Goal: Task Accomplishment & Management: Manage account settings

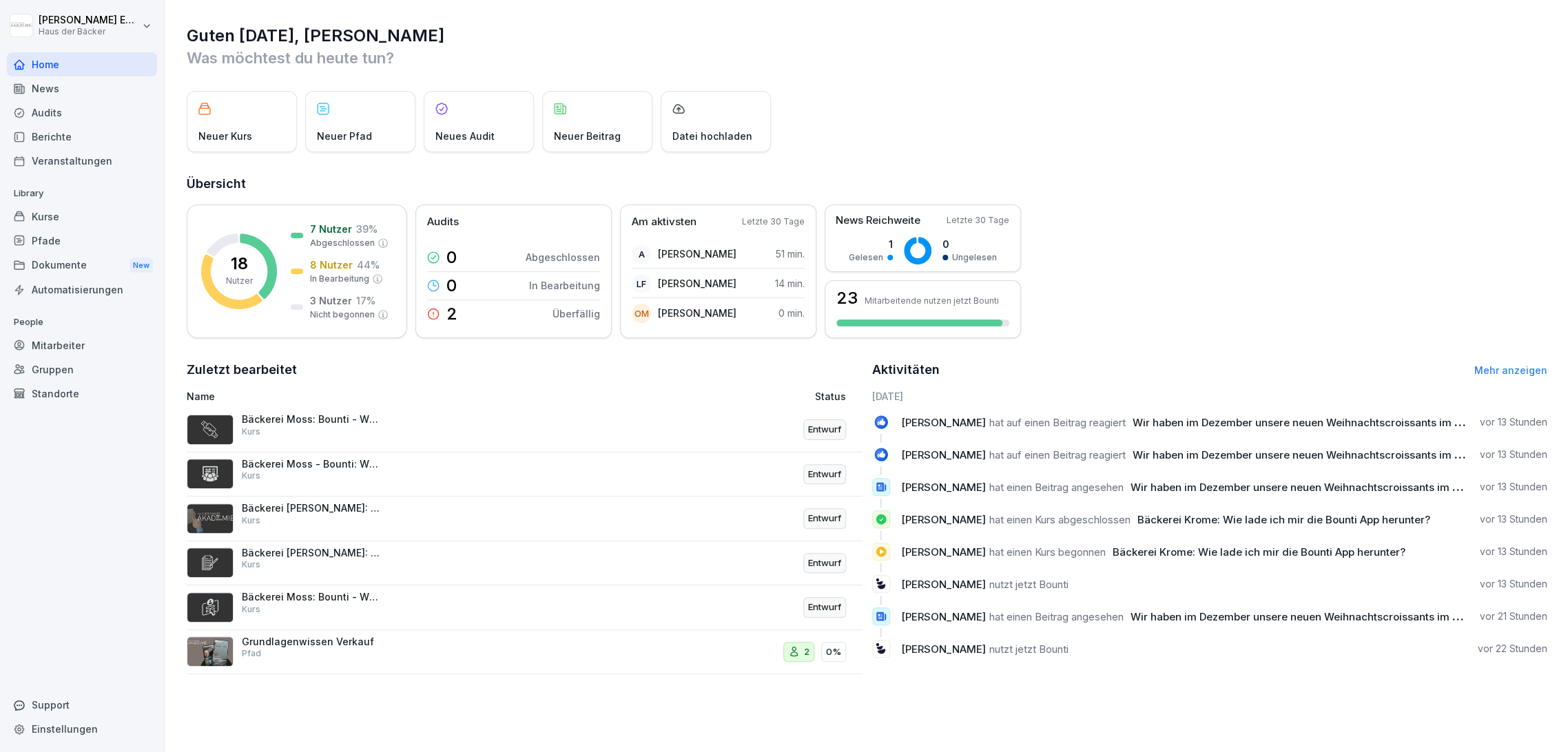
click at [84, 224] on div "Kurse" at bounding box center [81, 216] width 150 height 24
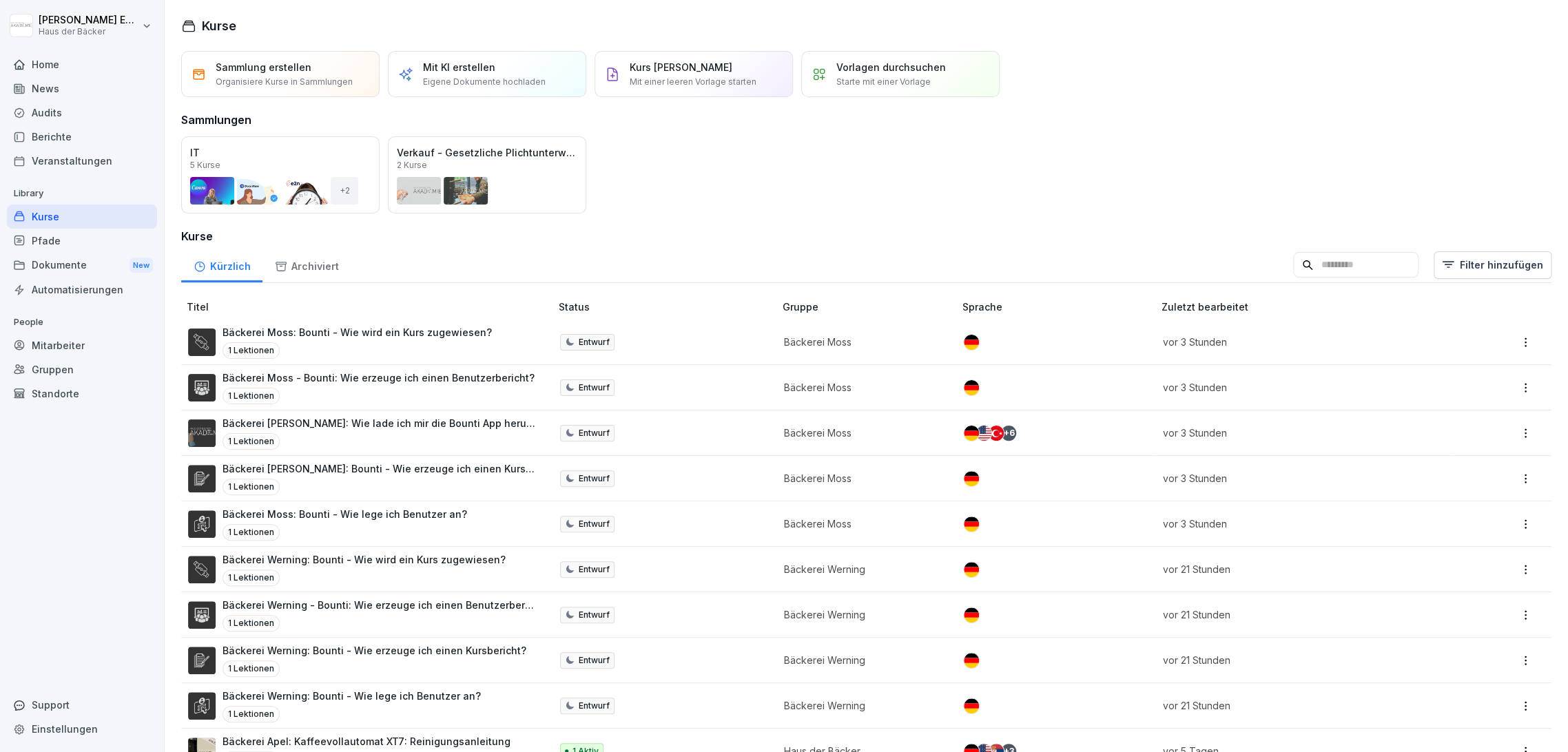
click at [79, 348] on div "Mitarbeiter" at bounding box center [81, 345] width 150 height 24
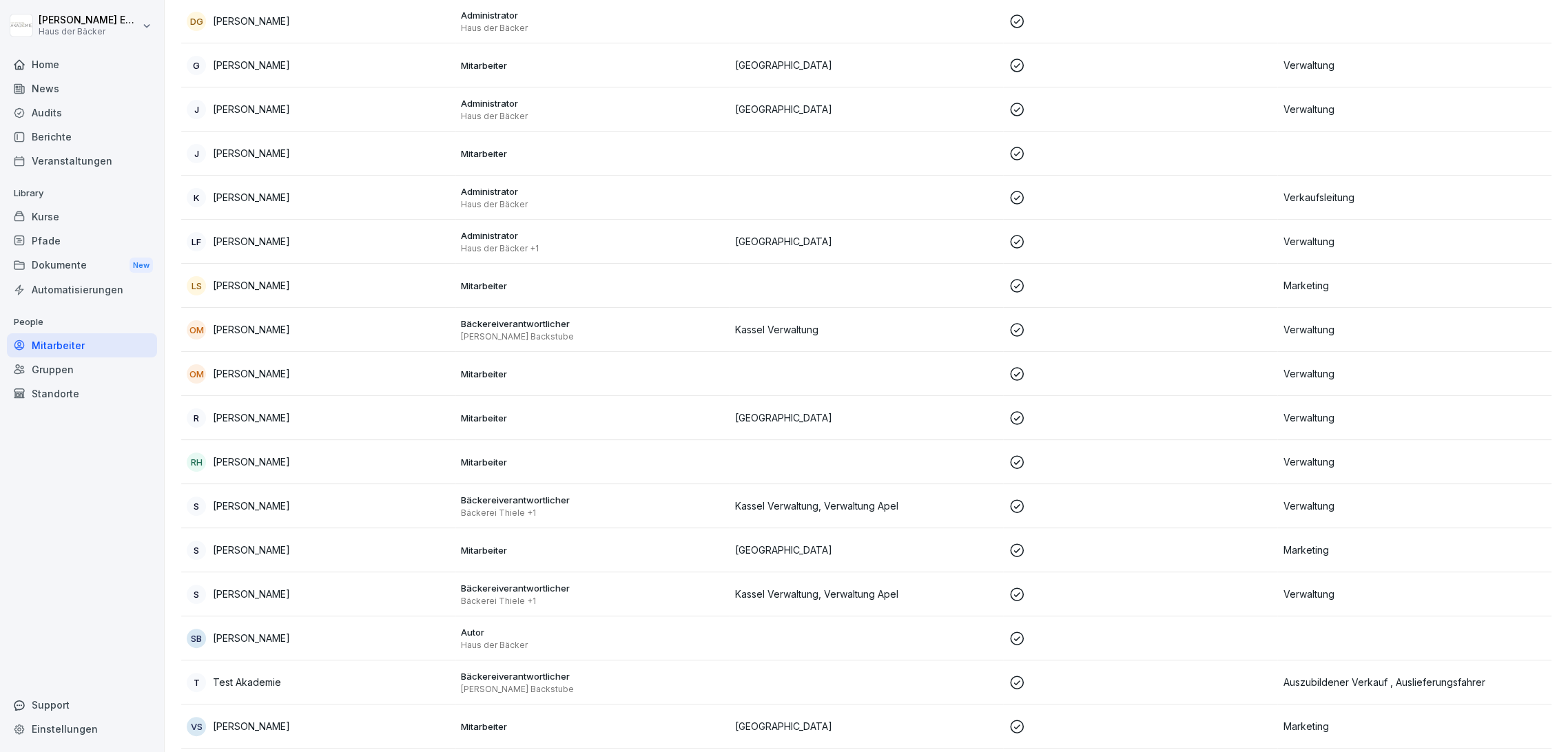
scroll to position [483, 0]
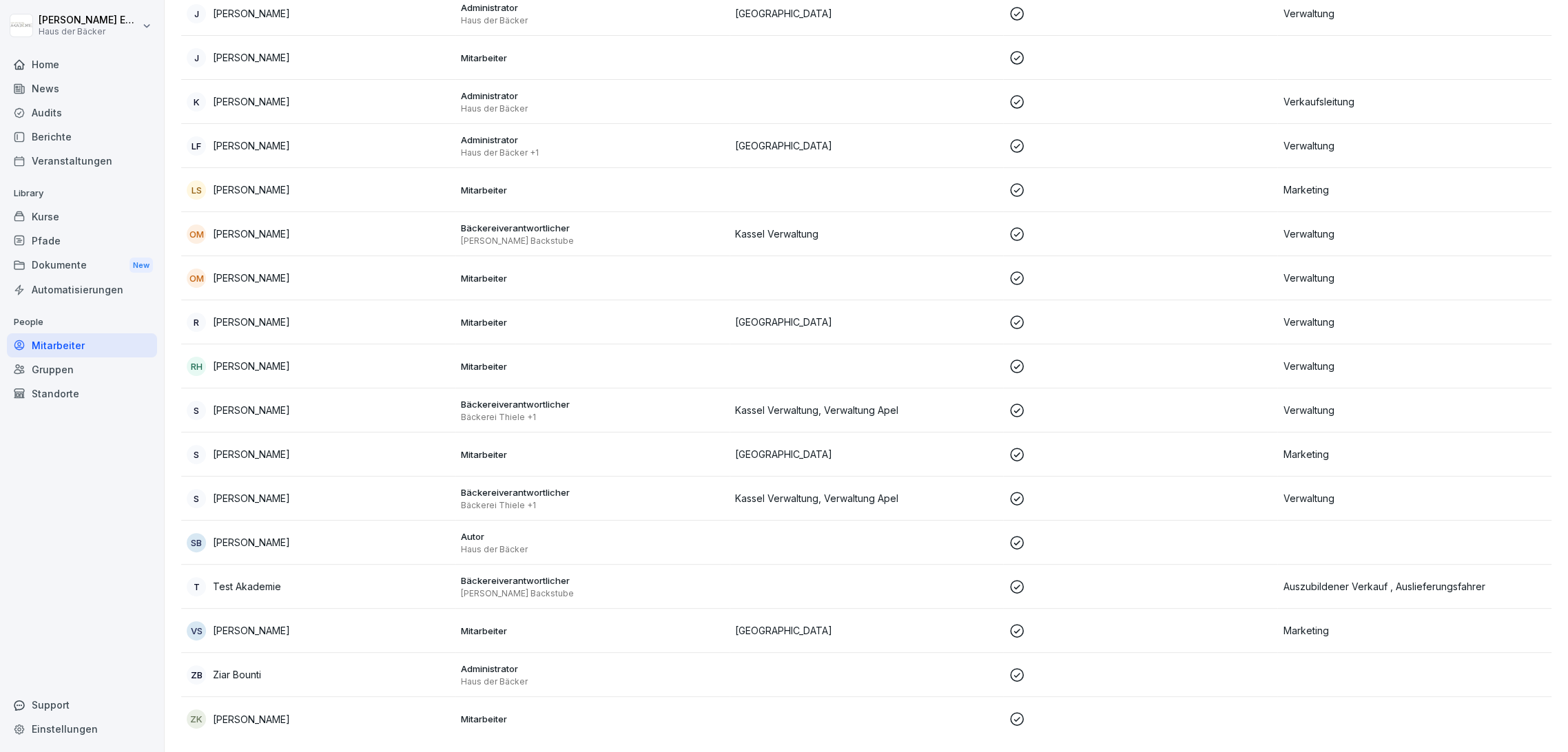
click at [297, 577] on div "T Test Akademie" at bounding box center [318, 586] width 264 height 19
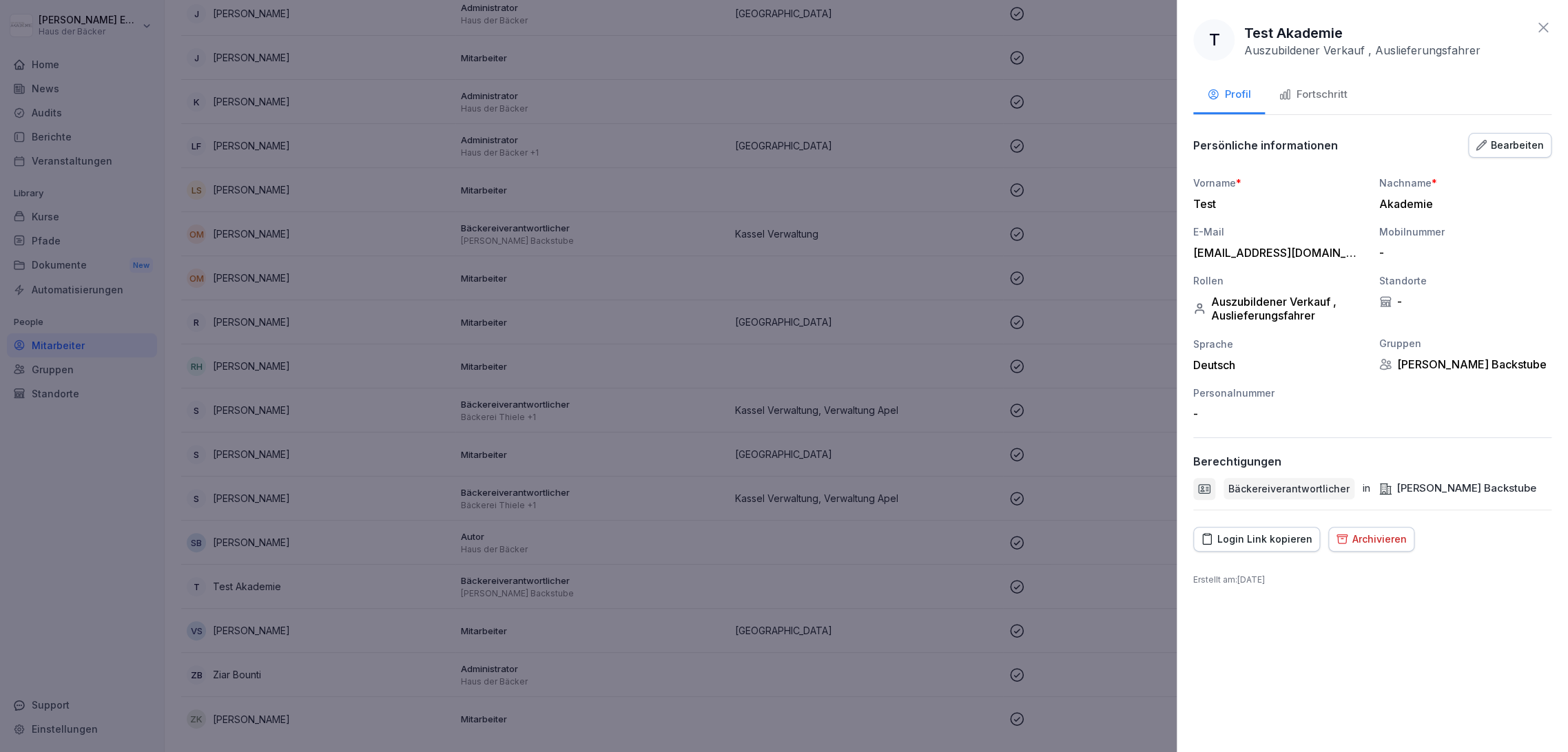
click at [1521, 124] on div "T Test Akademie Auszubildener Verkauf , Auslieferungsfahrer Profil Fortschritt …" at bounding box center [1372, 376] width 391 height 752
click at [1511, 147] on div "Bearbeiten" at bounding box center [1510, 145] width 68 height 15
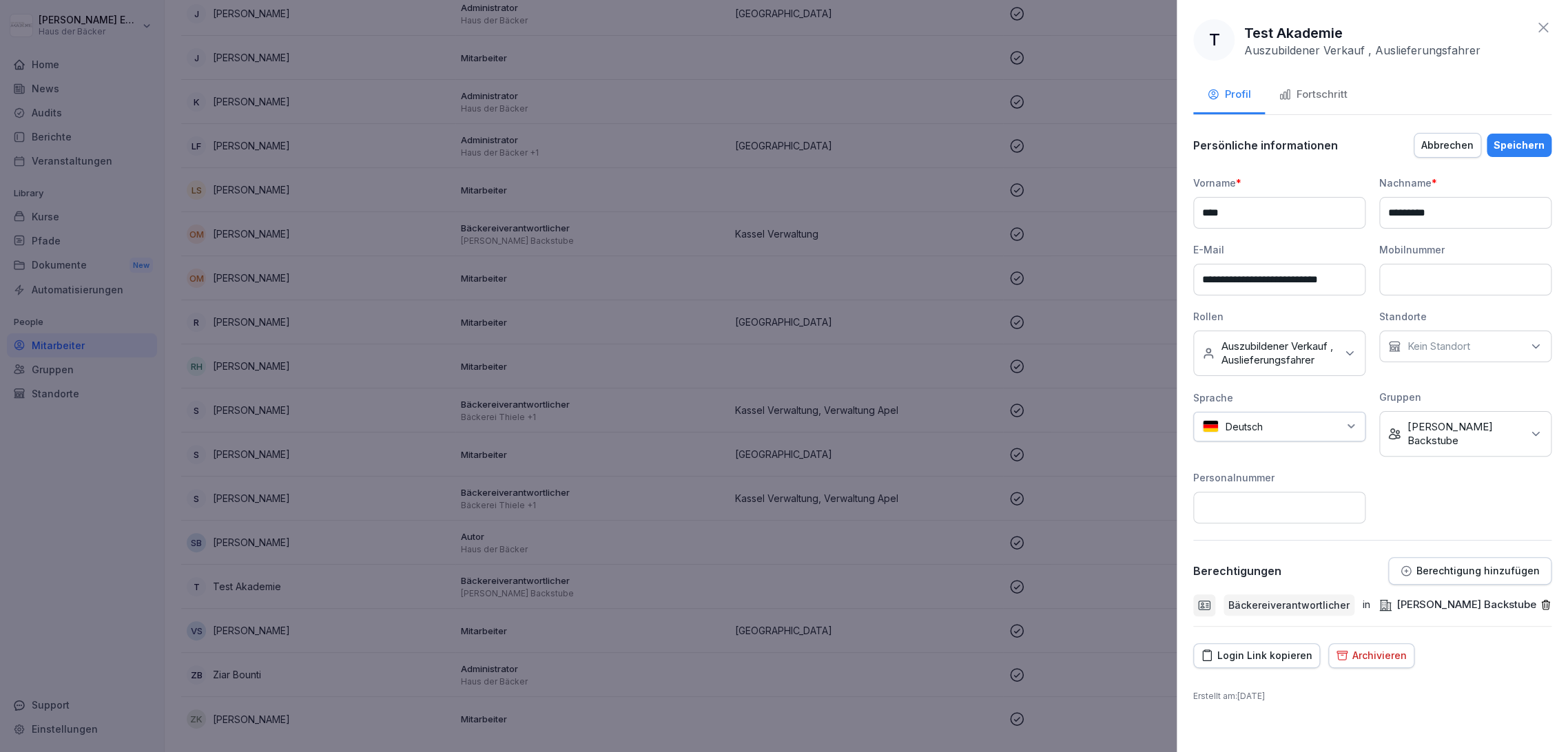
click at [1550, 599] on icon "button" at bounding box center [1545, 605] width 12 height 12
click at [1511, 565] on p "Berechtigung hinzufügen" at bounding box center [1478, 571] width 124 height 11
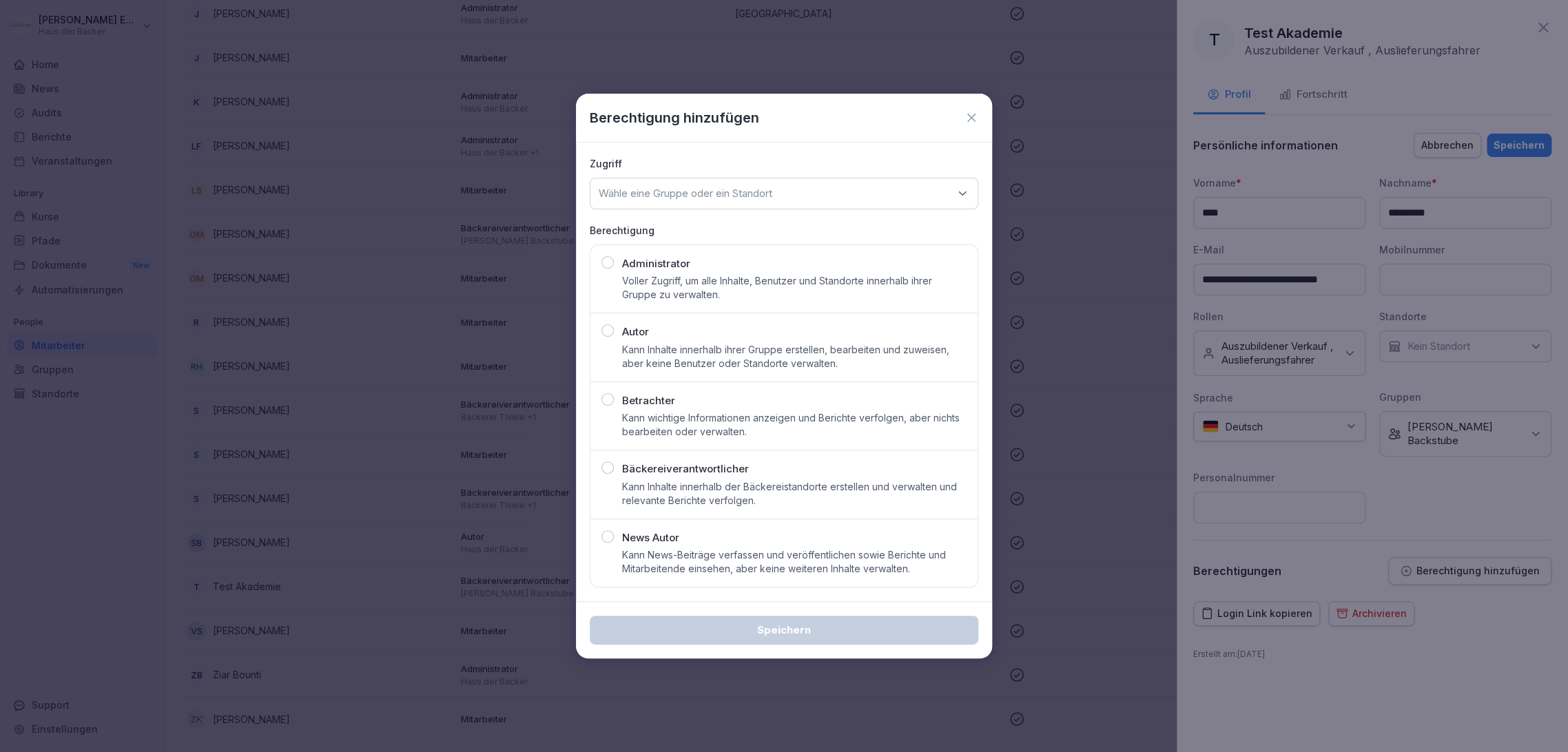
click at [685, 465] on p "Bäckereiverantwortlicher" at bounding box center [685, 469] width 127 height 16
click at [717, 204] on div "Wähle eine Gruppe oder ein Standort" at bounding box center [784, 193] width 389 height 31
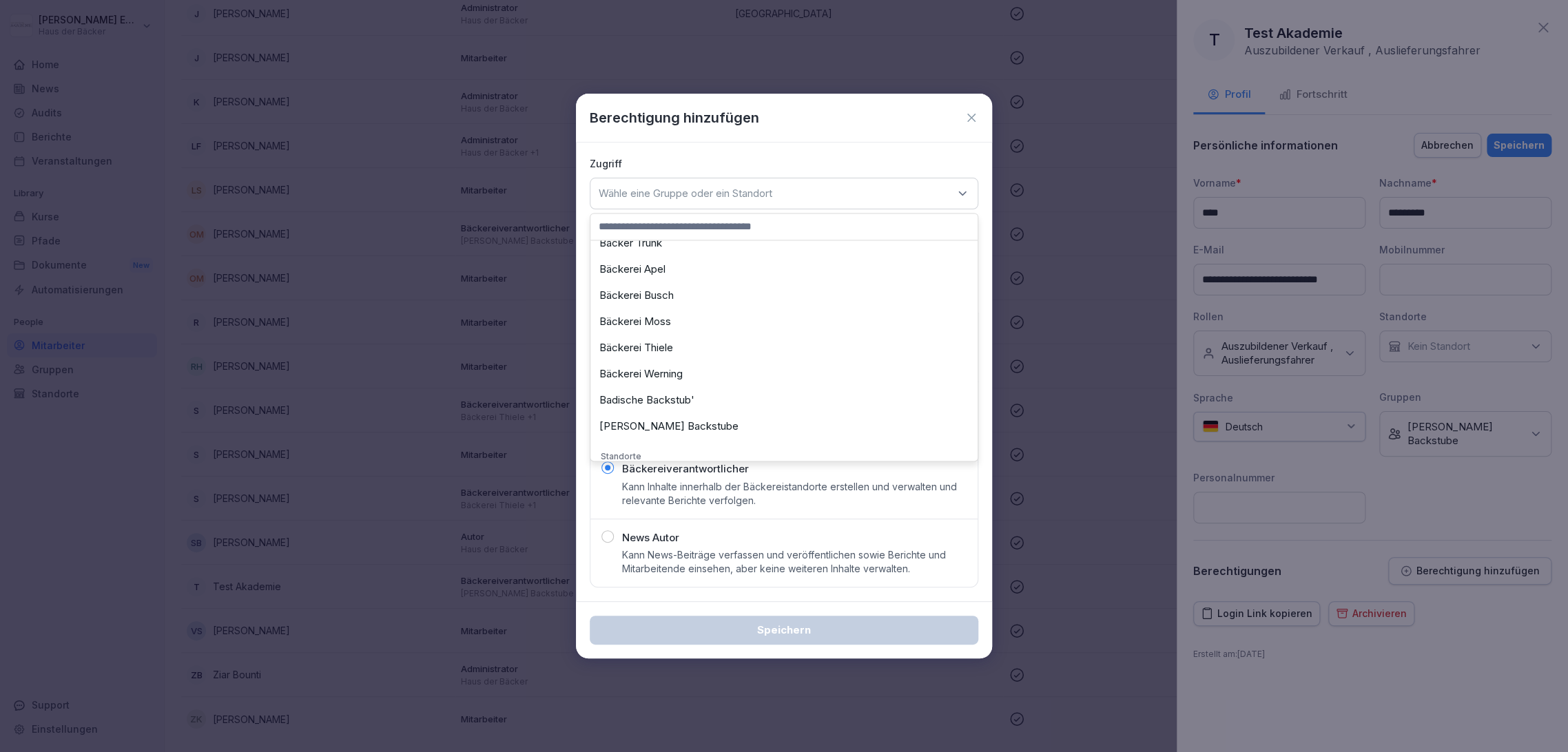
scroll to position [153, 0]
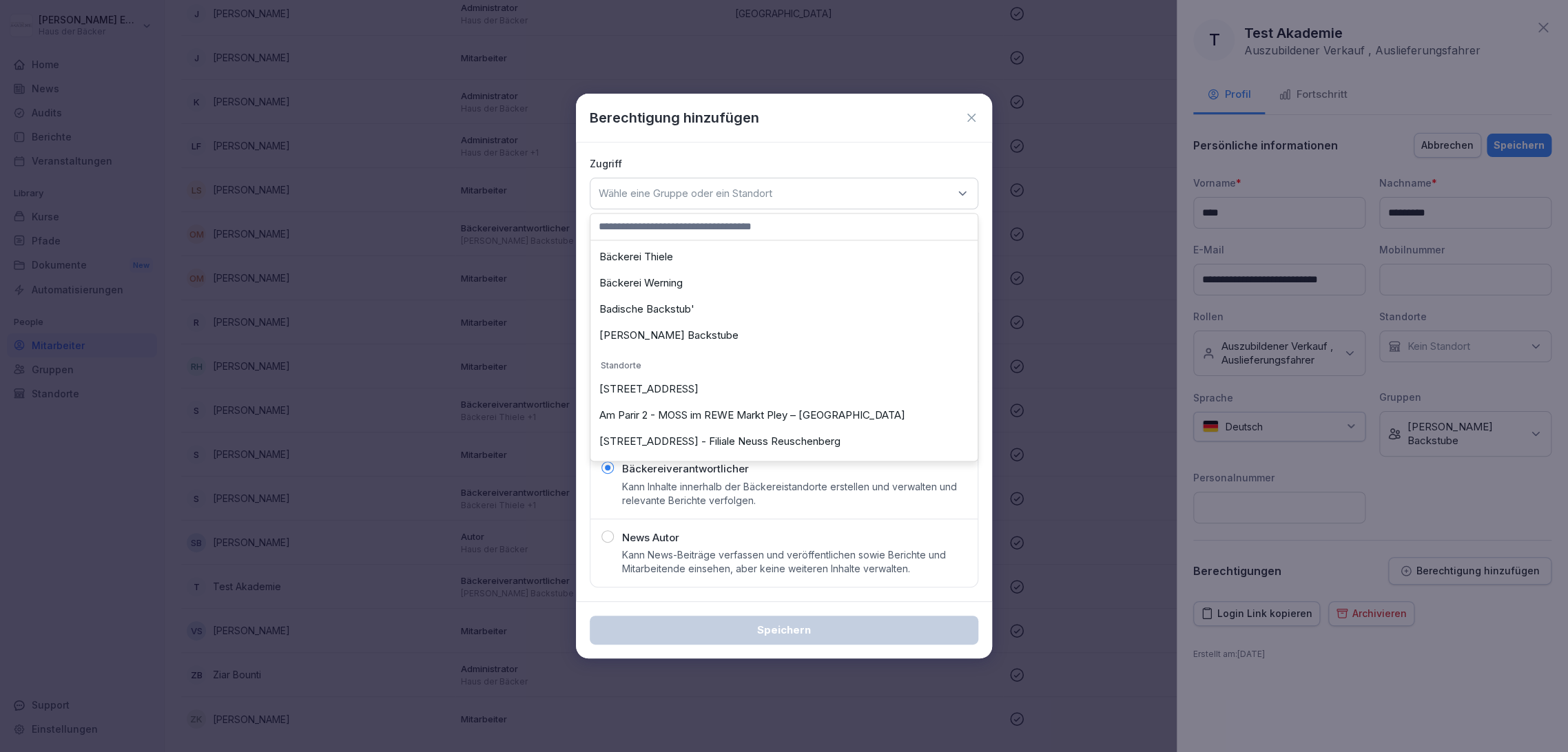
click at [694, 282] on div "Bäckerei Werning" at bounding box center [784, 283] width 380 height 26
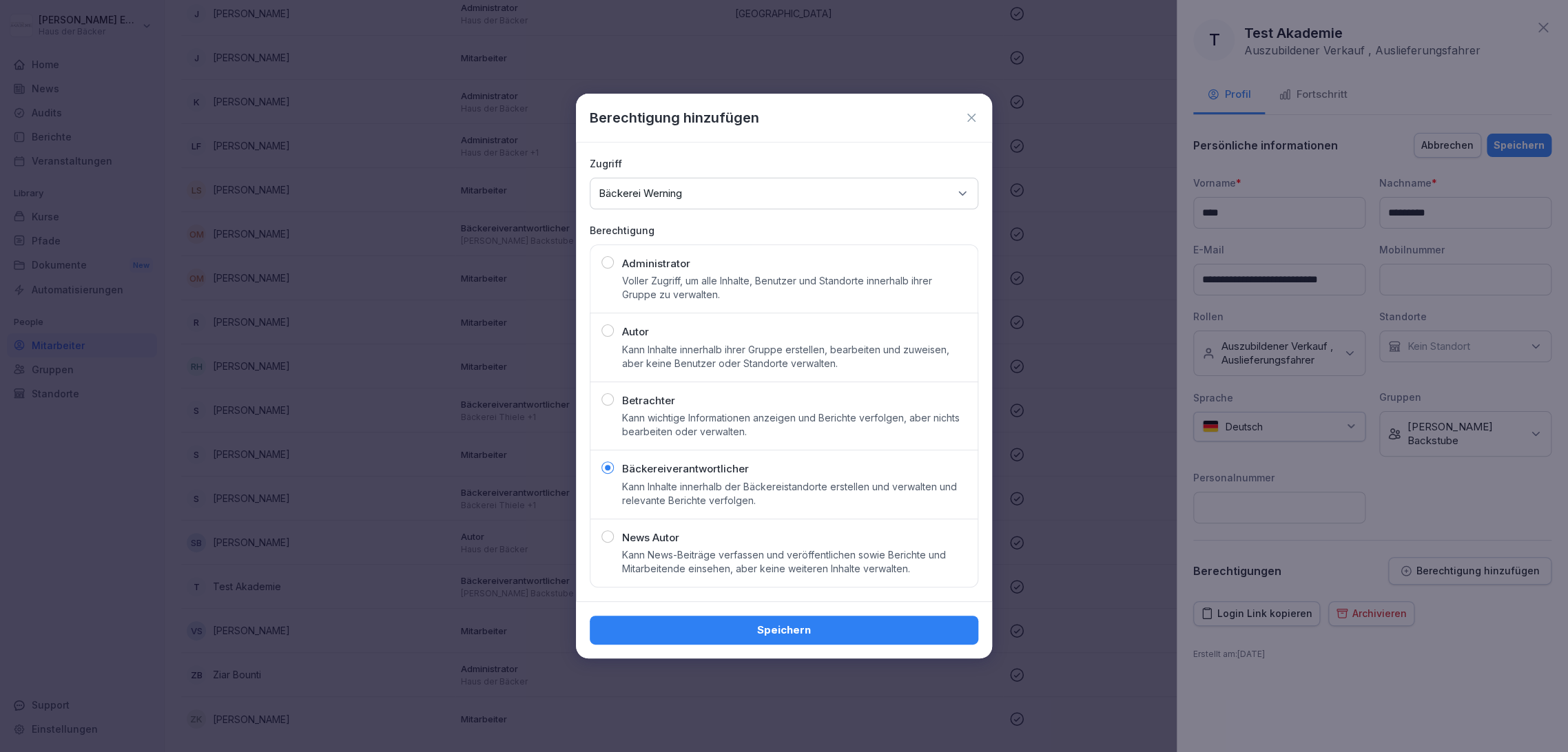
click at [785, 626] on div "Speichern" at bounding box center [784, 631] width 366 height 15
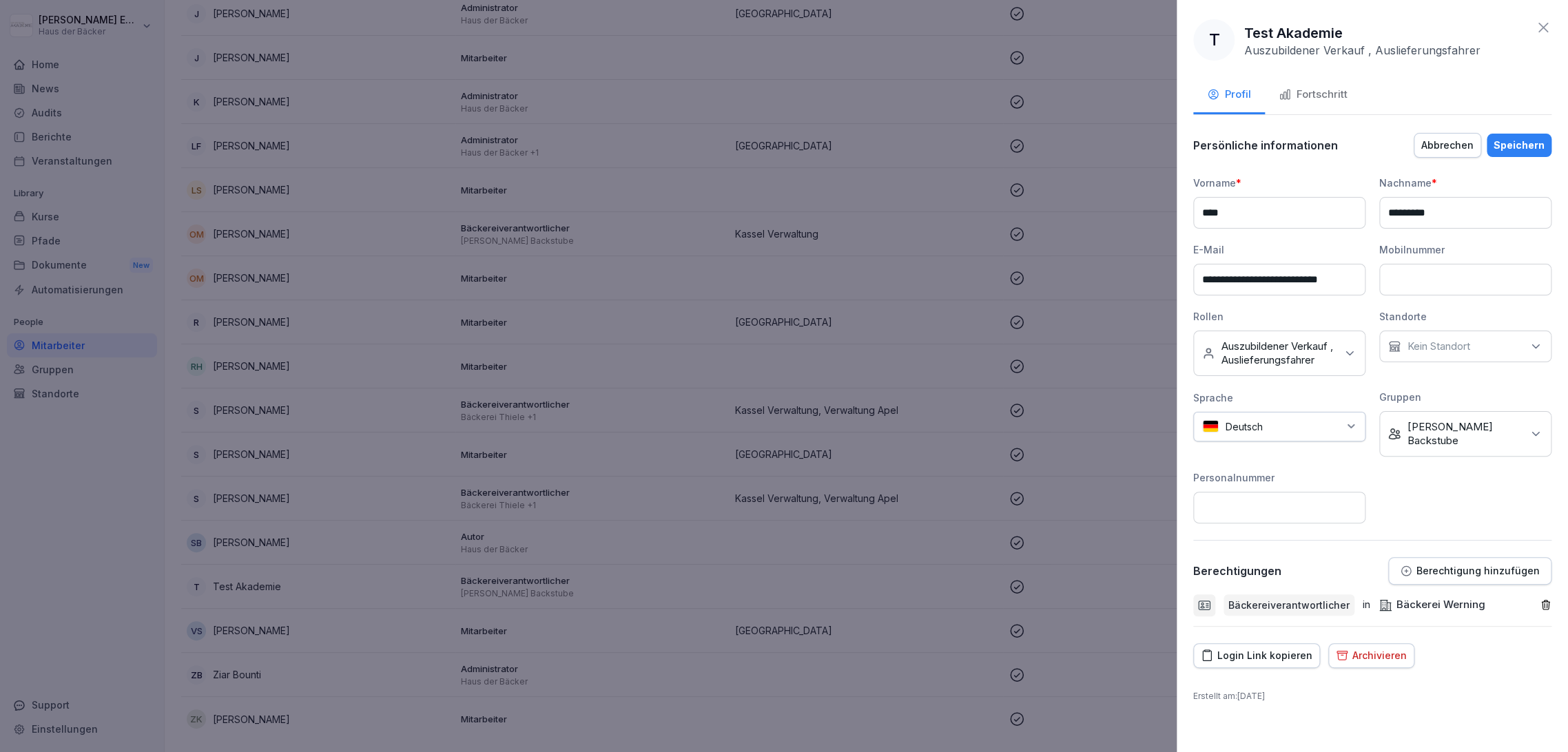
click at [1355, 674] on div "**********" at bounding box center [1372, 376] width 391 height 752
click at [1521, 340] on div "Kein Standort" at bounding box center [1465, 346] width 172 height 31
type input "*****"
click at [1500, 730] on div "**********" at bounding box center [1372, 376] width 391 height 752
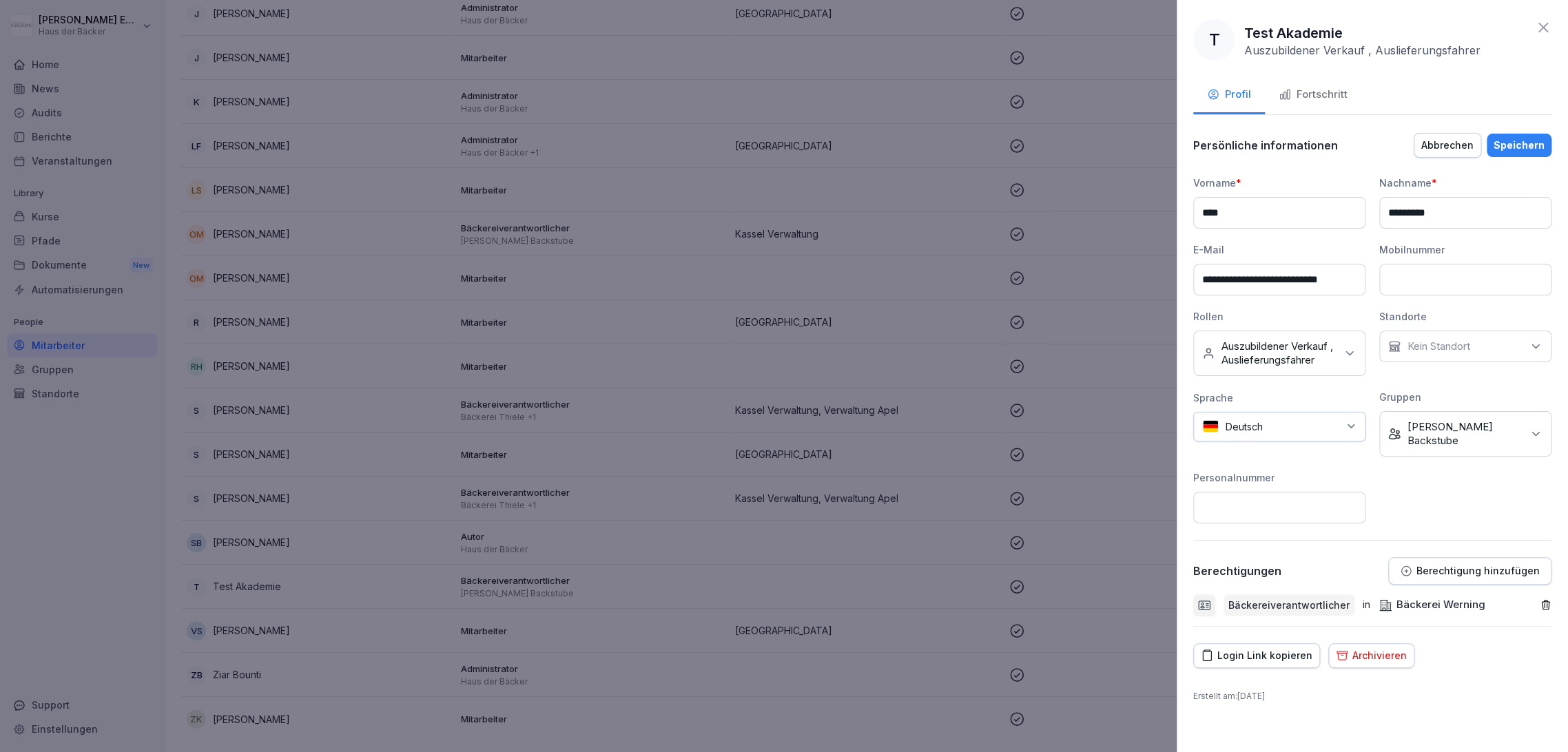
click at [1538, 346] on icon at bounding box center [1536, 346] width 14 height 14
click at [1285, 505] on input at bounding box center [1279, 507] width 172 height 31
click at [1518, 148] on div "Speichern" at bounding box center [1519, 145] width 51 height 15
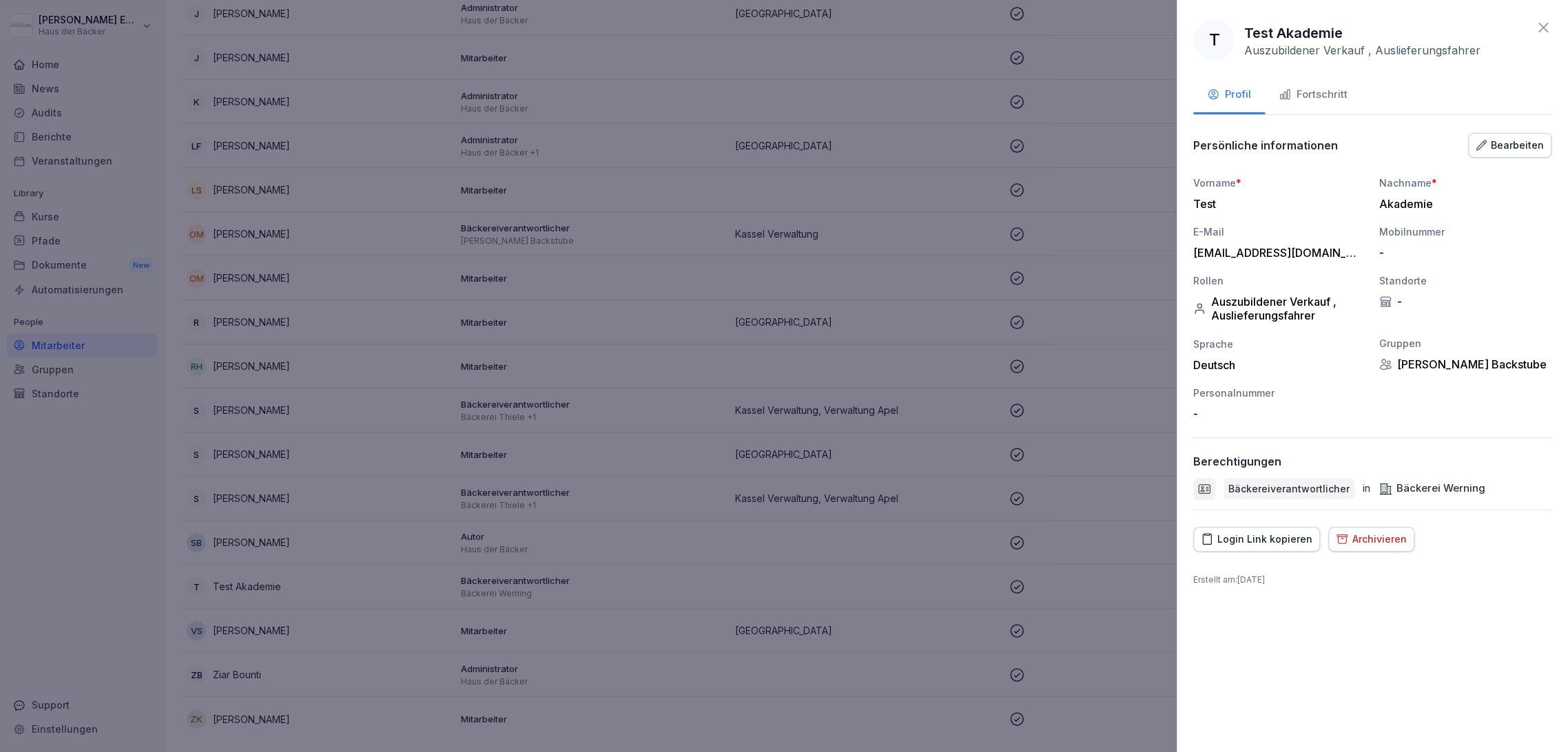
click at [1287, 97] on icon "button" at bounding box center [1285, 94] width 12 height 12
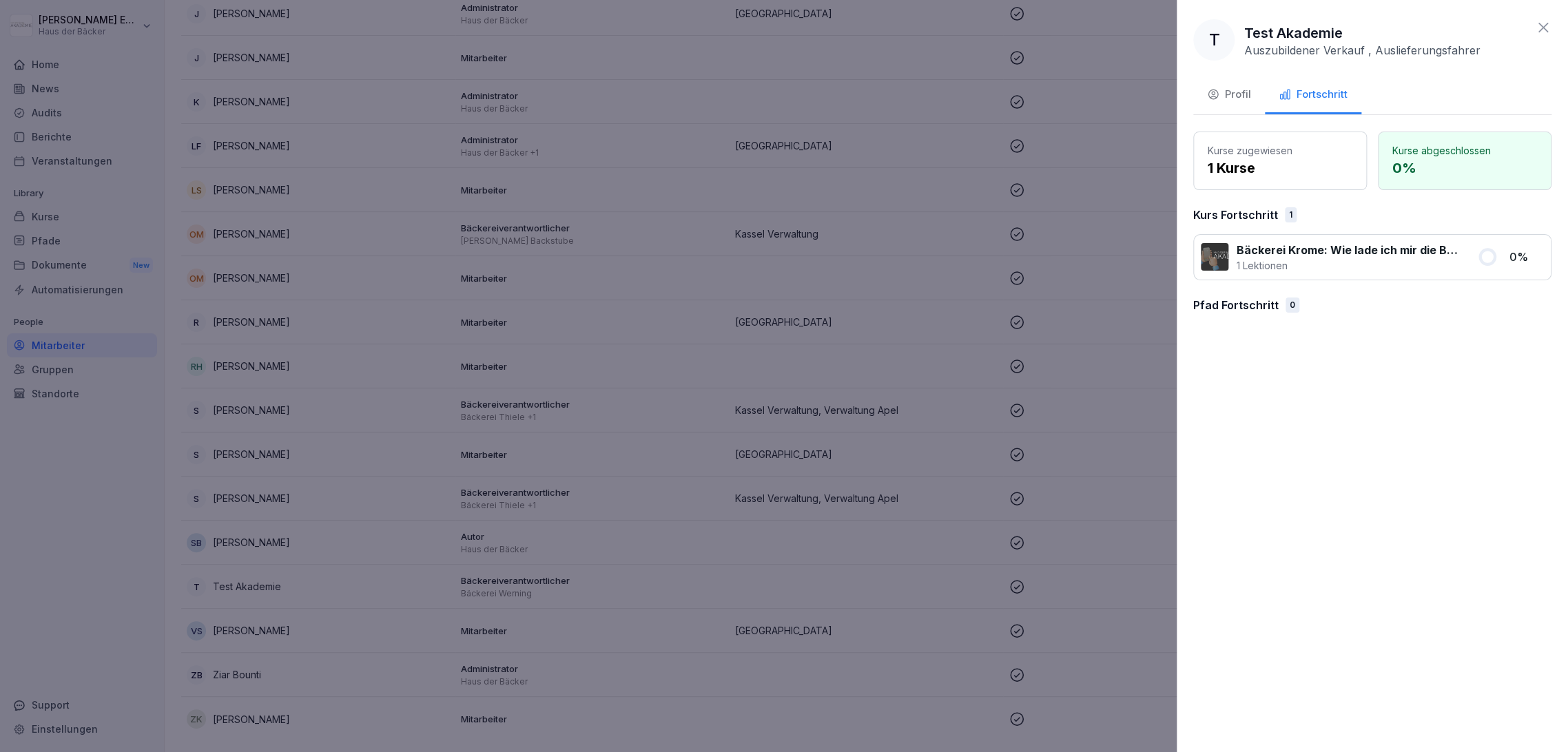
click at [1233, 97] on div "Profil" at bounding box center [1228, 94] width 44 height 16
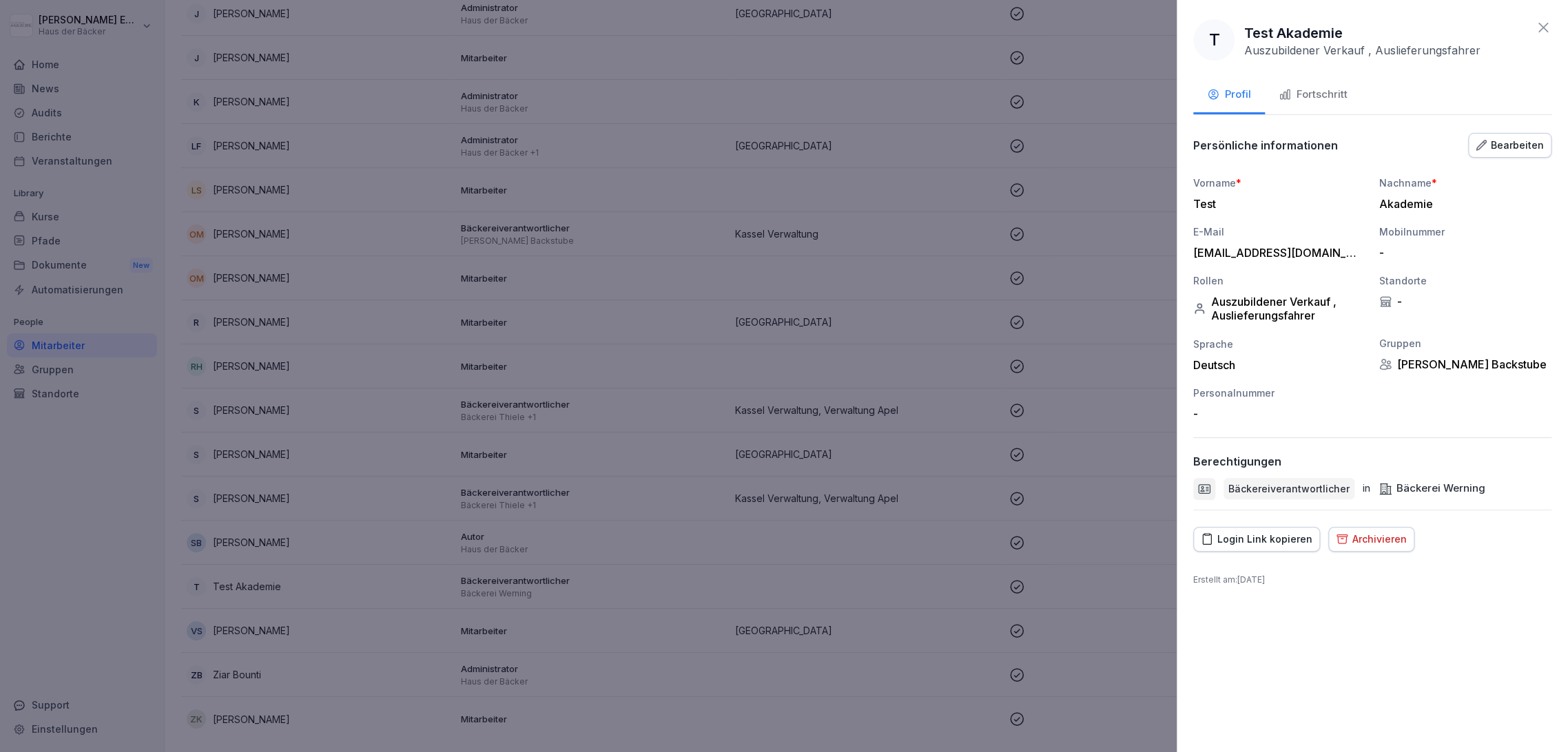
click at [1343, 98] on div "Fortschritt" at bounding box center [1313, 94] width 69 height 16
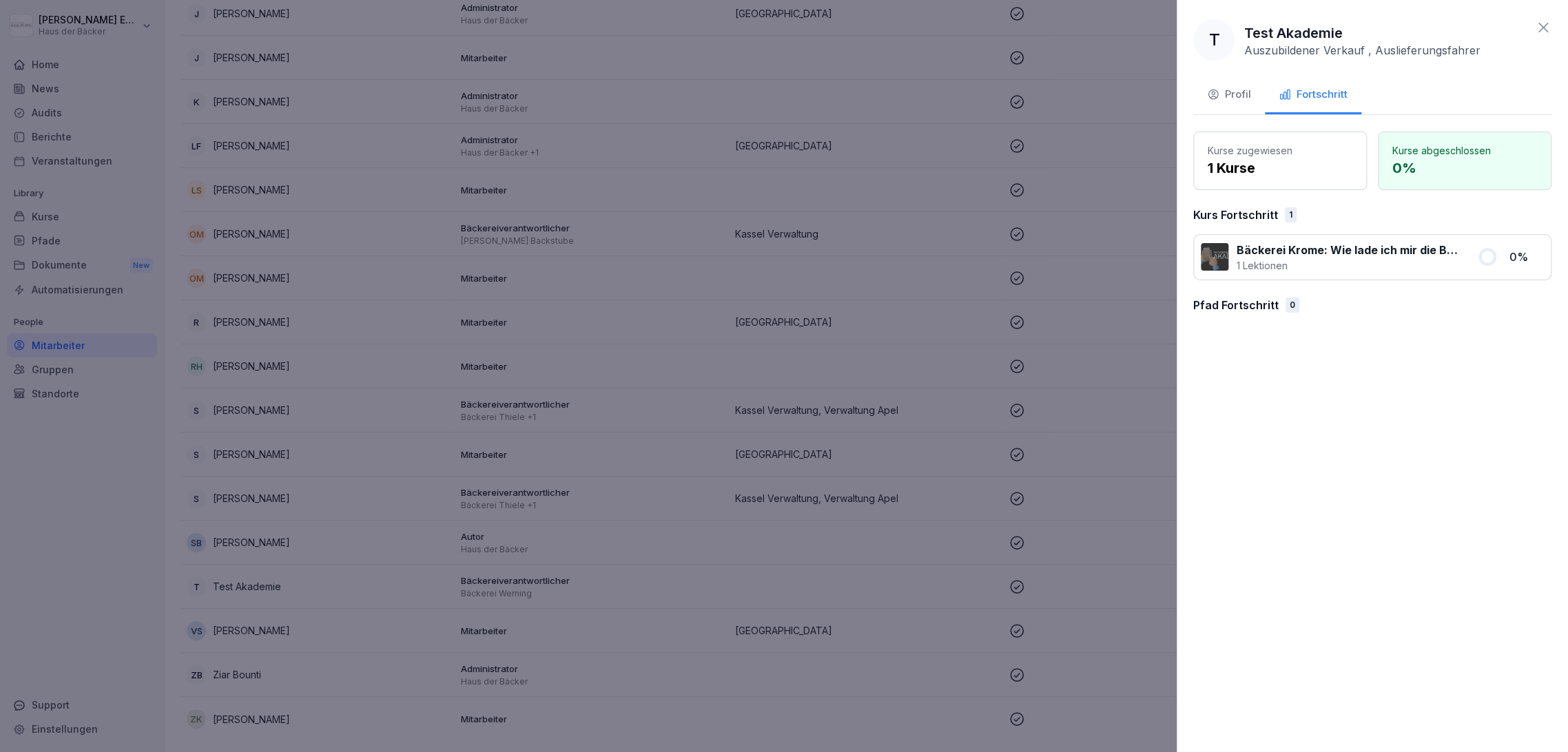
click at [1329, 262] on p "1 Lektionen" at bounding box center [1348, 265] width 224 height 15
click at [1331, 262] on p "1 Lektionen" at bounding box center [1348, 265] width 224 height 15
click at [1231, 108] on button "Profil" at bounding box center [1228, 95] width 71 height 37
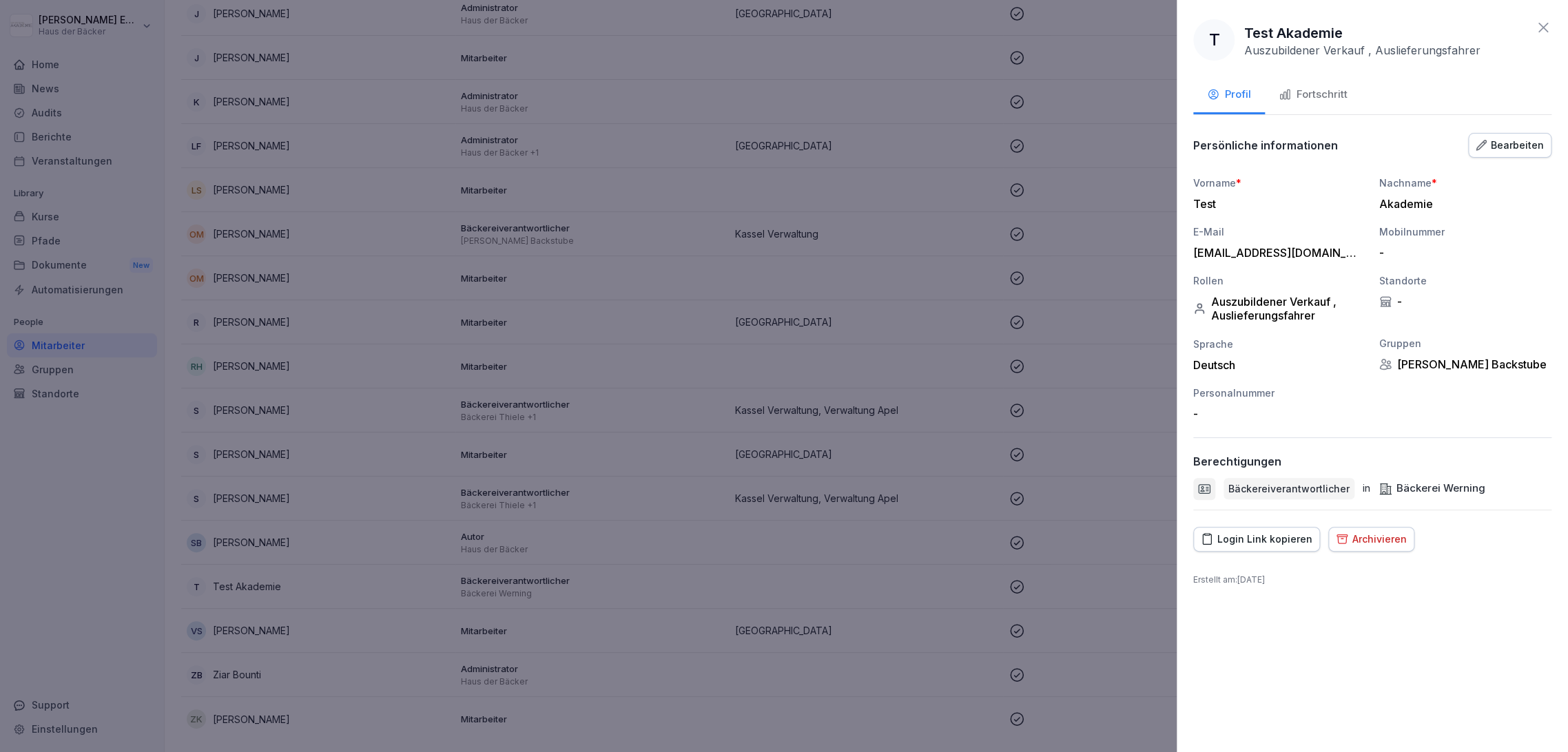
click at [1543, 30] on icon at bounding box center [1543, 28] width 17 height 17
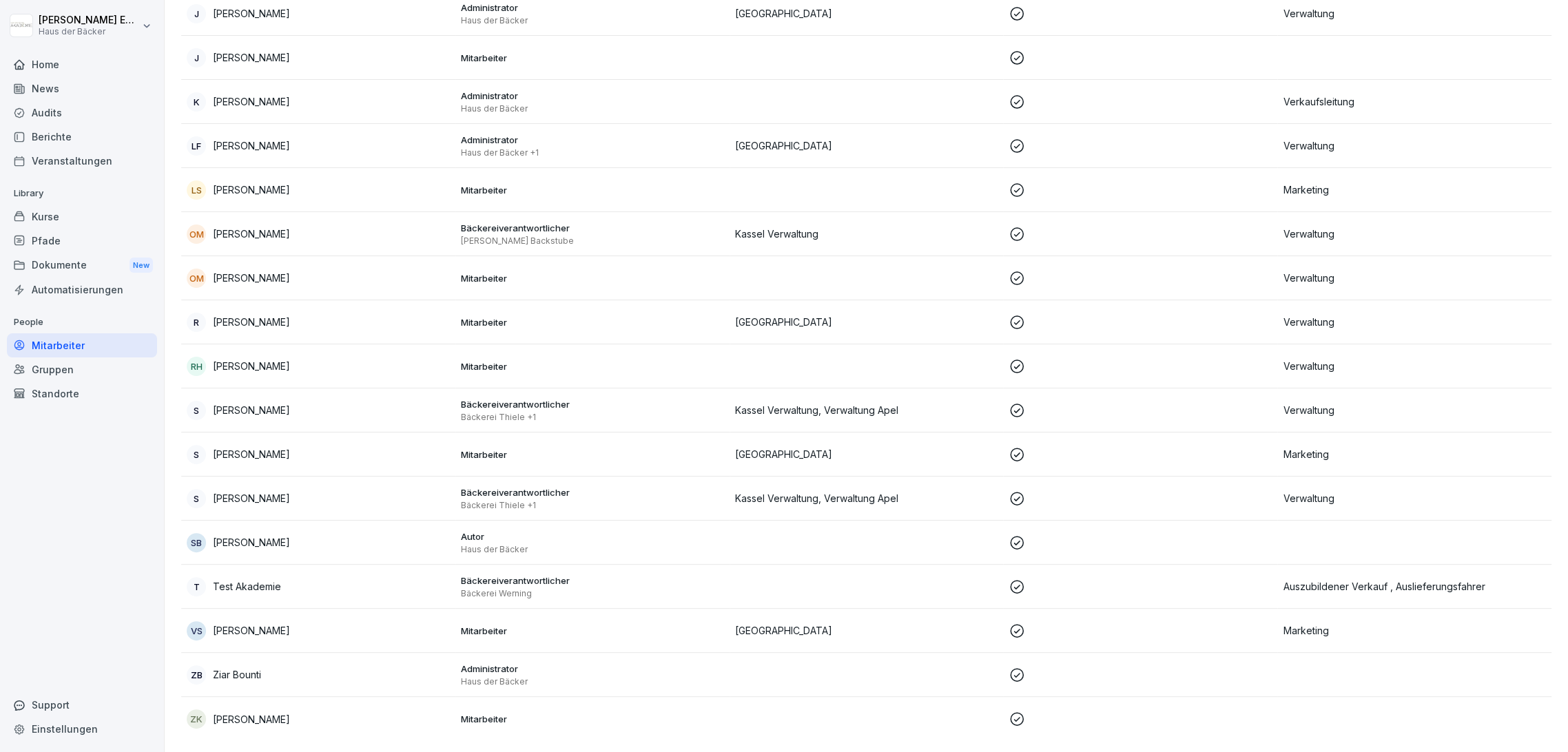
click at [110, 68] on div "Home" at bounding box center [81, 64] width 150 height 24
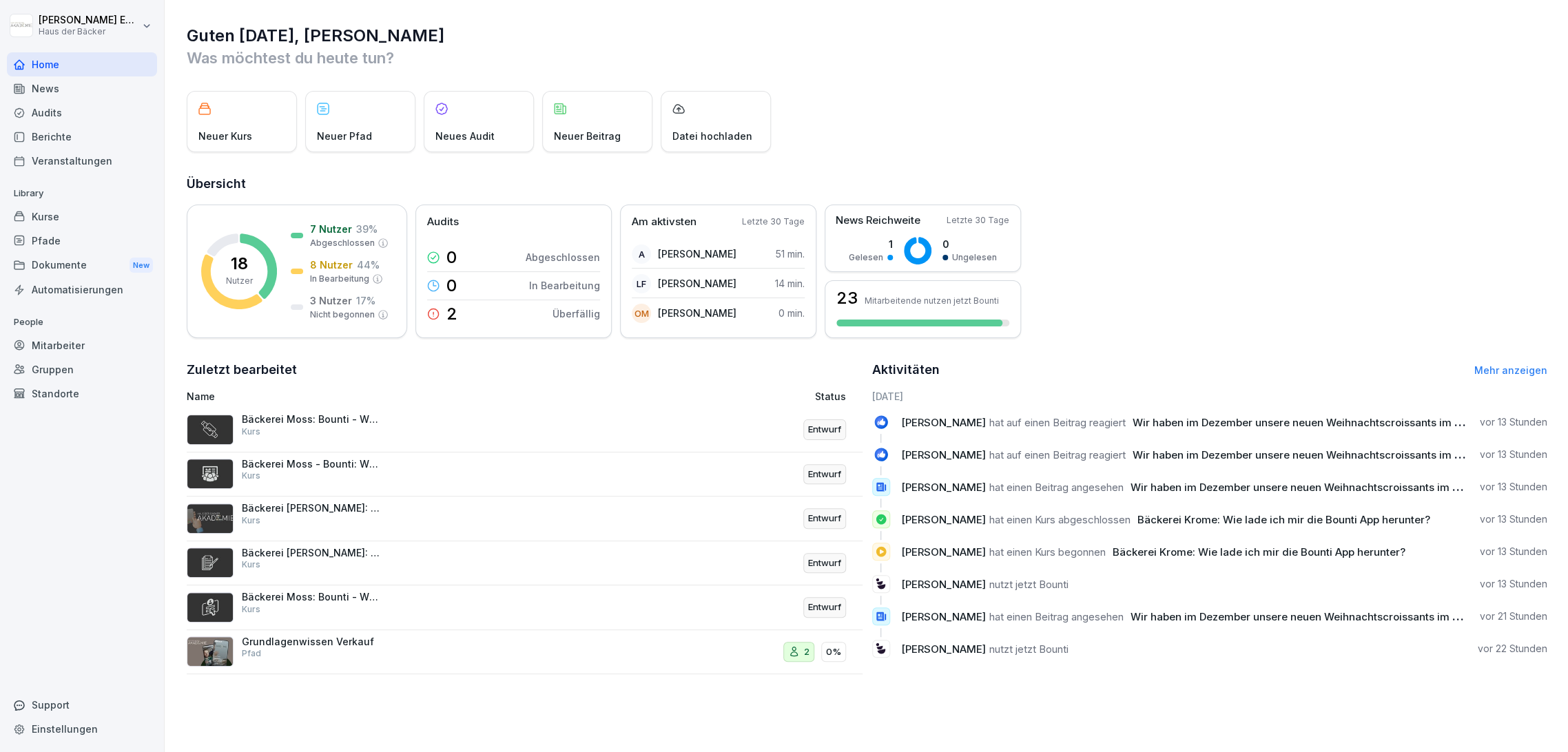
click at [85, 212] on div "Kurse" at bounding box center [81, 216] width 150 height 24
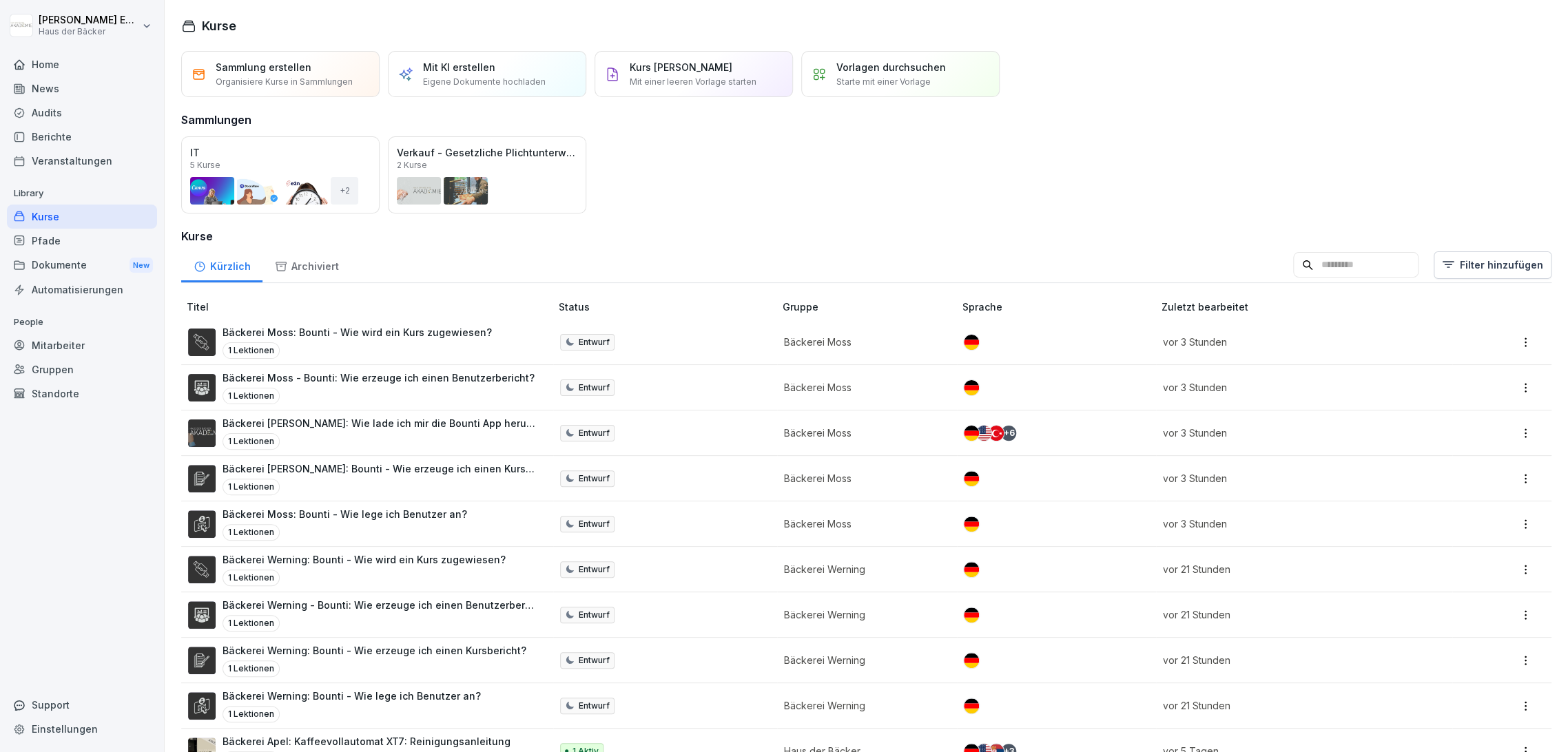
click at [343, 403] on div "1 Lektionen" at bounding box center [379, 396] width 312 height 17
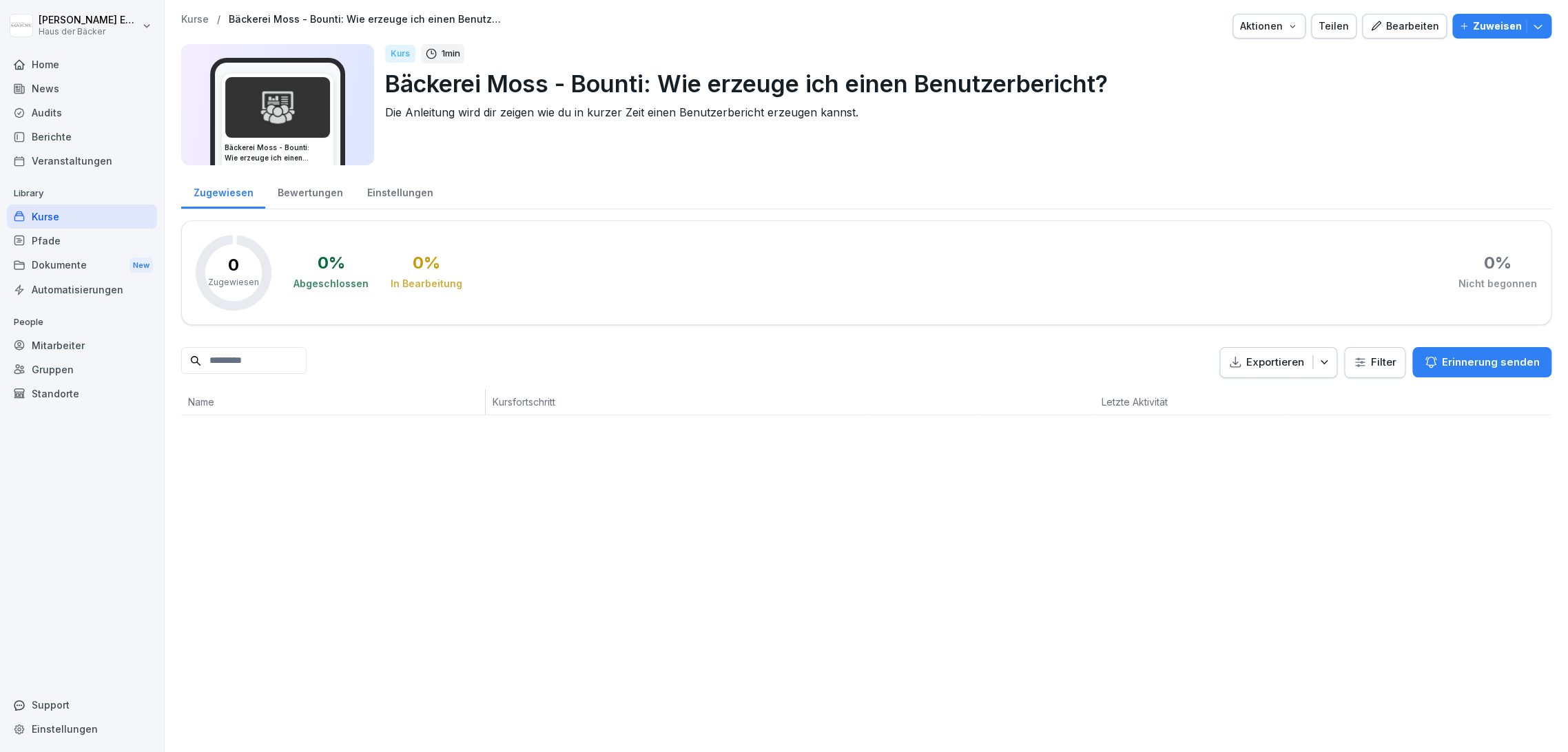
click at [118, 224] on div "Kurse" at bounding box center [81, 216] width 150 height 24
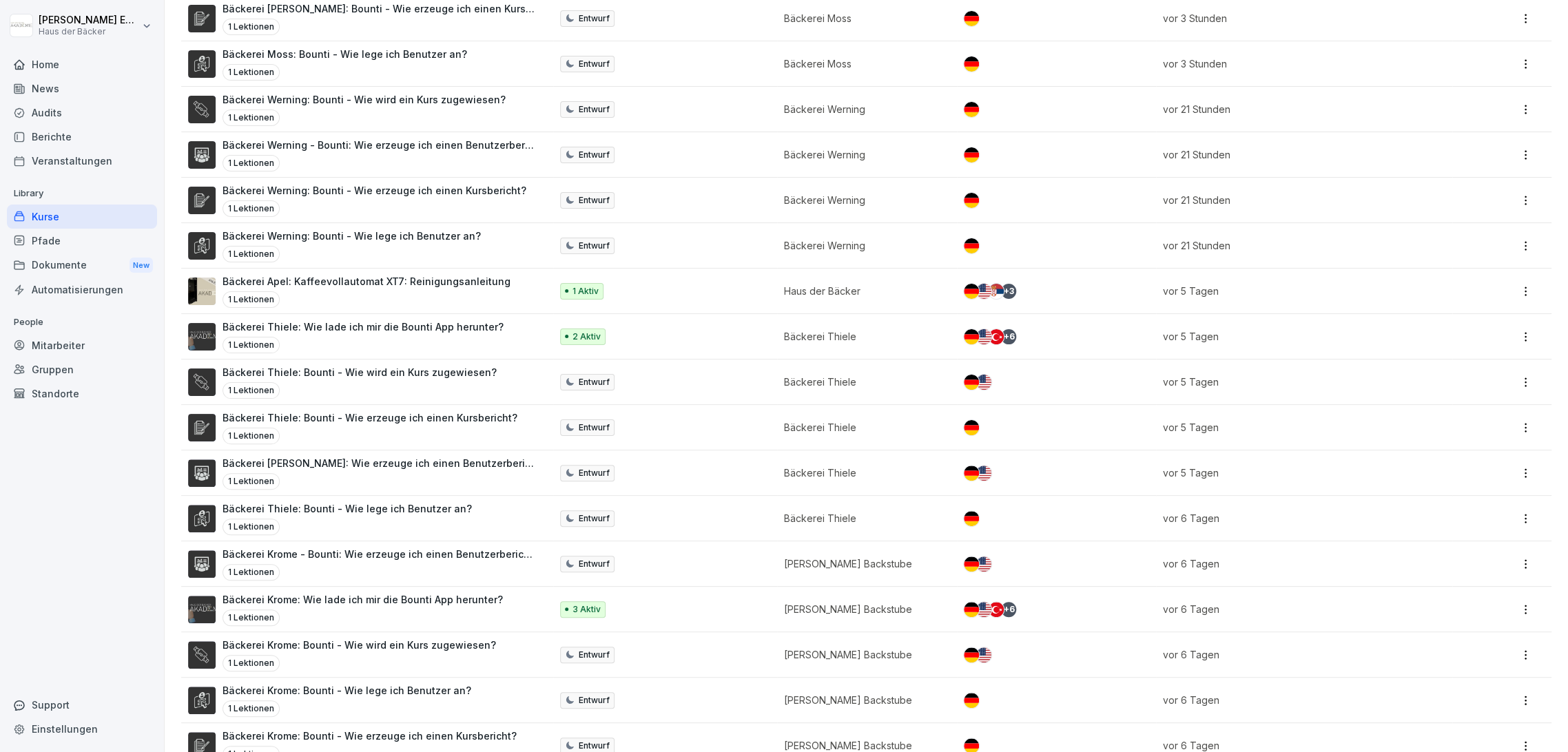
scroll to position [535, 0]
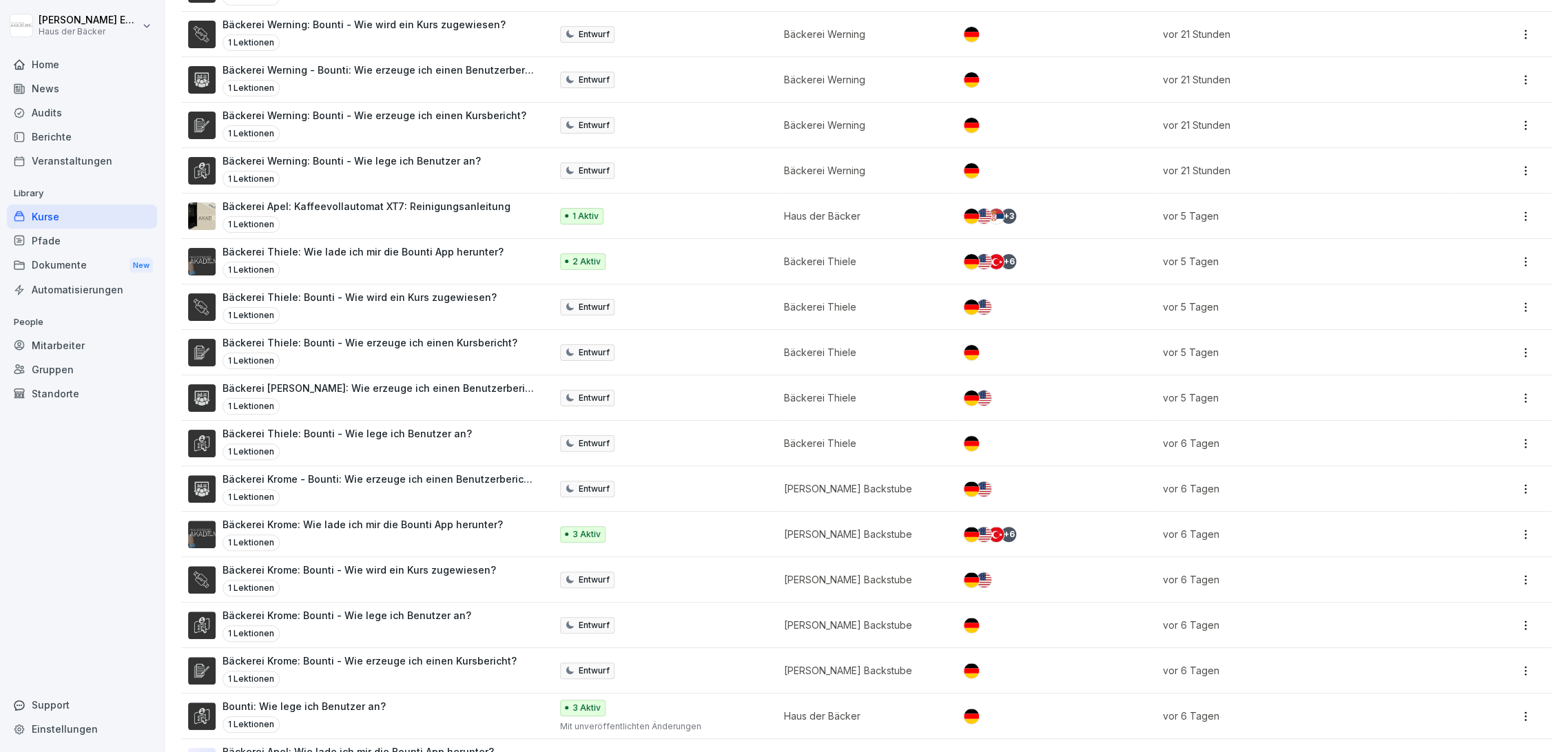
click at [415, 528] on p "Bäckerei Krome: Wie lade ich mir die Bounti App herunter?" at bounding box center [363, 524] width 280 height 15
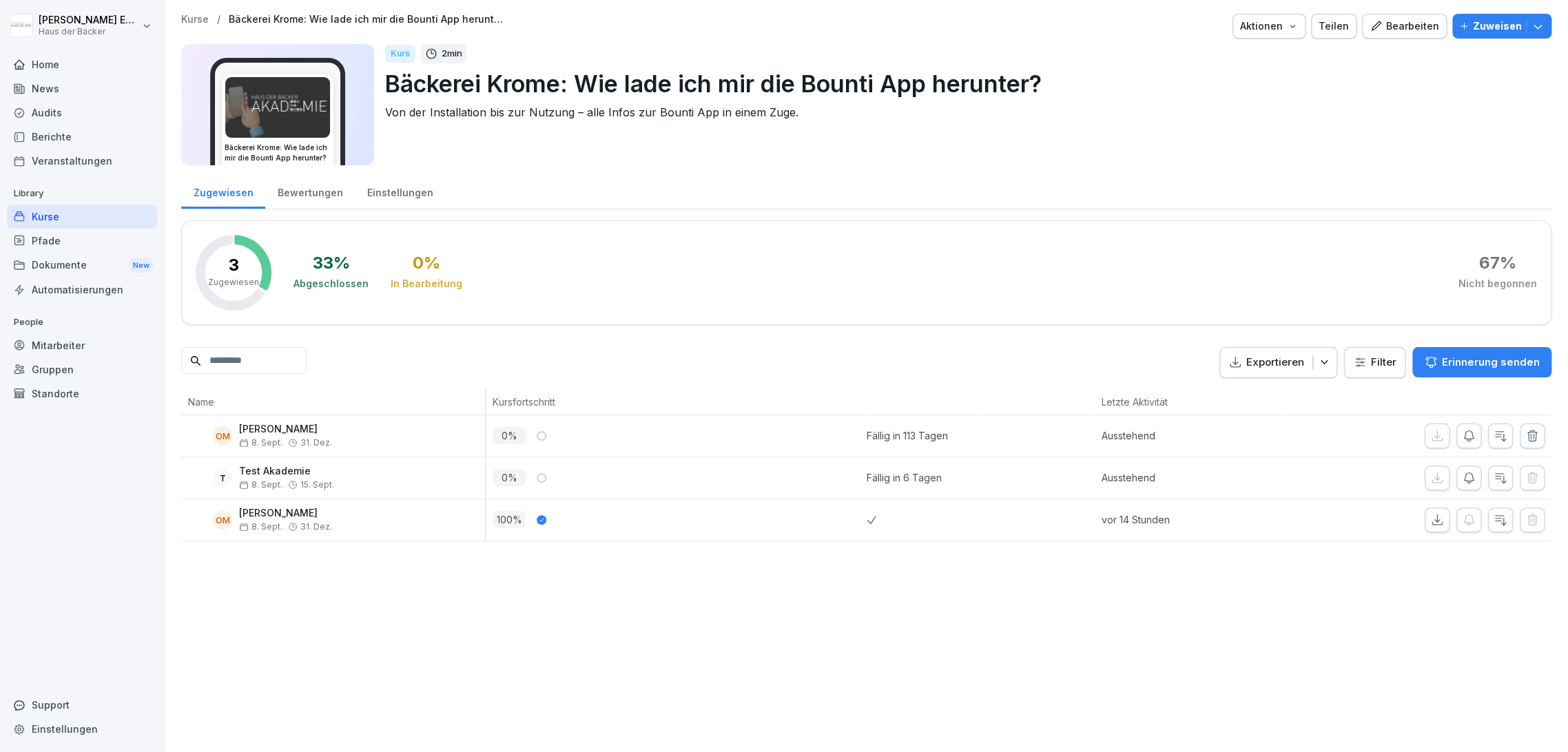
click at [1493, 480] on icon "button" at bounding box center [1500, 478] width 14 height 14
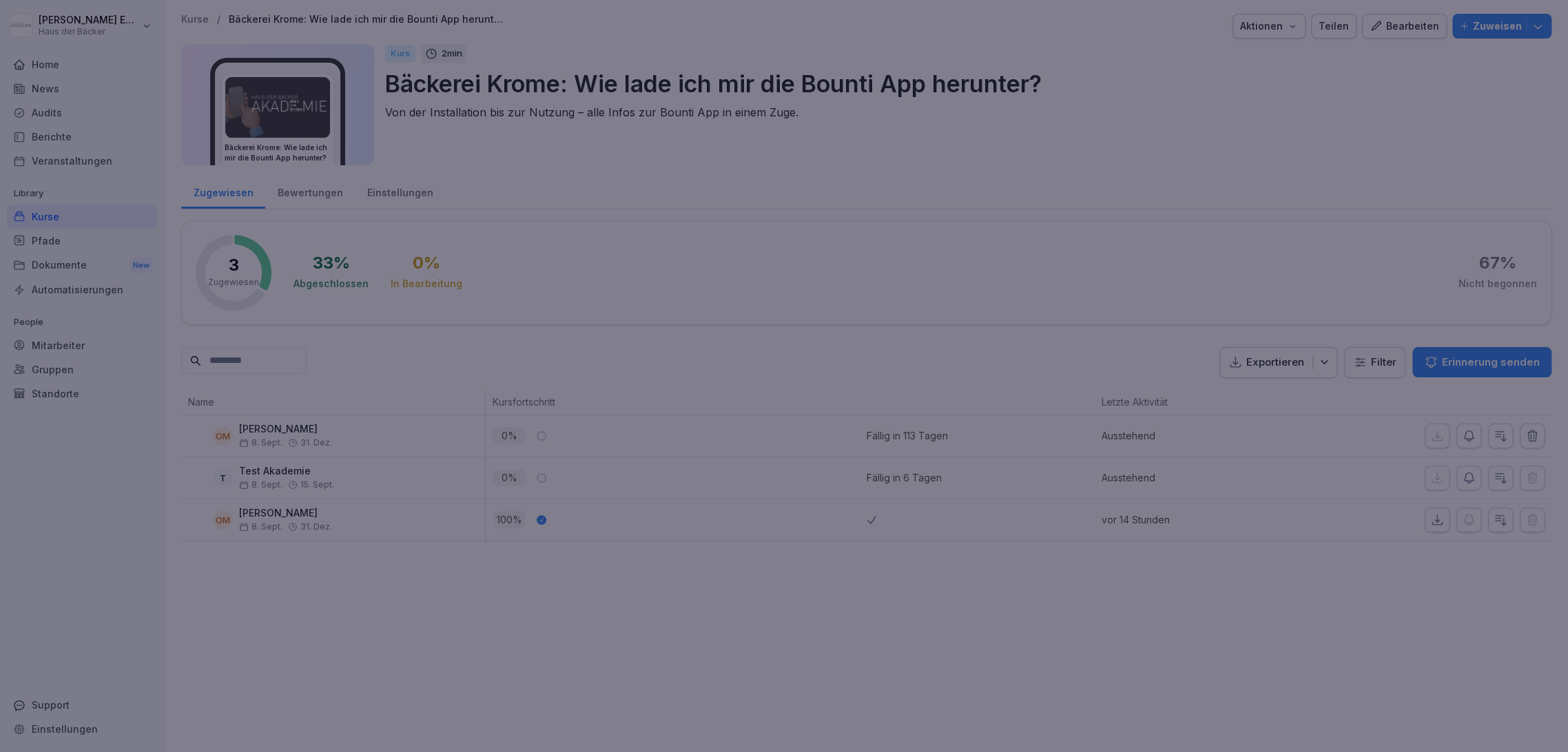
click at [1484, 480] on div at bounding box center [784, 376] width 1568 height 752
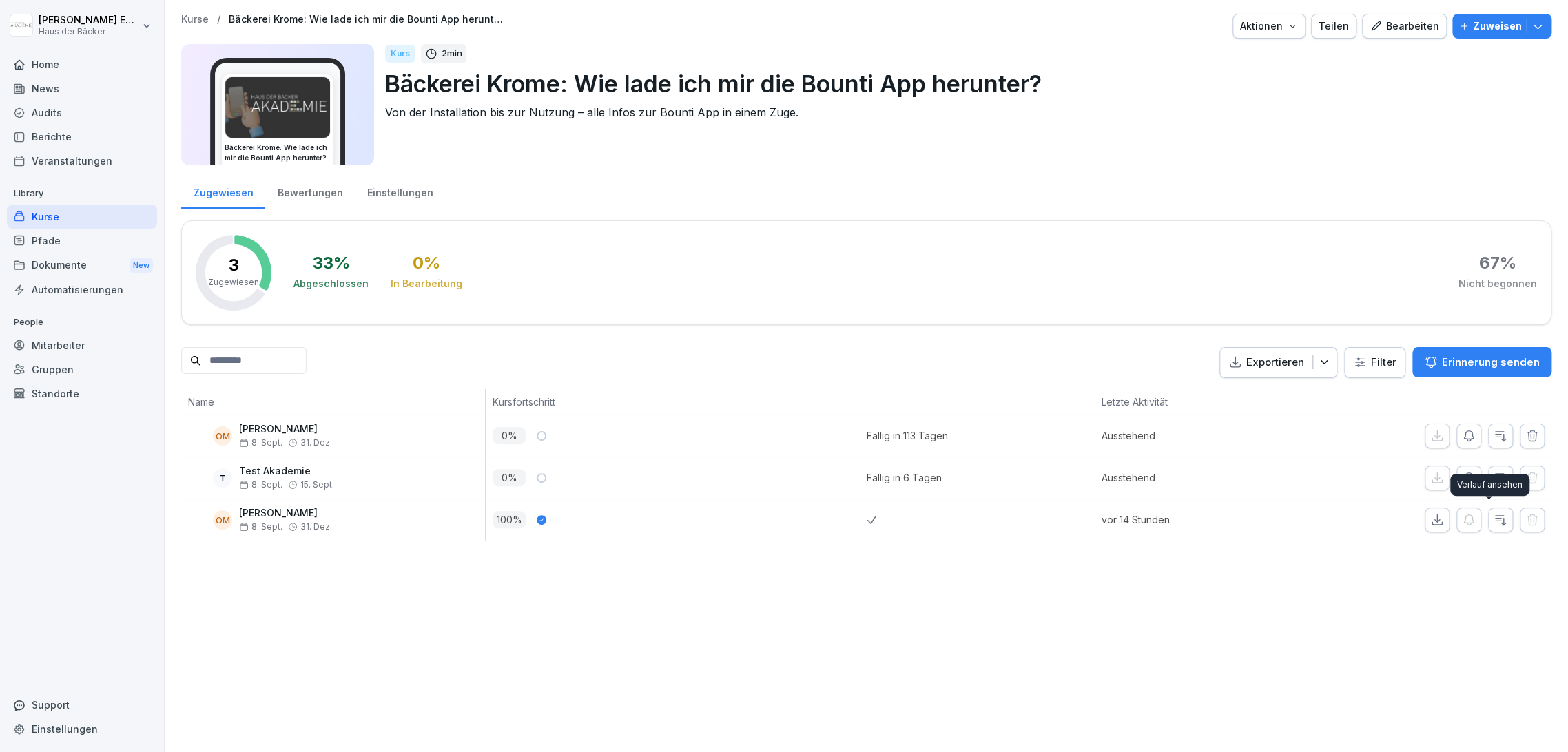
click at [1489, 480] on div "Verlauf ansehen Verlauf ansehen" at bounding box center [1490, 485] width 79 height 22
click at [1489, 474] on div "Verlauf ansehen Verlauf ansehen" at bounding box center [1490, 485] width 79 height 22
click at [1485, 489] on div "Verlauf ansehen Verlauf ansehen" at bounding box center [1490, 485] width 79 height 22
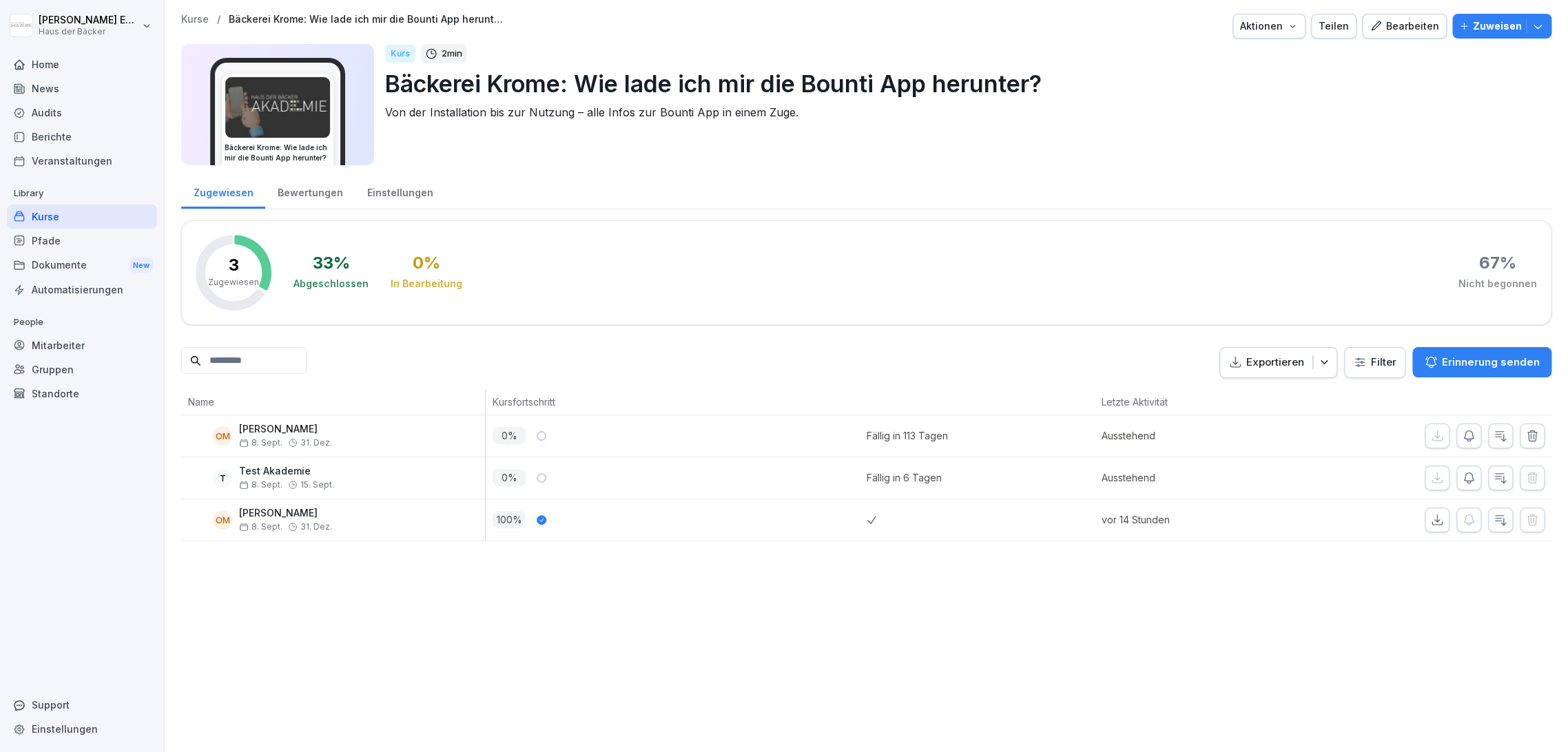
click at [156, 214] on div "Kurse" at bounding box center [81, 216] width 150 height 24
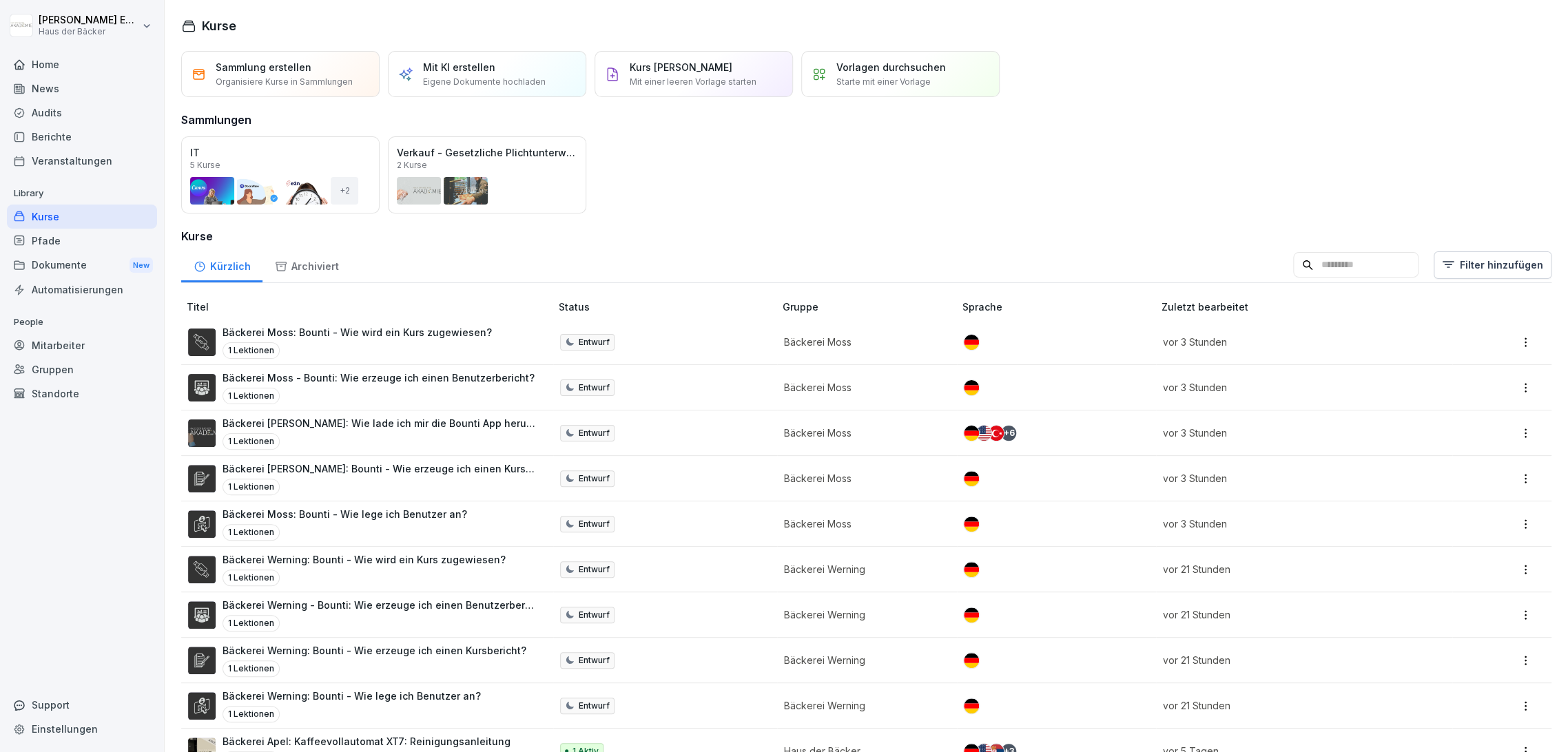
click at [348, 270] on div "Kürzlich Archiviert Filter hinzufügen" at bounding box center [867, 265] width 1371 height 36
click at [323, 270] on div "Archiviert" at bounding box center [307, 265] width 88 height 35
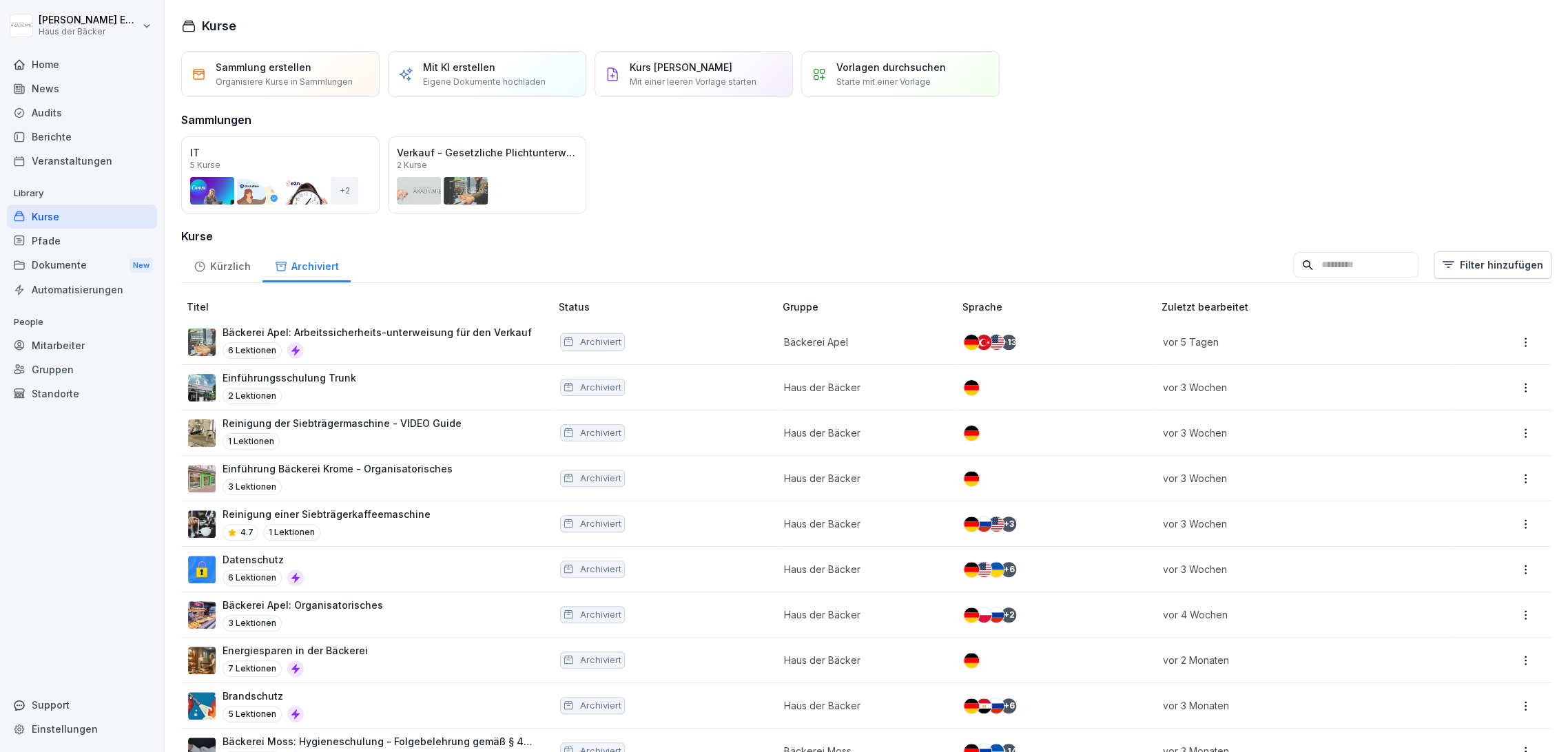
click at [250, 270] on div "Kürzlich" at bounding box center [222, 265] width 81 height 35
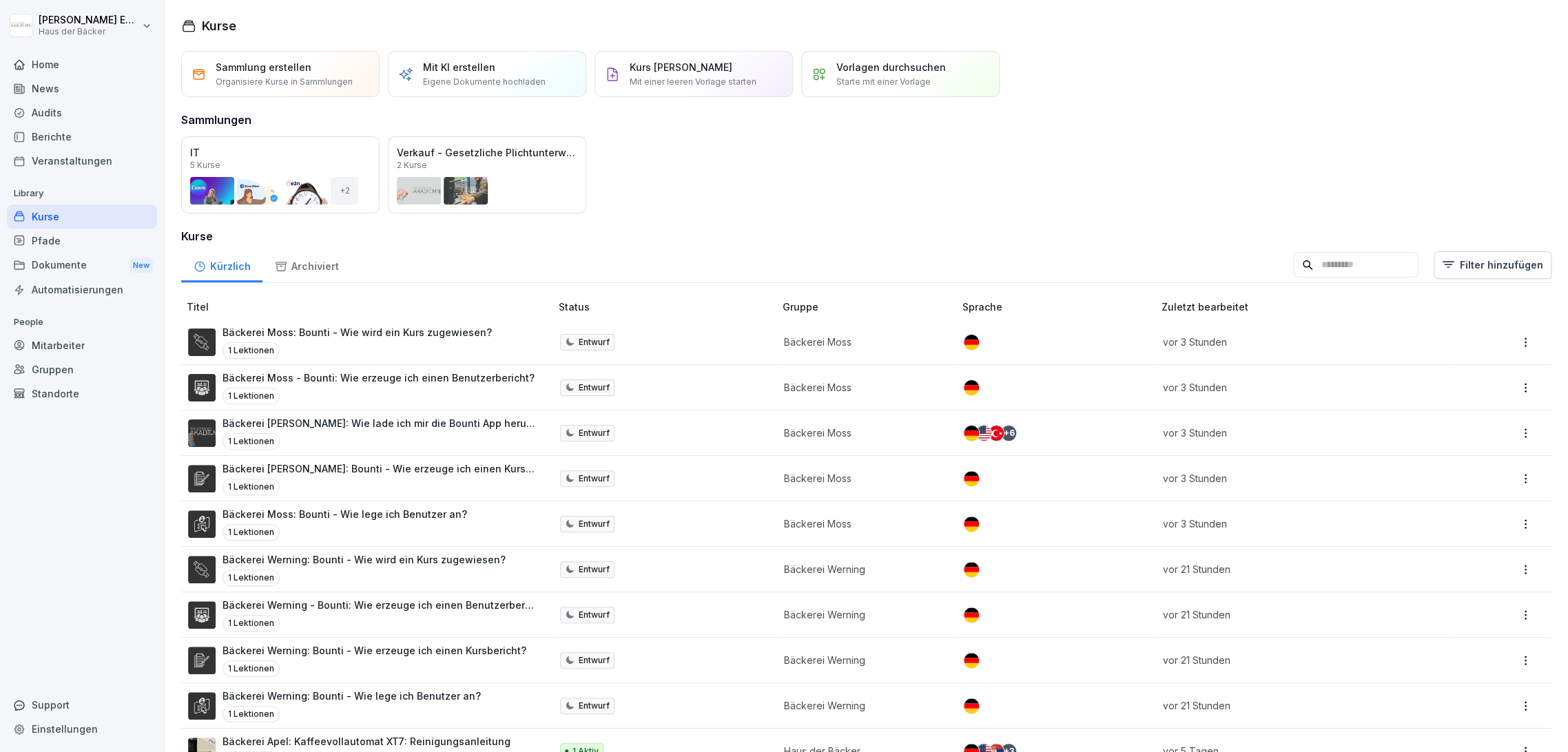
click at [270, 270] on div "Archiviert" at bounding box center [307, 265] width 88 height 35
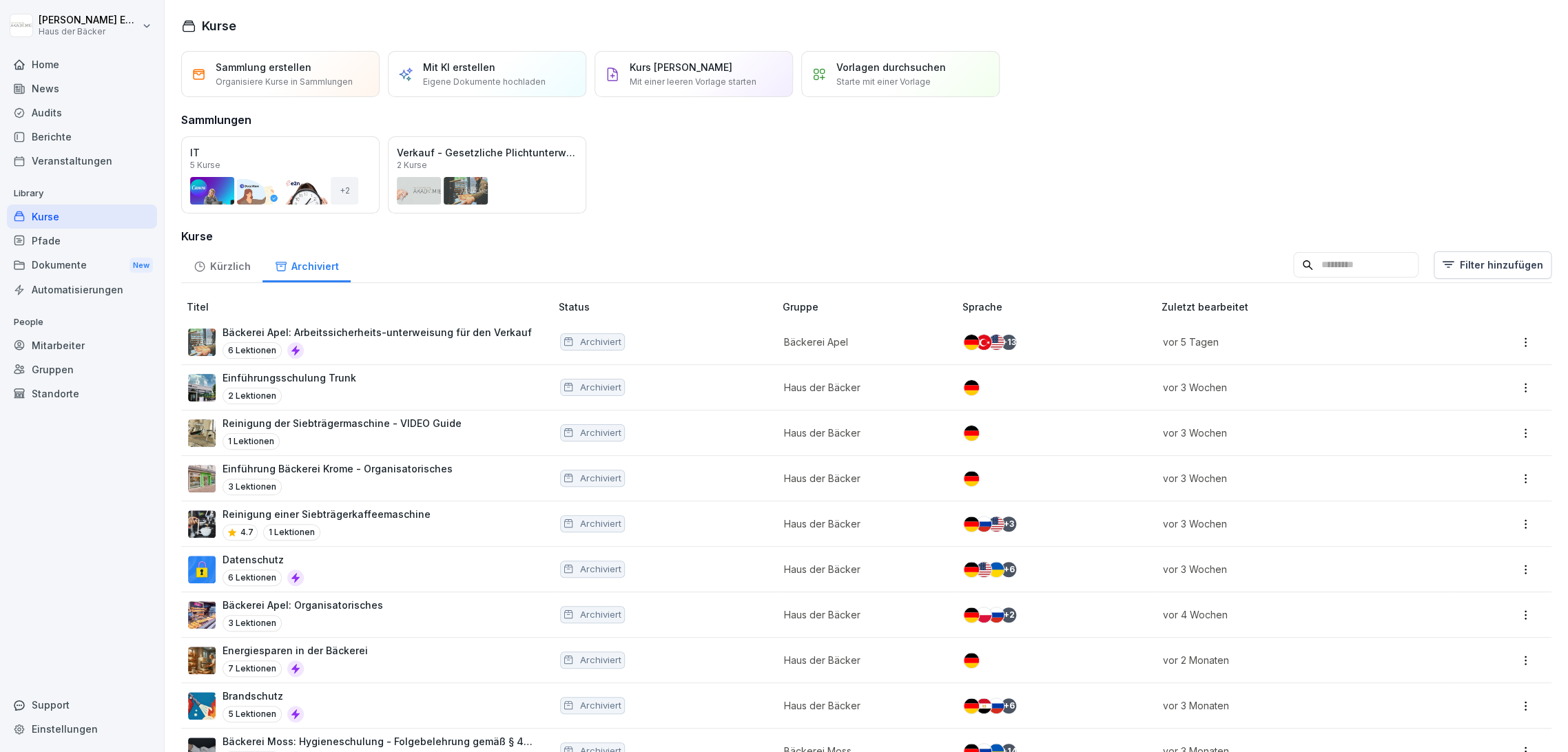
click at [220, 270] on div "Kürzlich" at bounding box center [222, 265] width 81 height 35
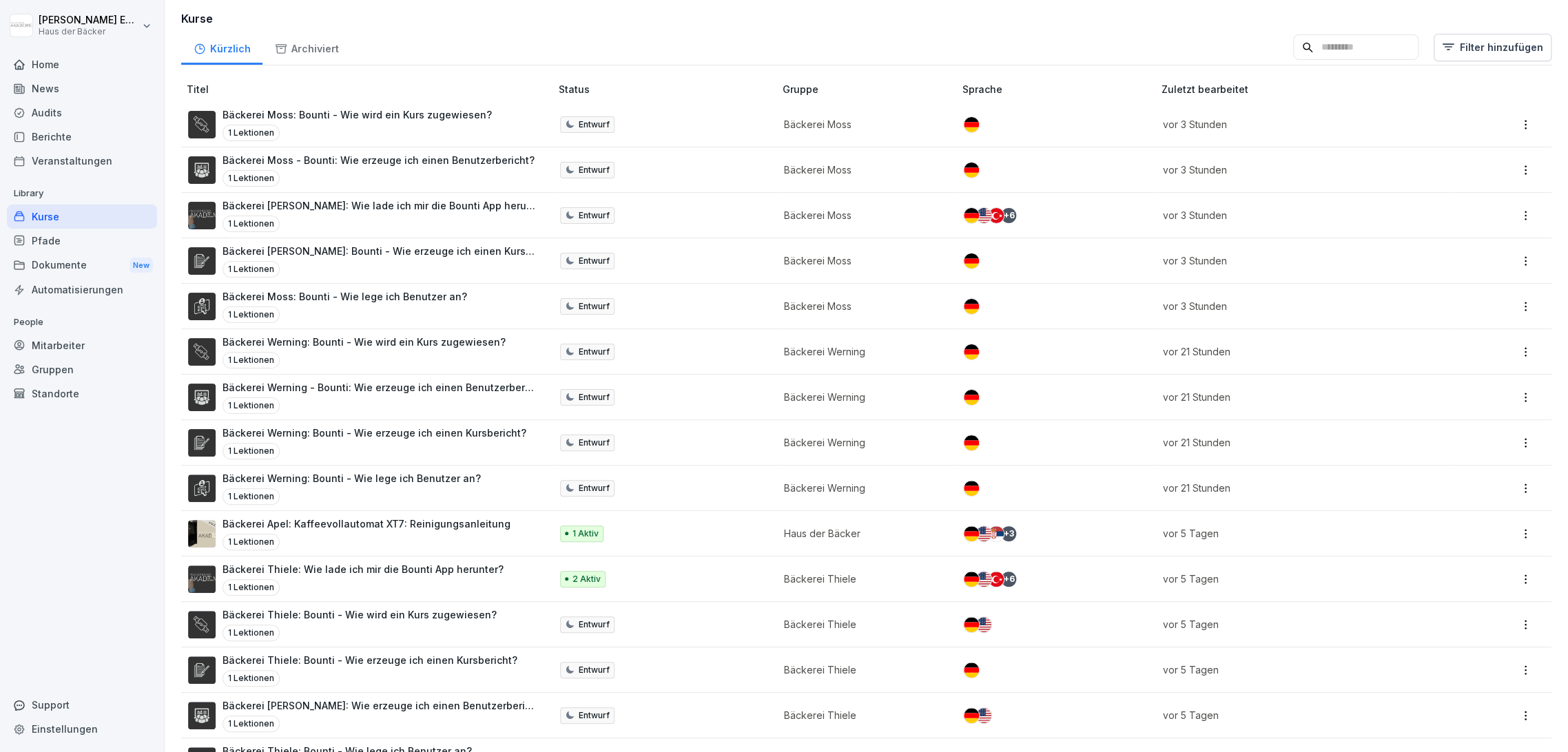
scroll to position [77, 0]
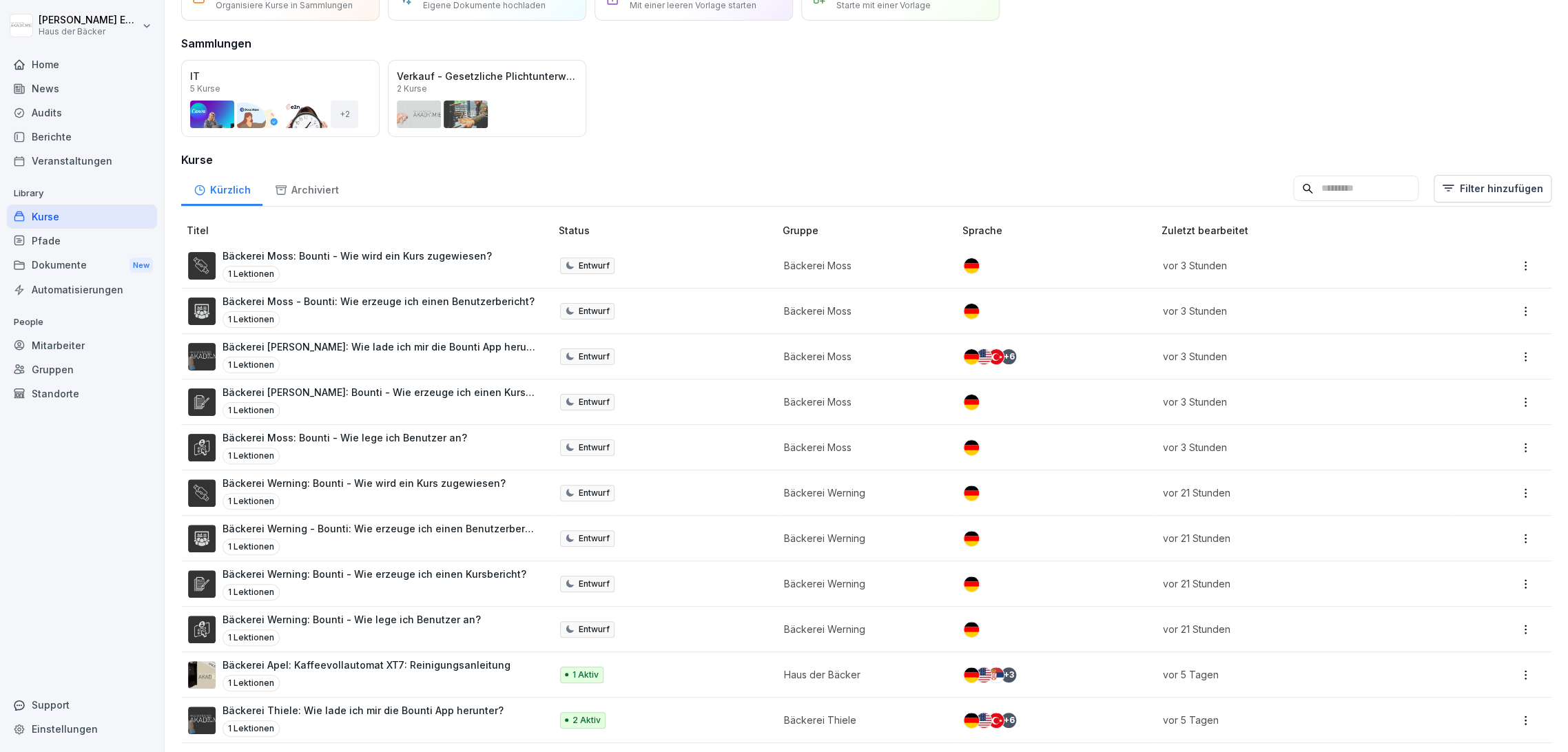
click at [28, 704] on div "Support" at bounding box center [81, 704] width 150 height 24
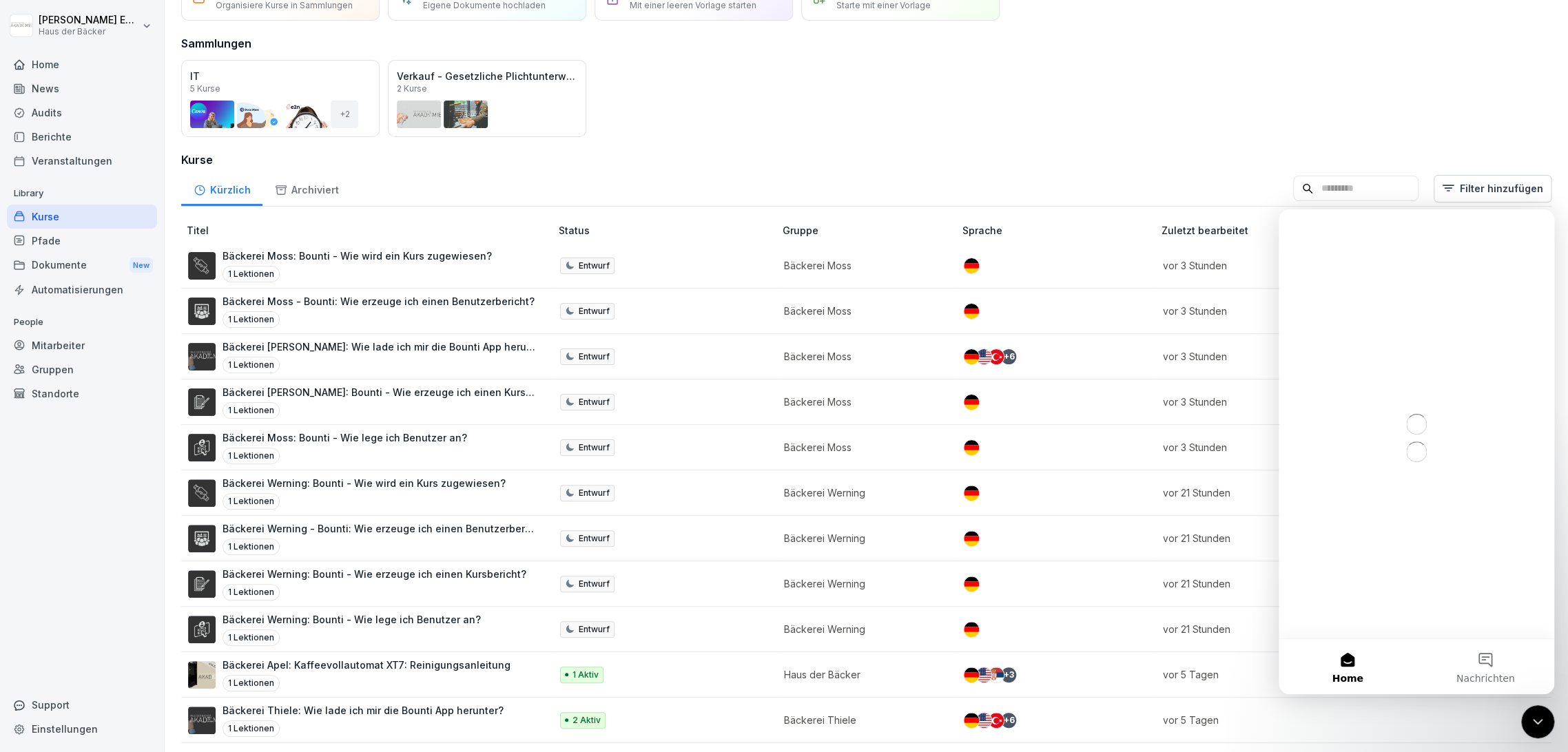
scroll to position [0, 0]
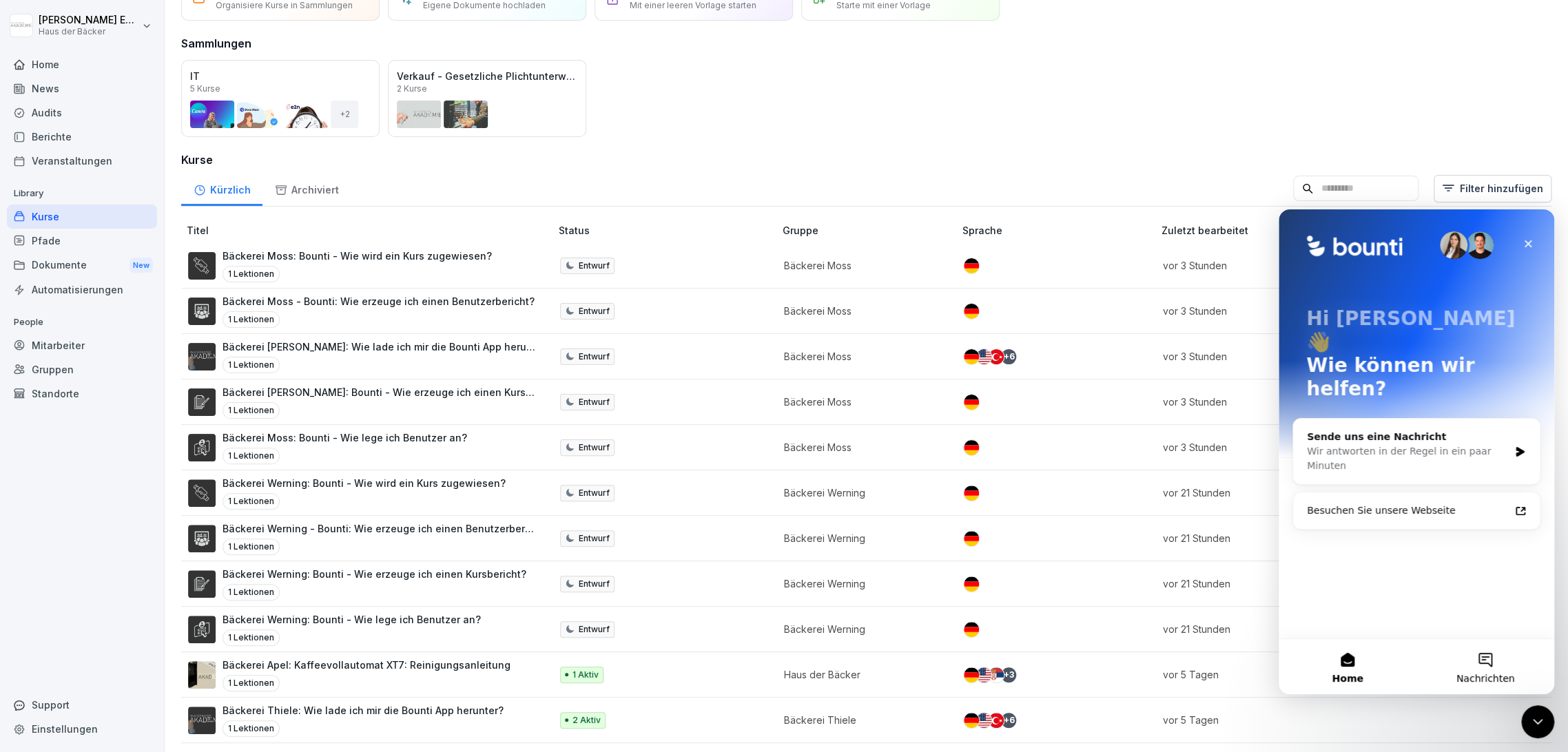
click at [1475, 674] on span "Nachrichten" at bounding box center [1486, 678] width 58 height 10
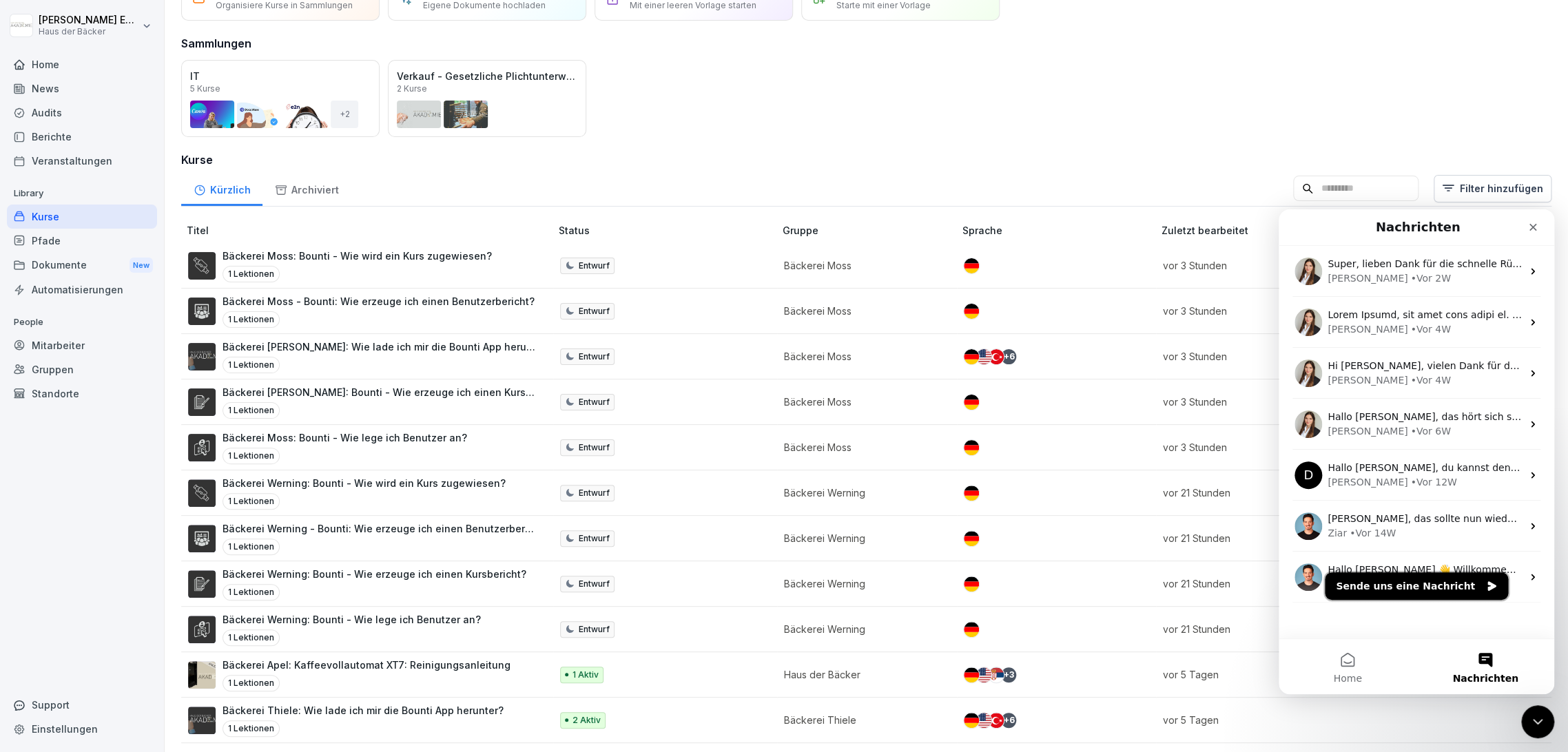
click at [1455, 585] on button "Sende uns eine Nachricht" at bounding box center [1416, 586] width 184 height 28
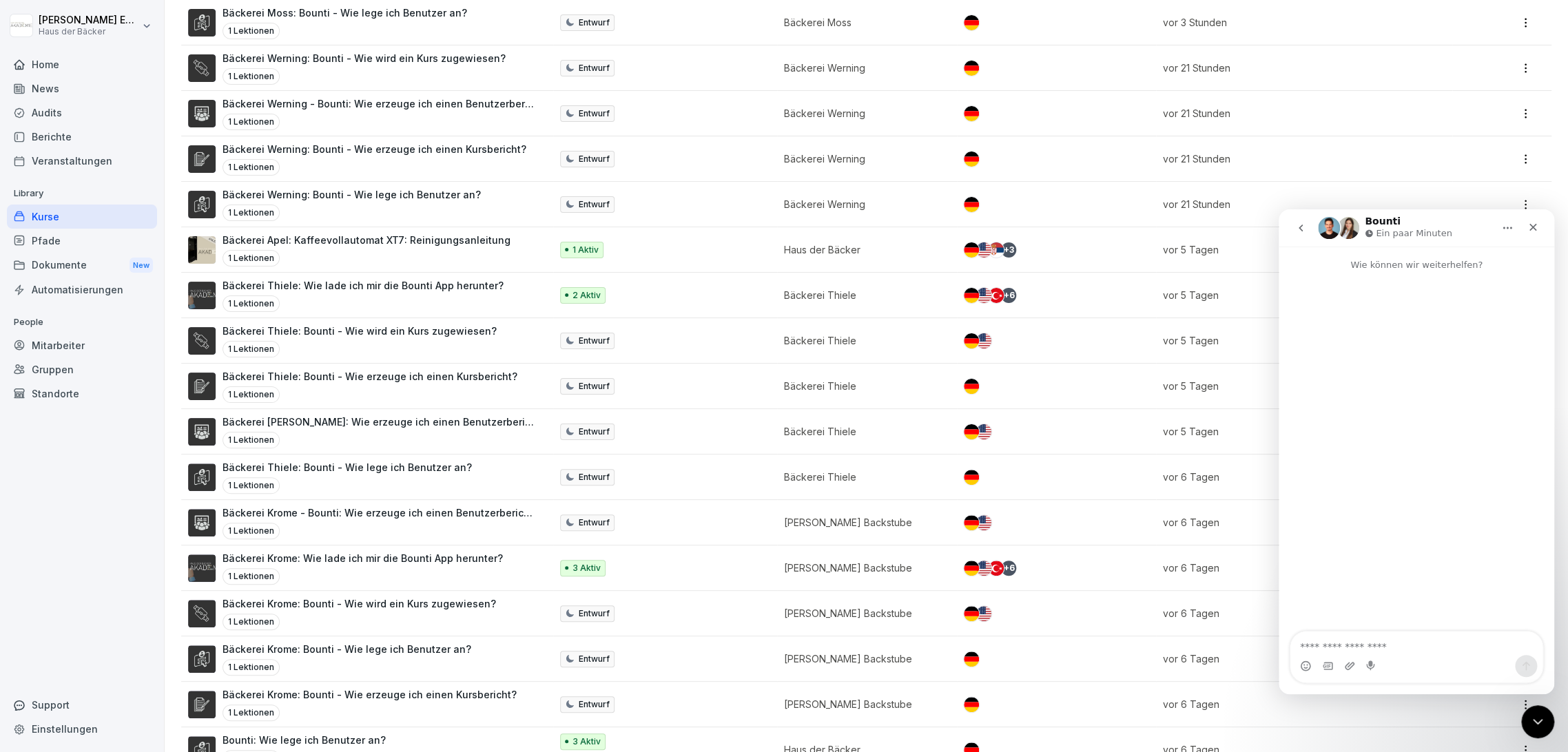
scroll to position [611, 0]
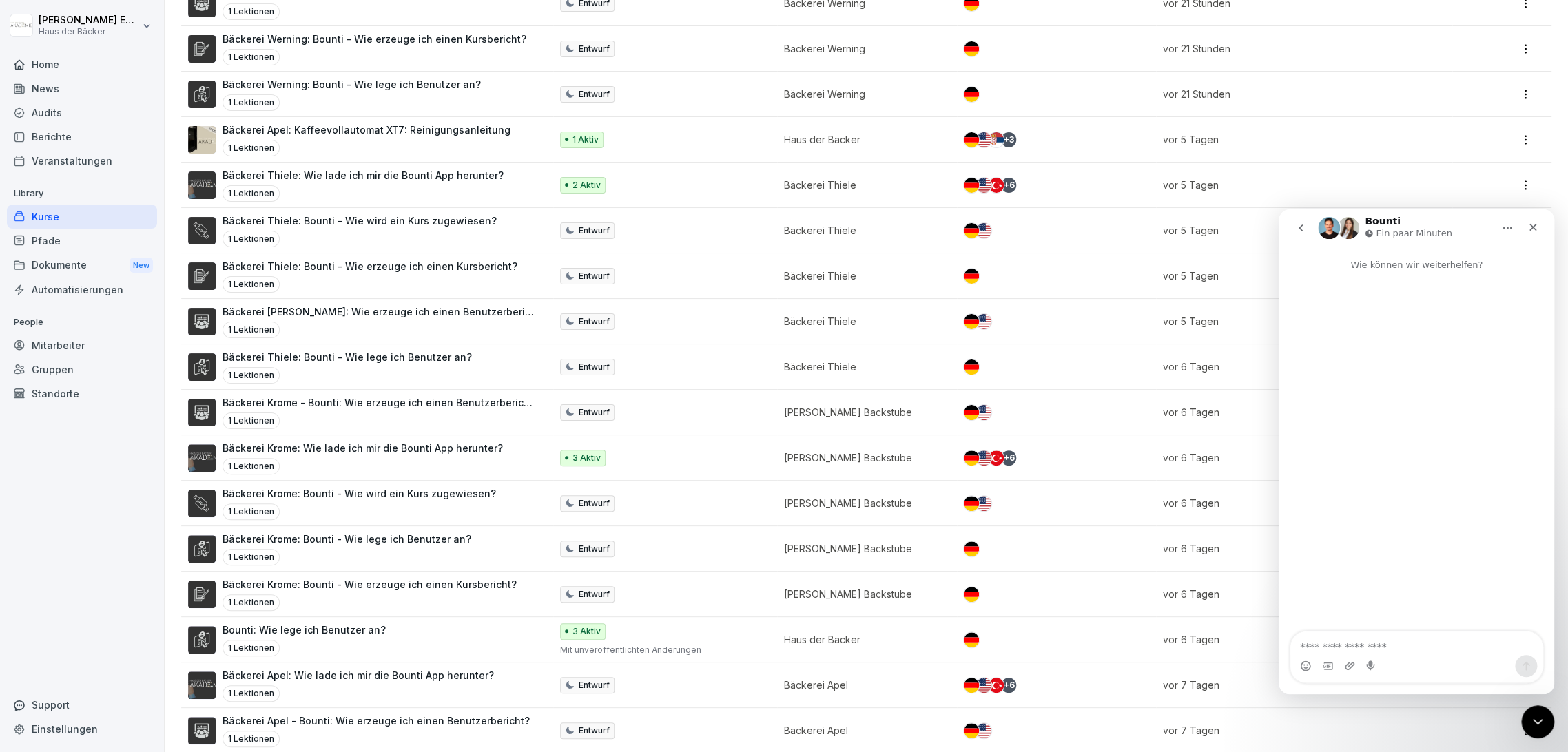
click at [398, 477] on td "Bäckerei Krome: Wie lade ich mir die Bounti App herunter? 1 Lektionen" at bounding box center [367, 458] width 372 height 45
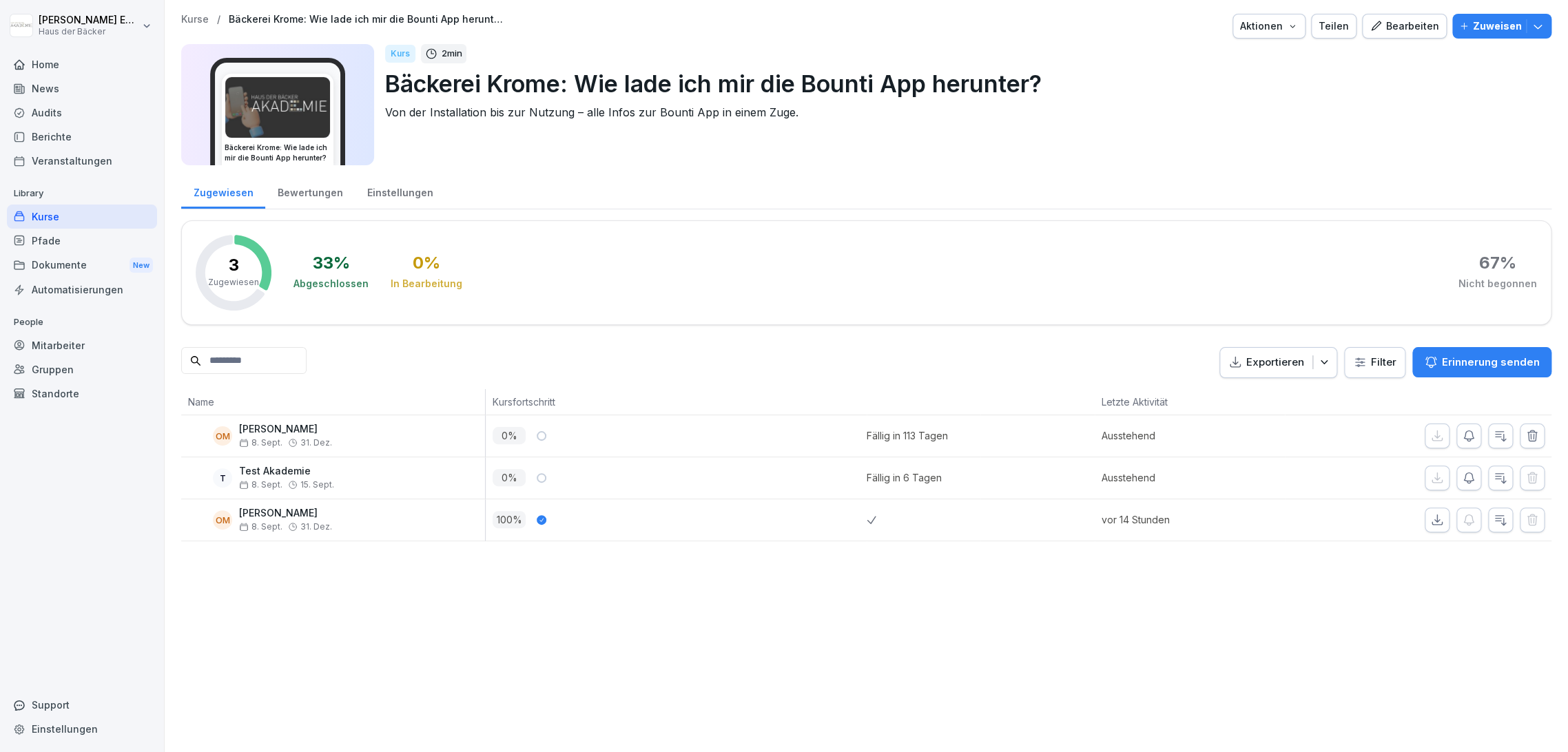
click at [69, 344] on div "Mitarbeiter" at bounding box center [81, 345] width 150 height 24
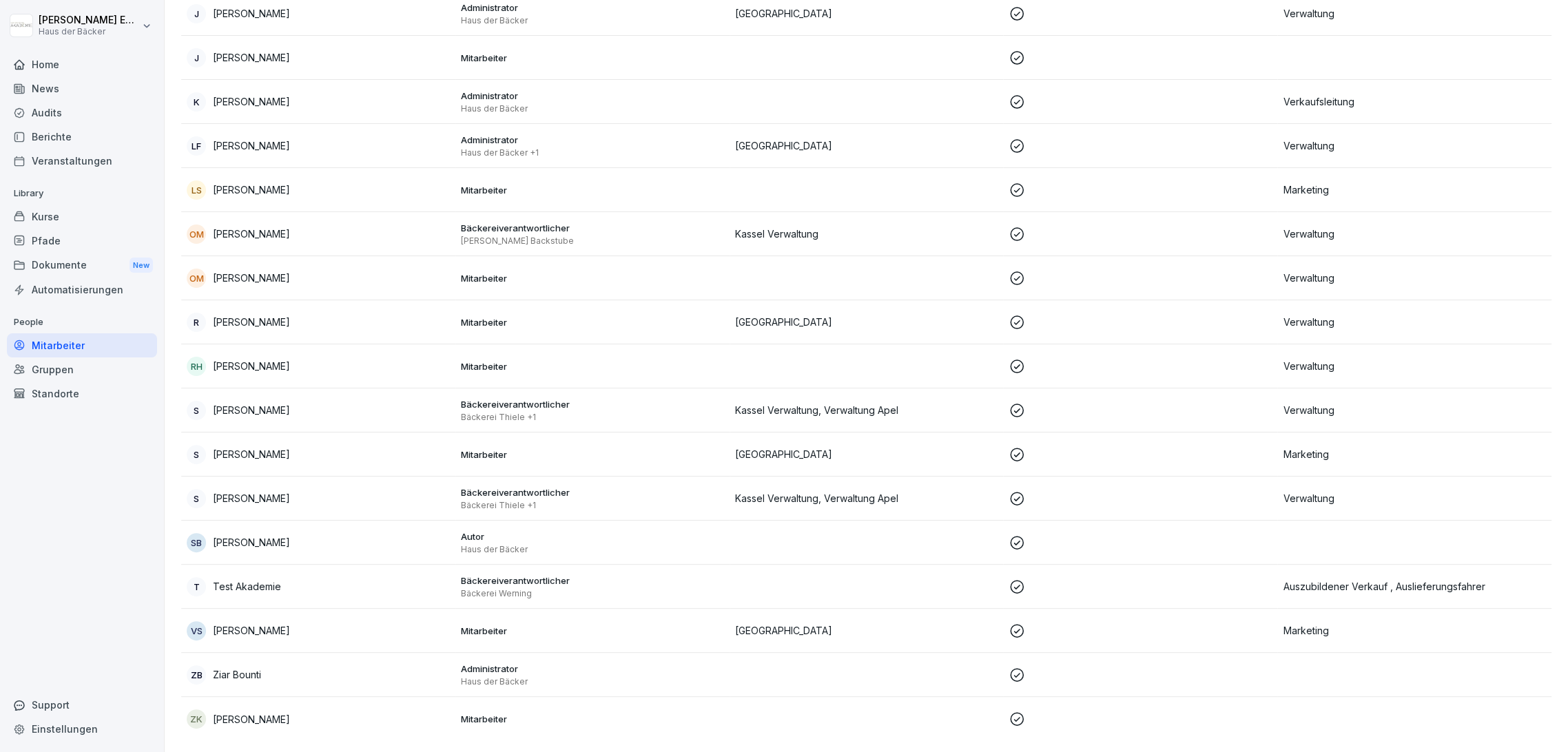
scroll to position [483, 0]
click at [375, 588] on td "T Test Akademie" at bounding box center [318, 586] width 274 height 44
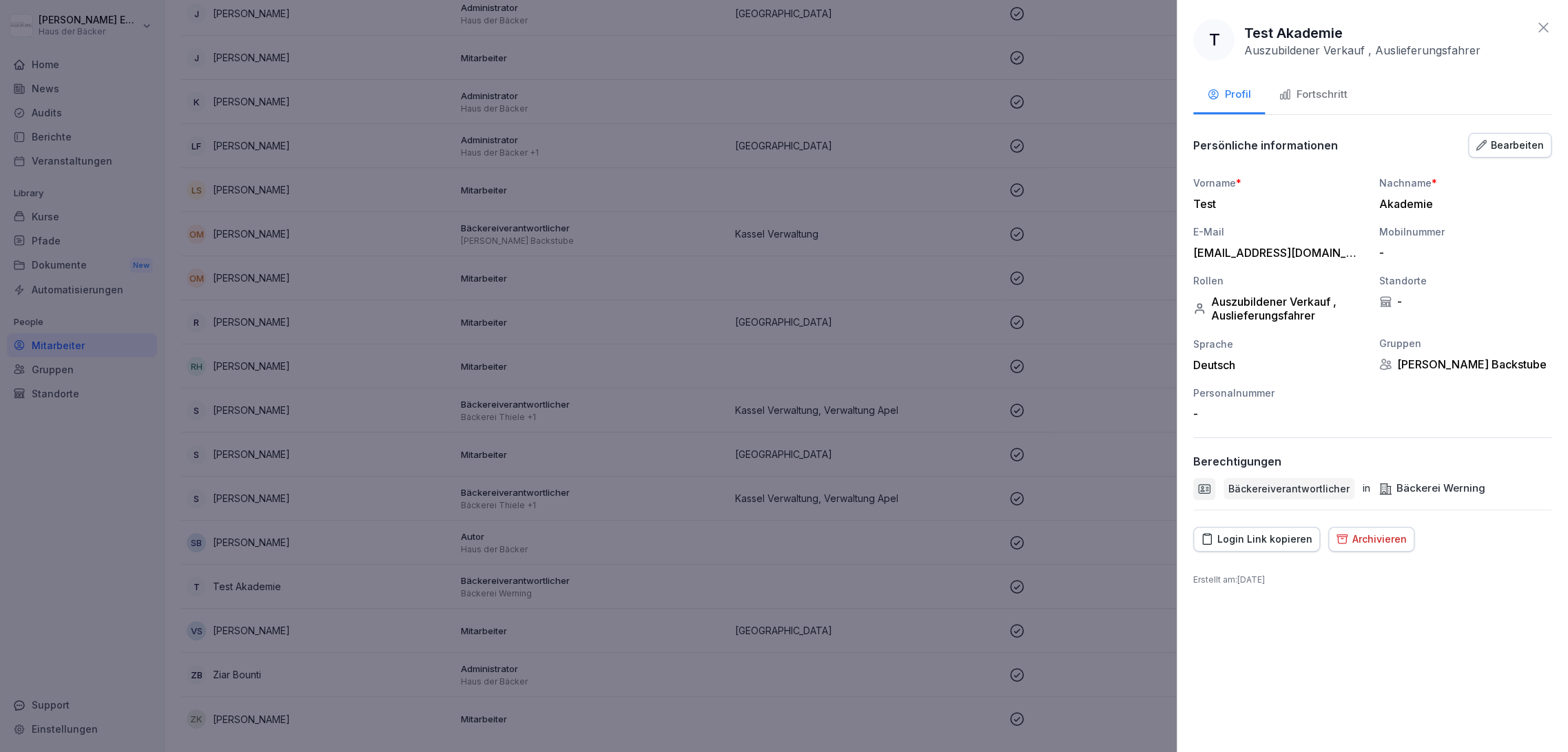
click at [1326, 89] on div "Fortschritt" at bounding box center [1313, 94] width 69 height 16
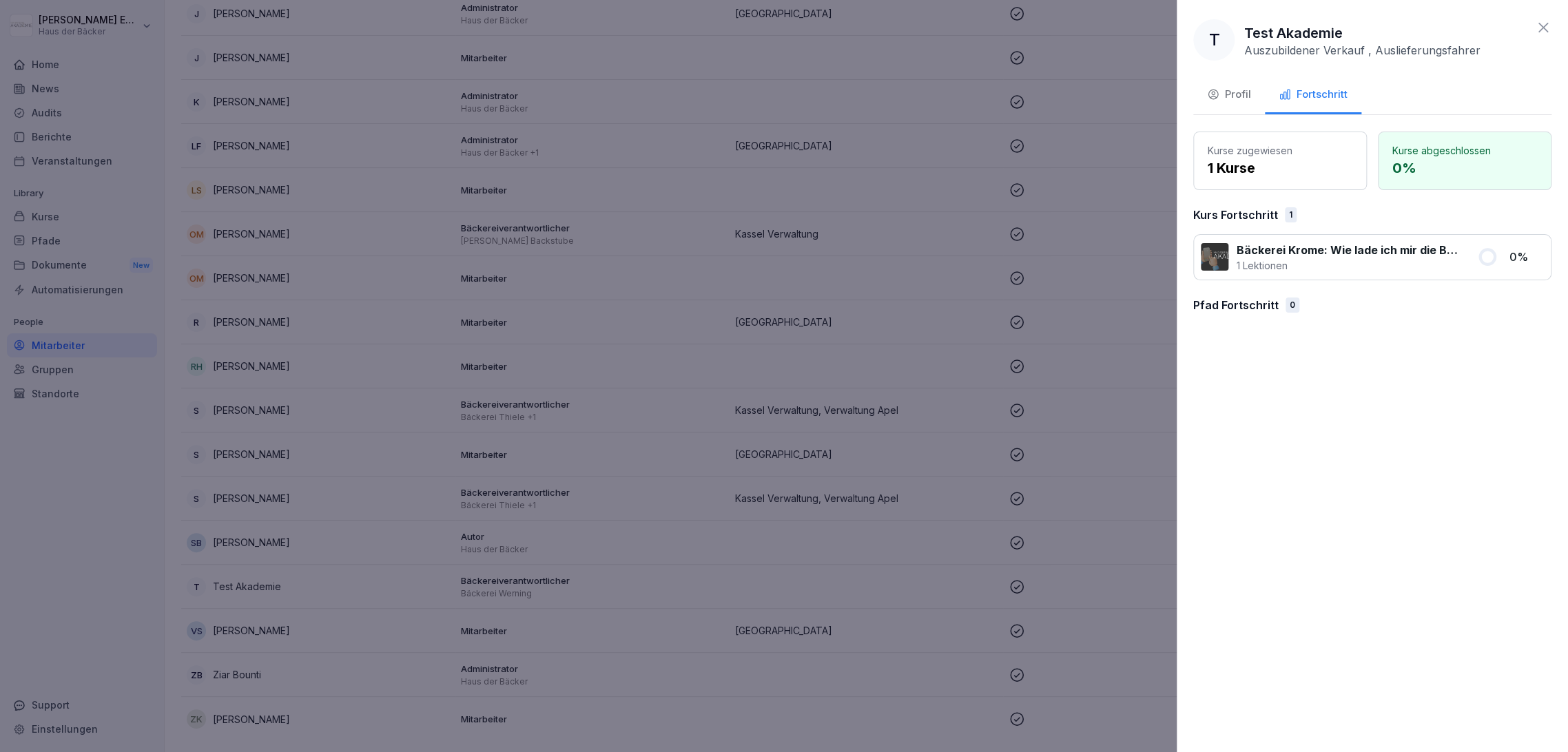
click at [1265, 90] on button "Fortschritt" at bounding box center [1313, 95] width 97 height 37
click at [1251, 91] on button "Profil" at bounding box center [1228, 95] width 71 height 37
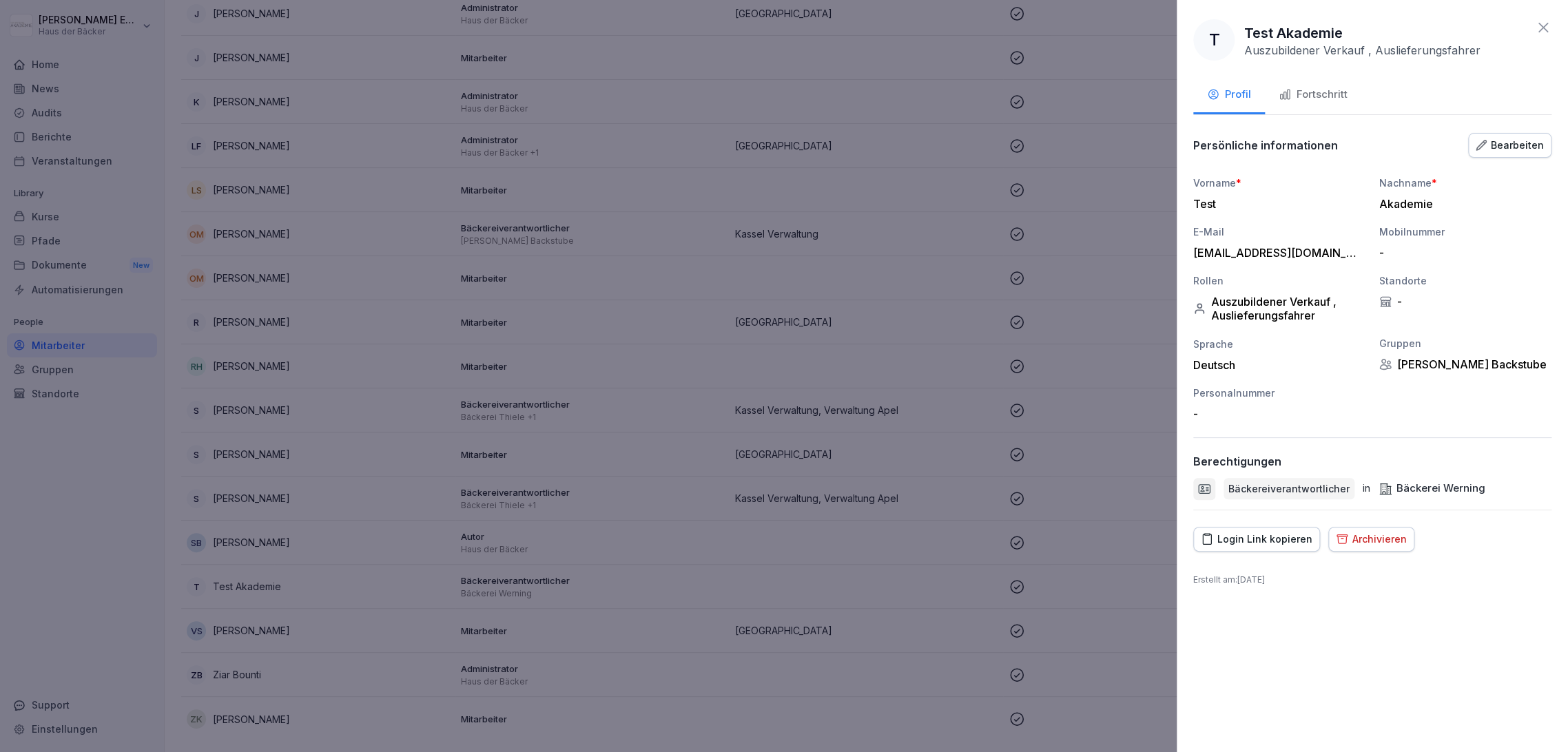
click at [1513, 144] on div "Bearbeiten" at bounding box center [1510, 145] width 68 height 15
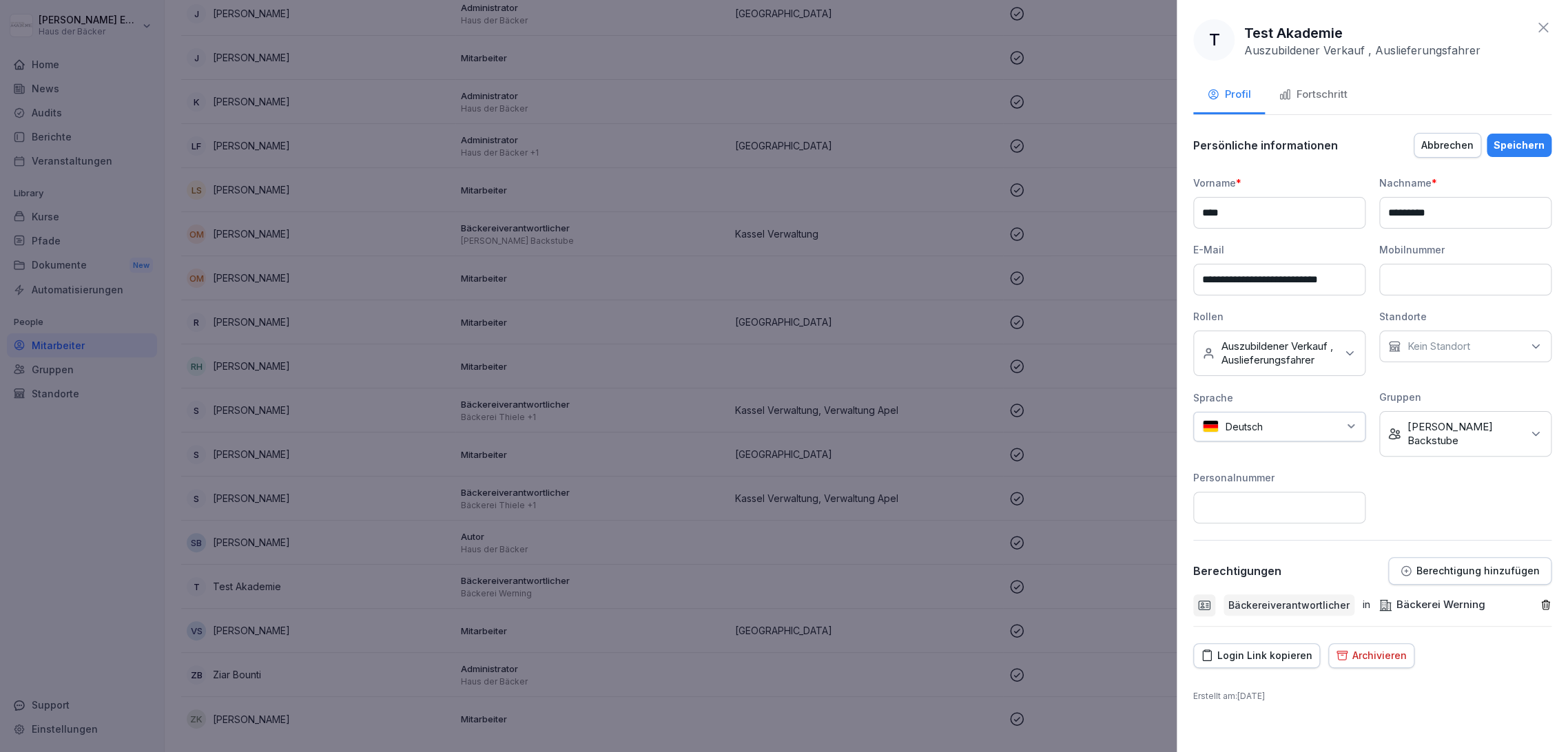
click at [1496, 565] on p "Berechtigung hinzufügen" at bounding box center [1478, 571] width 124 height 11
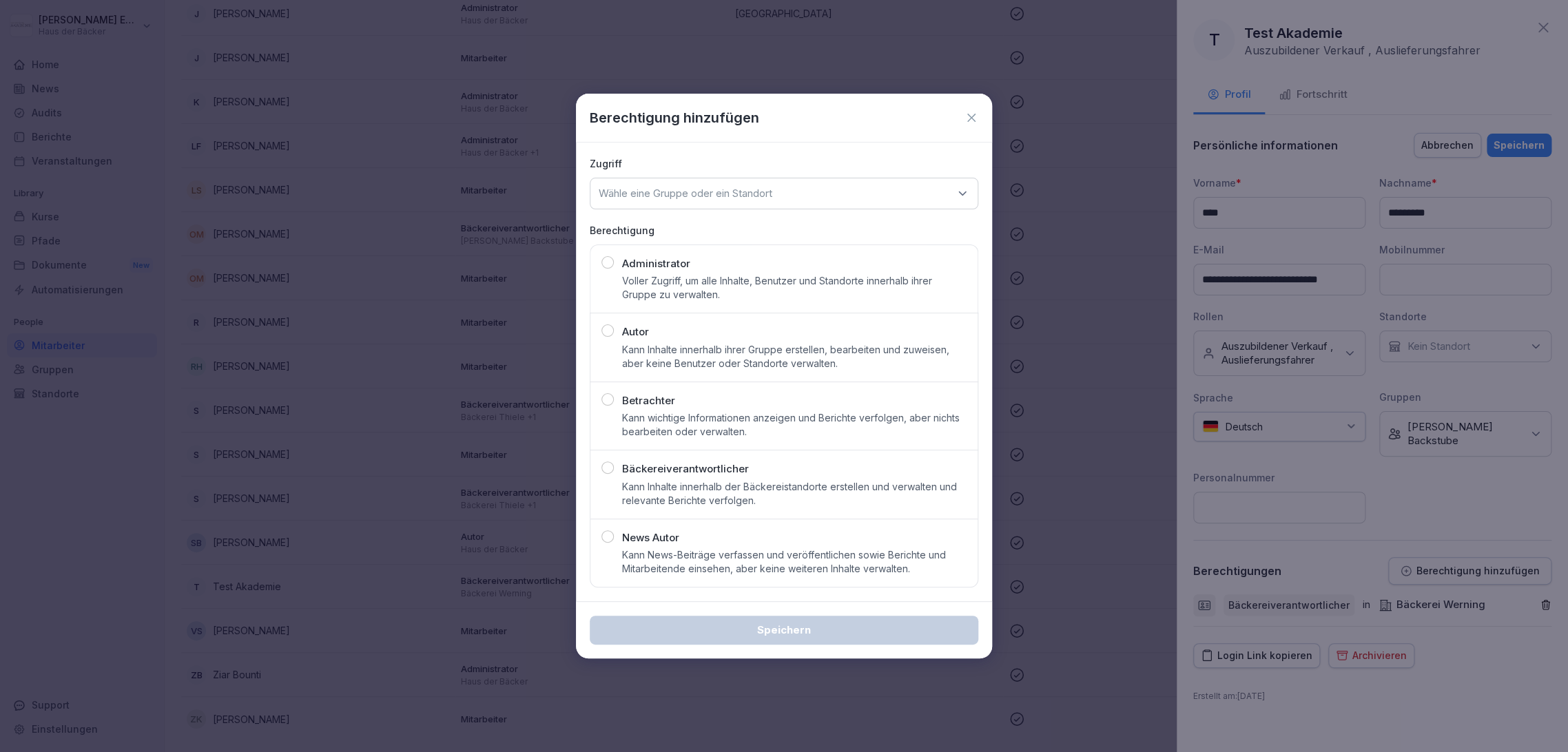
click at [843, 467] on div "Bäckereiverantwortlicher Kann Inhalte innerhalb der Bäckereistandorte erstellen…" at bounding box center [794, 485] width 344 height 46
click at [802, 191] on div "Wähle eine Gruppe oder ein Standort" at bounding box center [784, 193] width 389 height 31
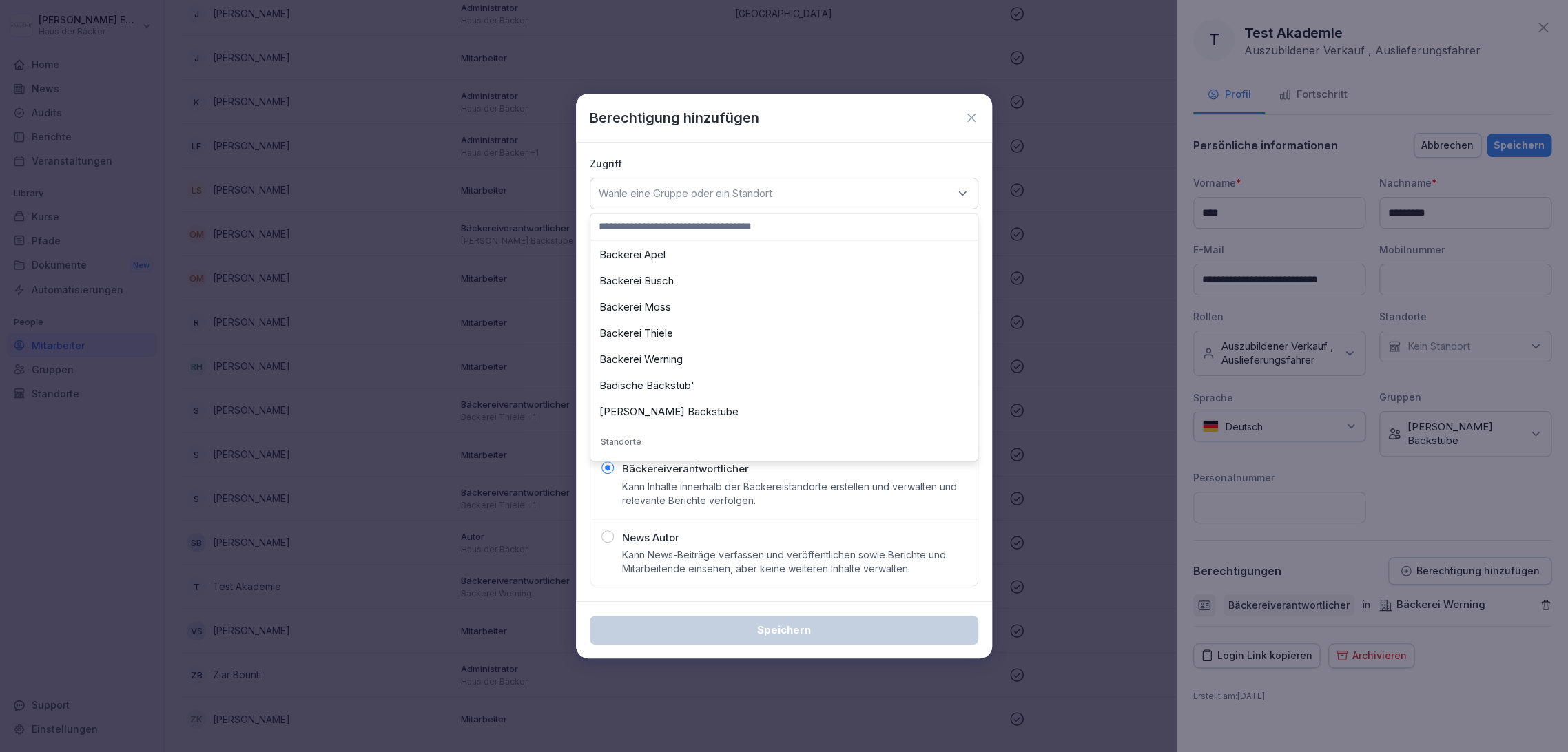
scroll to position [153, 0]
click at [791, 336] on div "[PERSON_NAME] Backstube" at bounding box center [784, 336] width 380 height 26
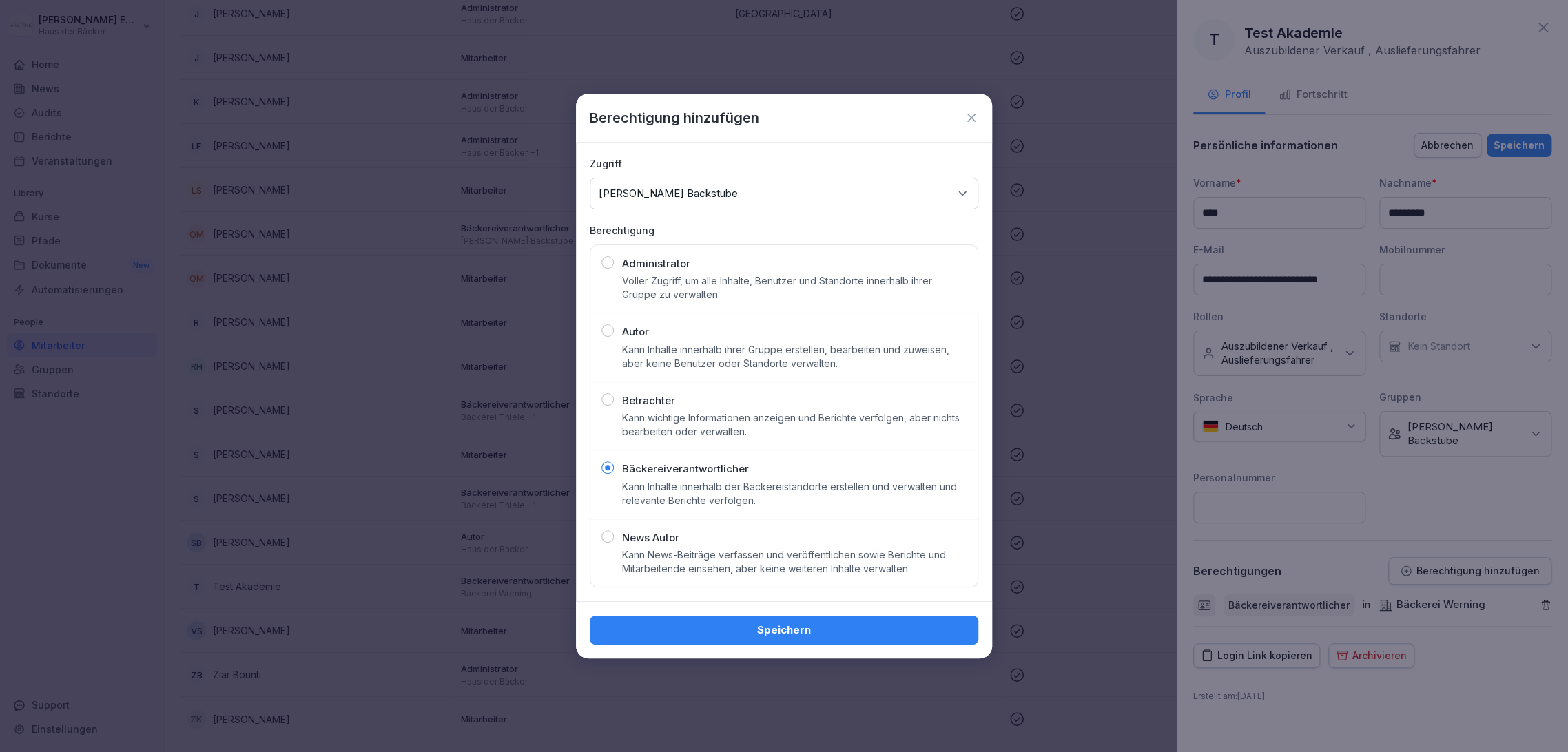
click at [809, 623] on div "Speichern" at bounding box center [784, 631] width 366 height 15
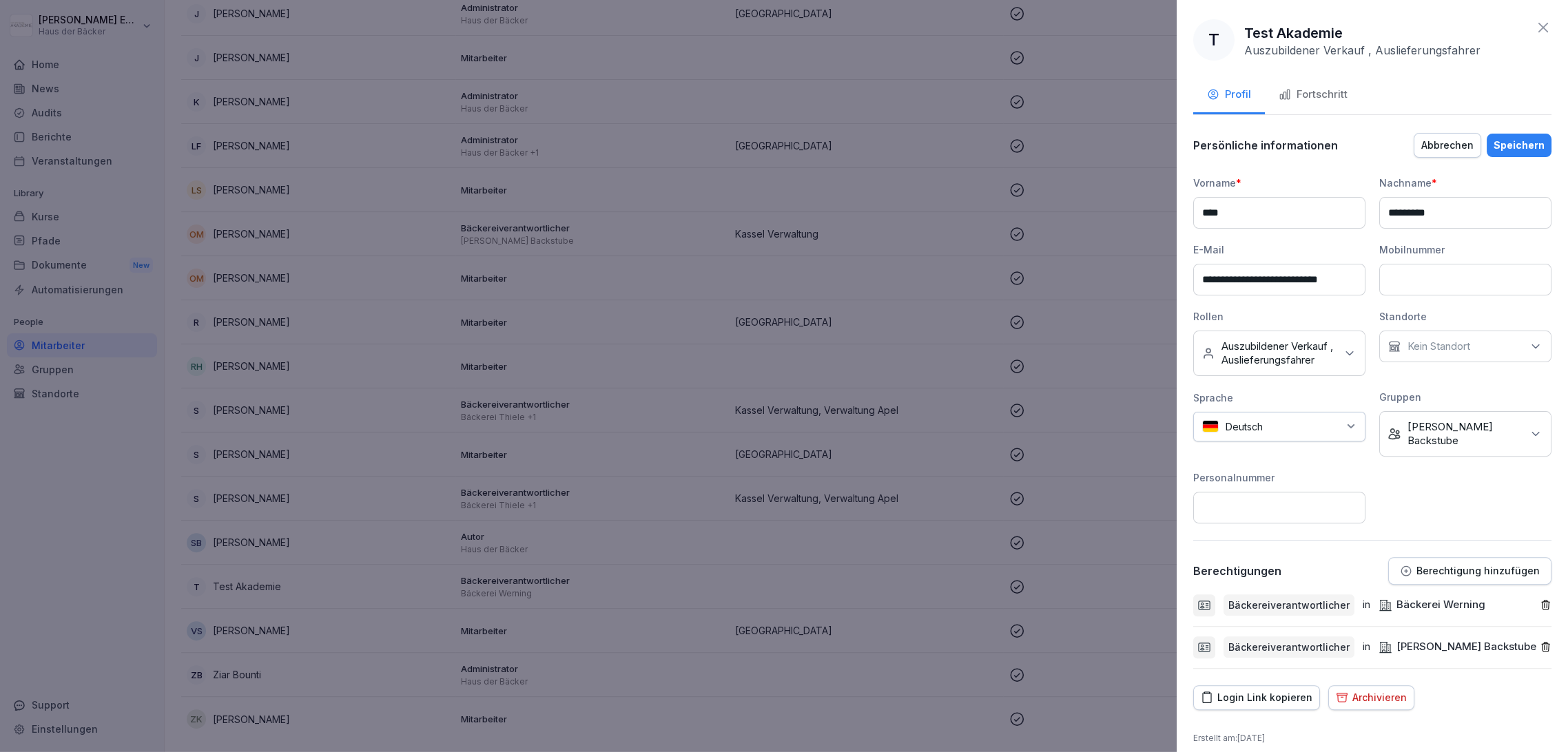
click at [1477, 737] on div "**********" at bounding box center [1372, 376] width 391 height 752
click at [1505, 134] on button "Speichern" at bounding box center [1519, 145] width 65 height 23
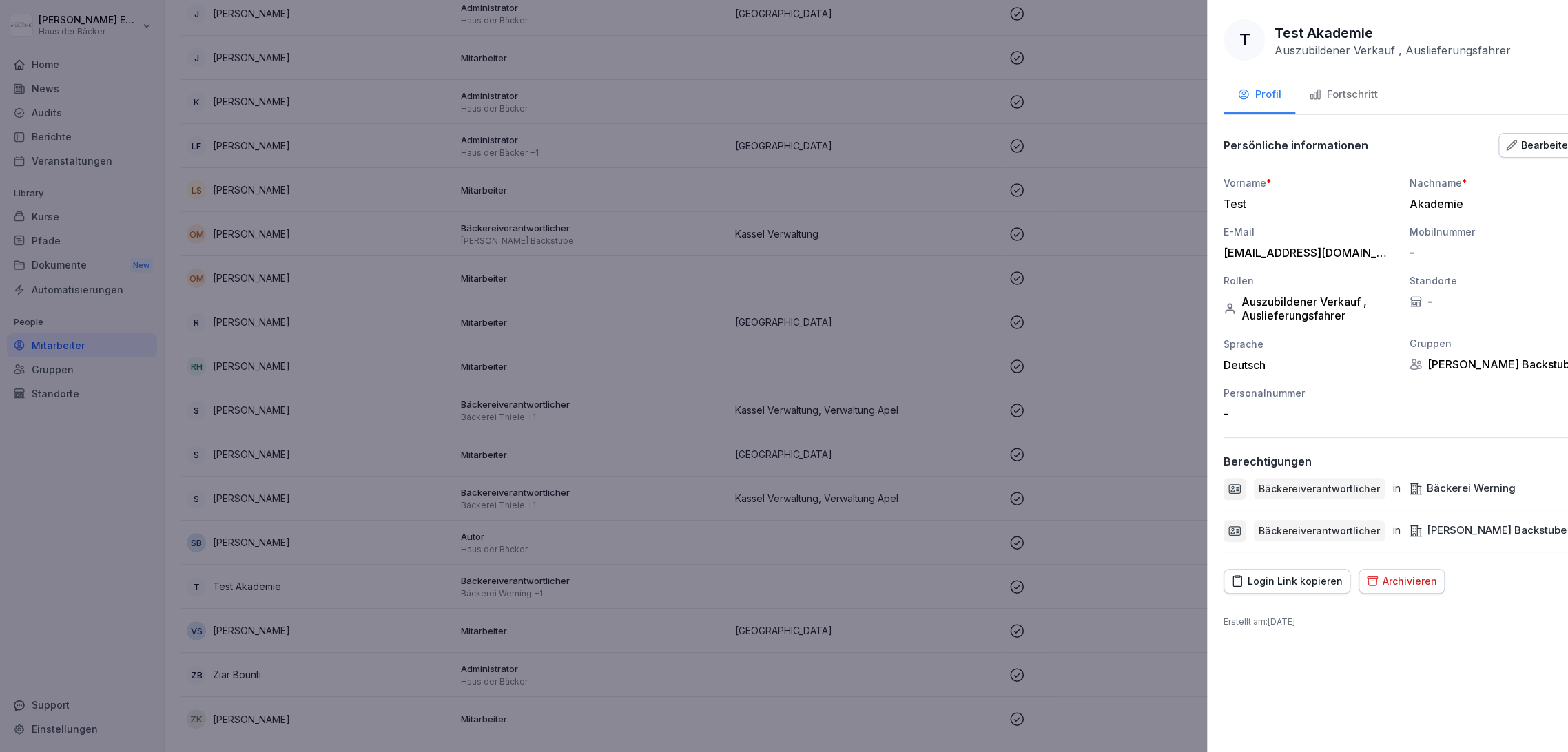
click at [141, 200] on div at bounding box center [784, 376] width 1568 height 752
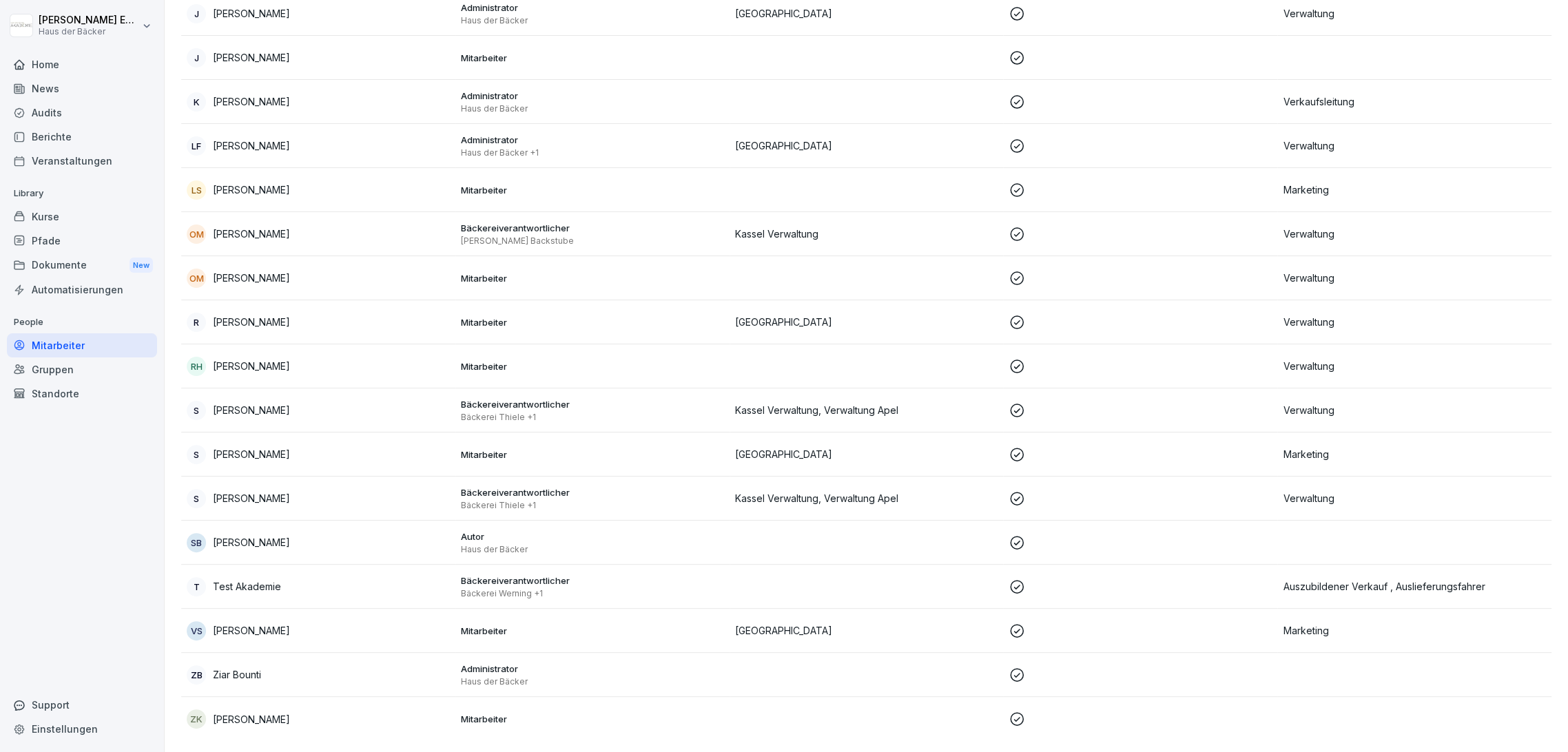
click at [130, 220] on div "Kurse" at bounding box center [81, 216] width 150 height 24
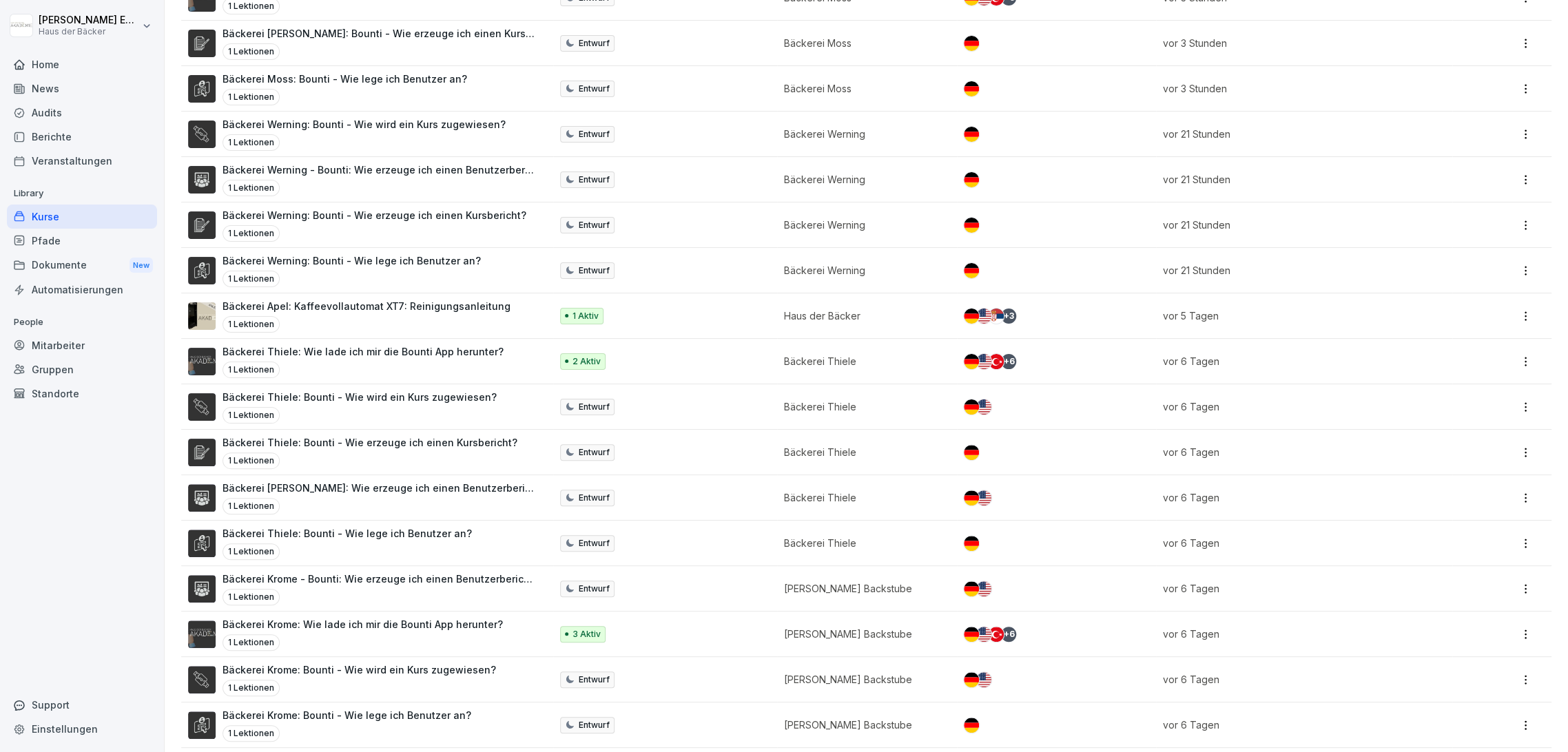
scroll to position [459, 0]
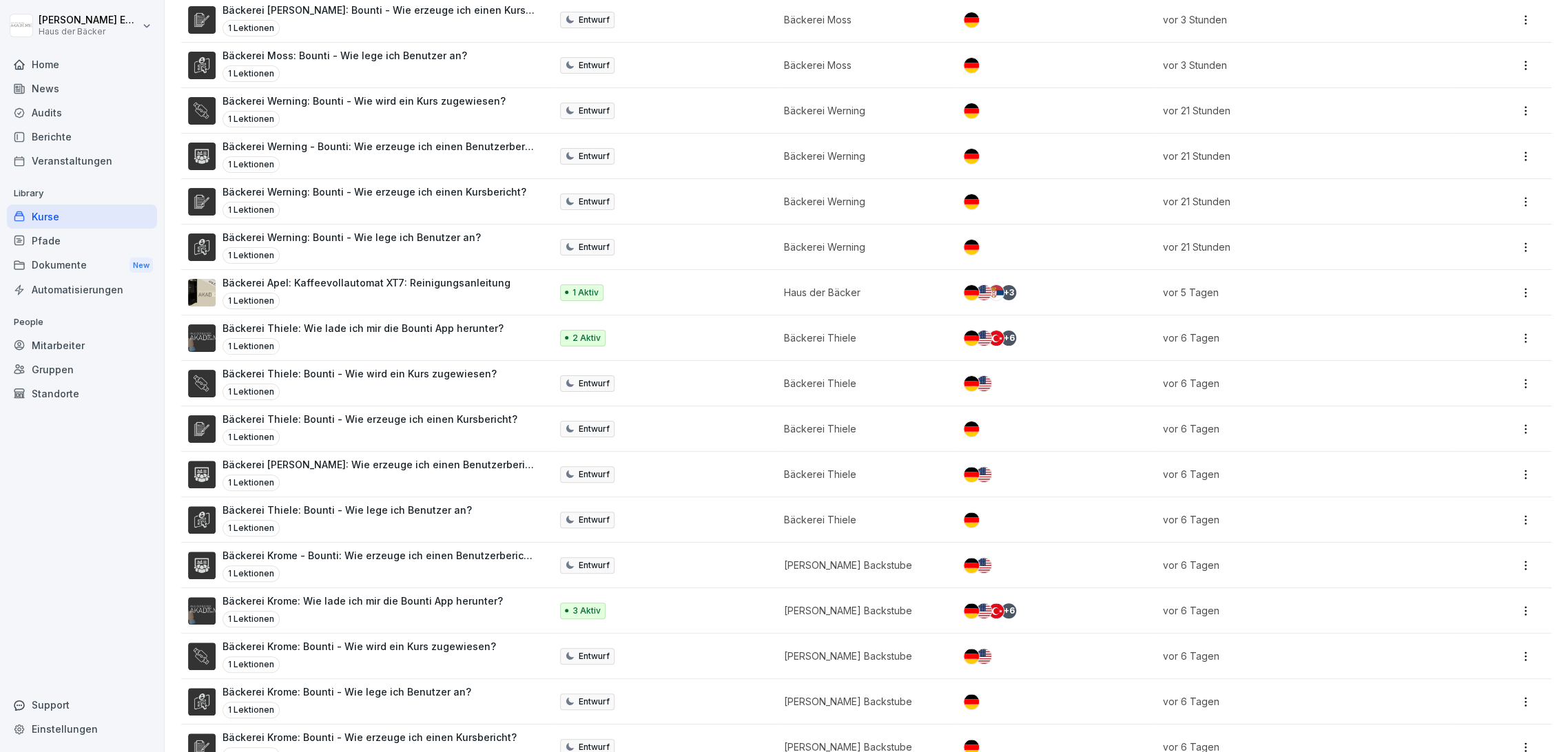
click at [445, 601] on p "Bäckerei Krome: Wie lade ich mir die Bounti App herunter?" at bounding box center [363, 601] width 280 height 15
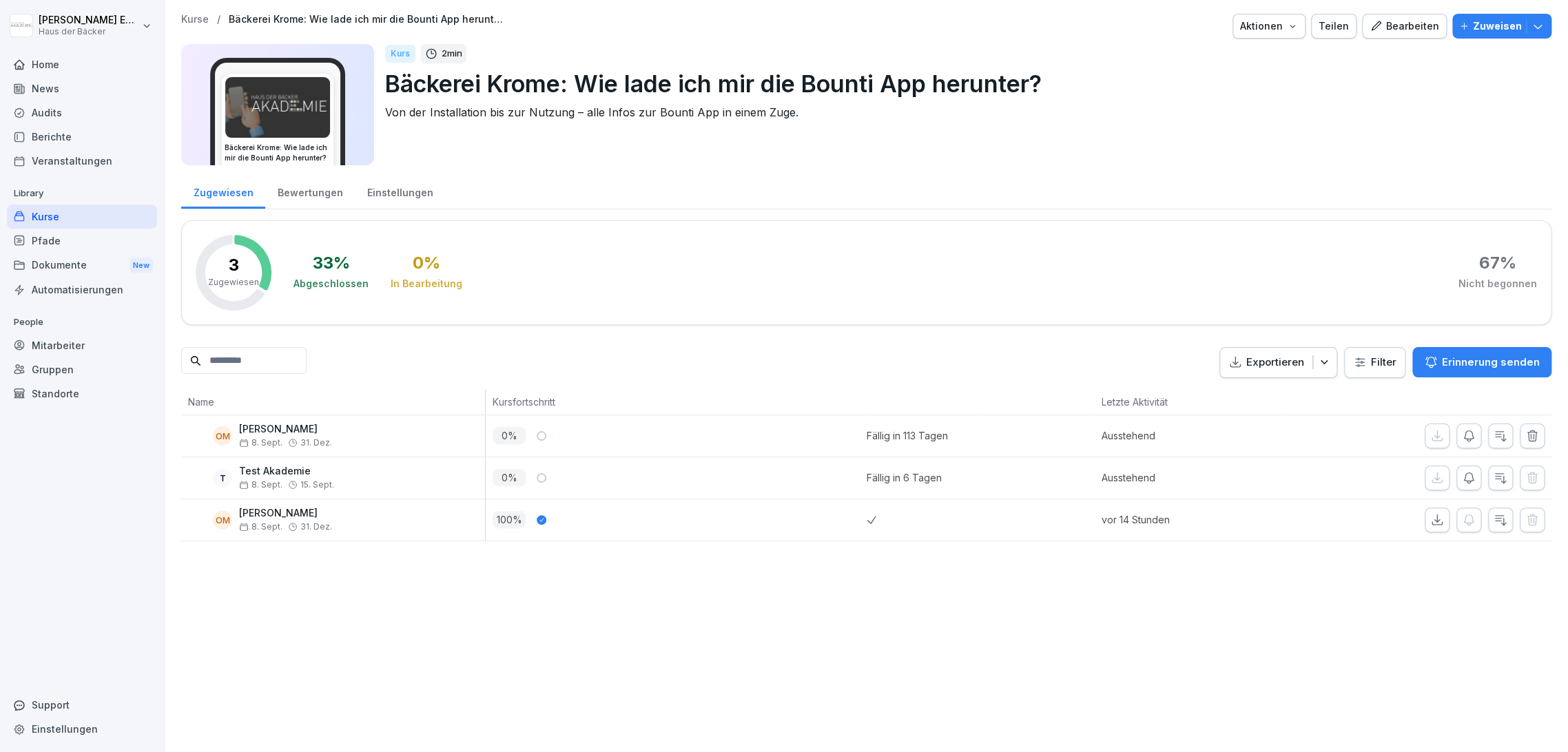
click at [1430, 522] on icon "button" at bounding box center [1437, 520] width 14 height 14
click at [203, 23] on p "Kurse" at bounding box center [195, 19] width 28 height 12
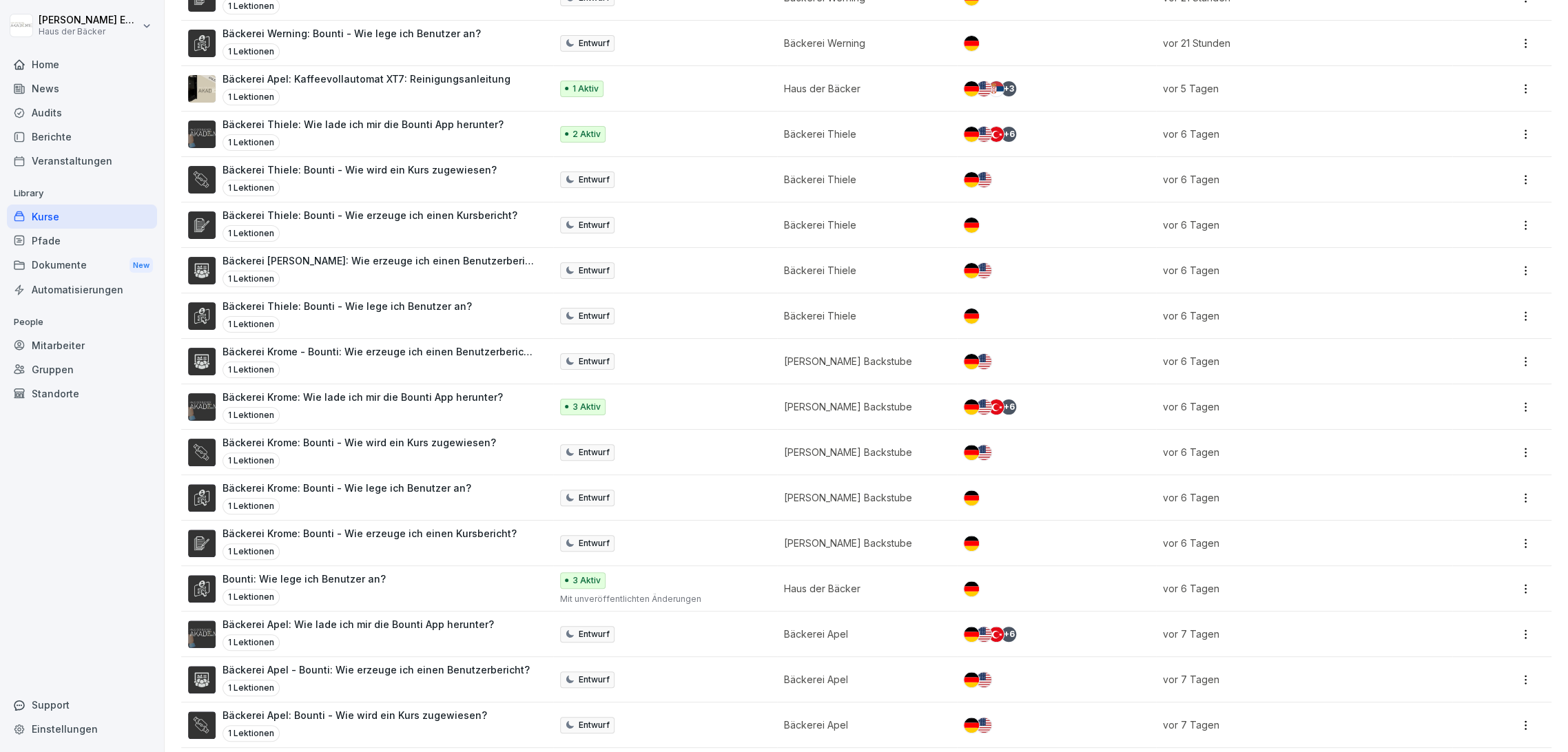
scroll to position [689, 0]
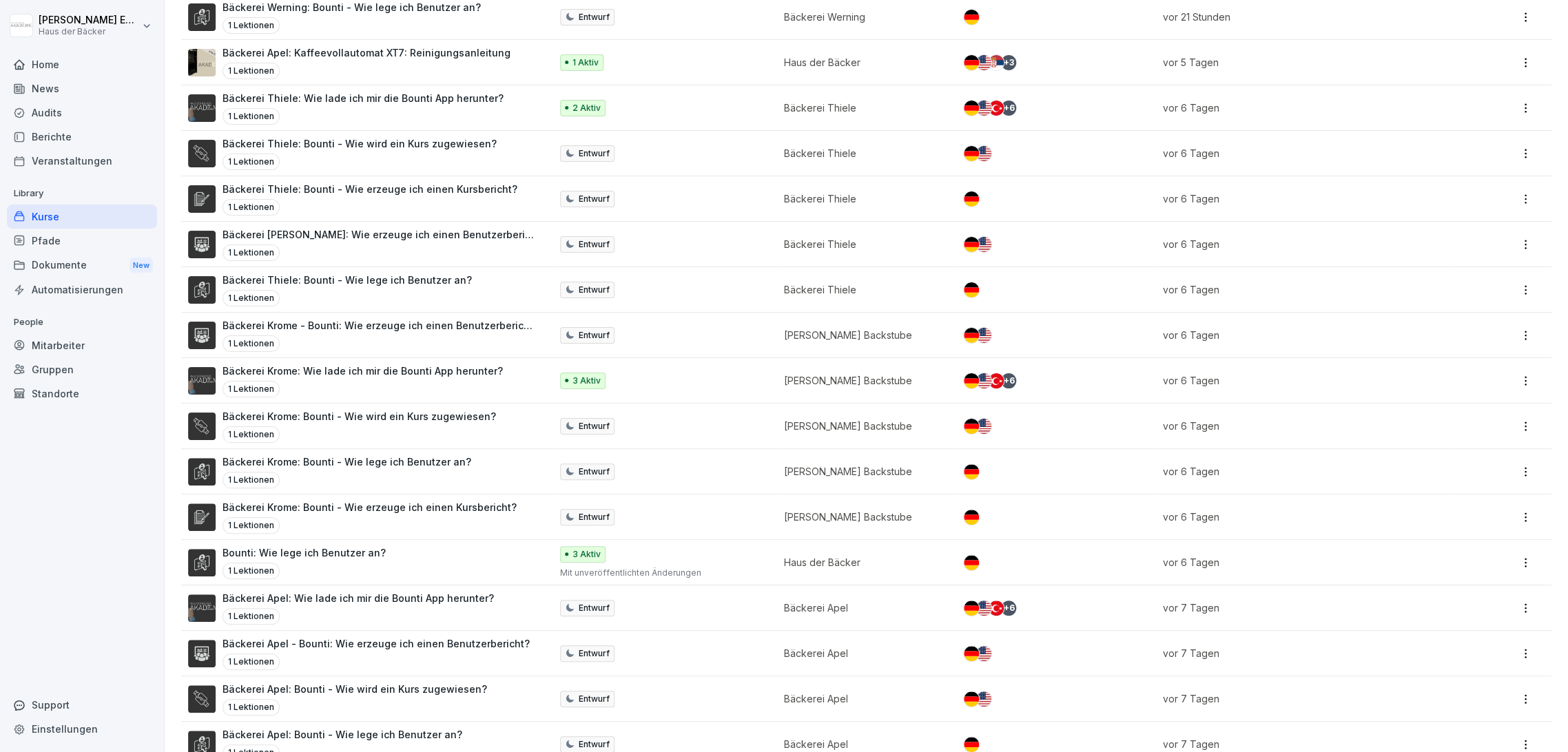
click at [479, 558] on div "Bounti: Wie lege ich Benutzer an? 1 Lektionen" at bounding box center [363, 562] width 349 height 34
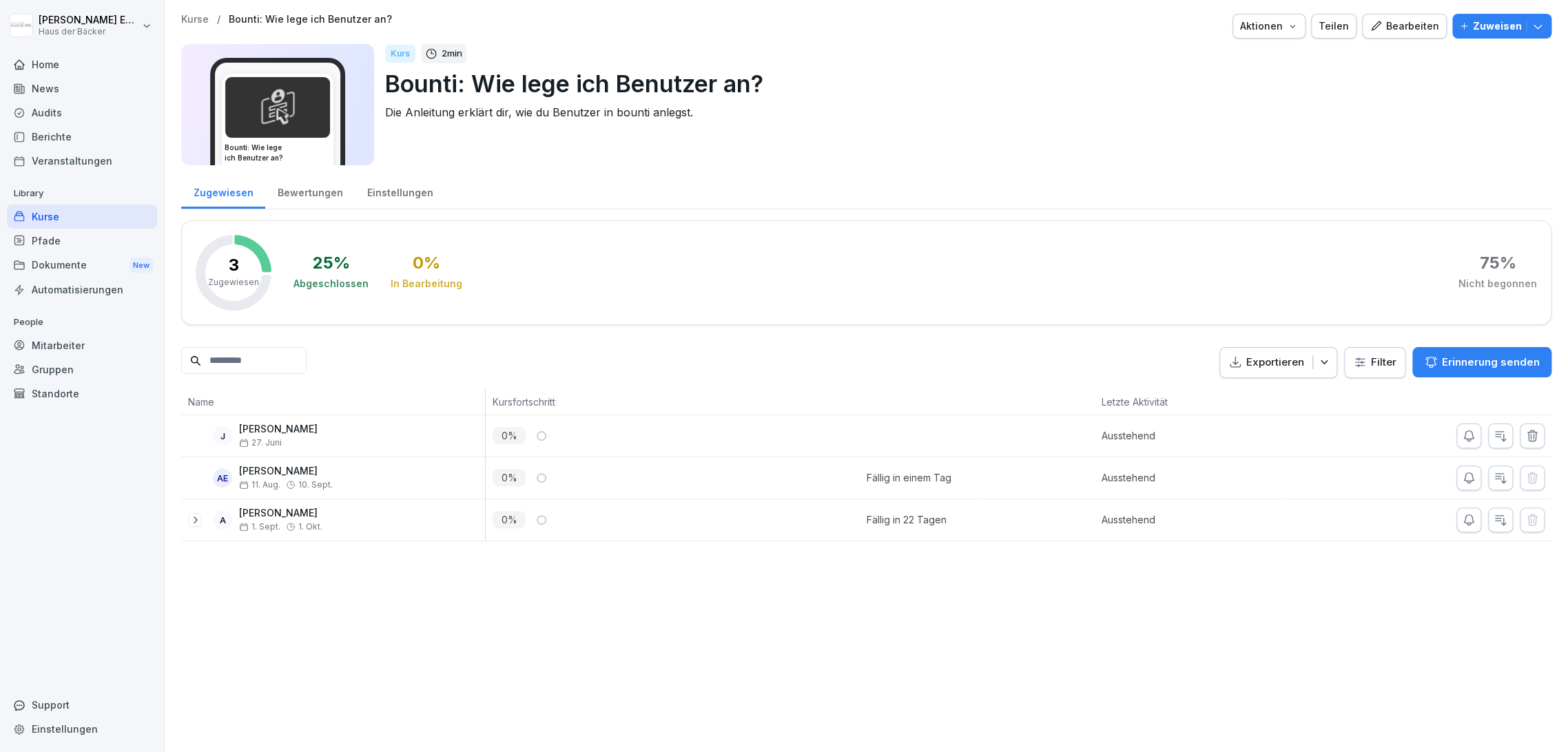
click at [1270, 28] on div "Aktionen" at bounding box center [1268, 26] width 58 height 15
click at [1255, 104] on p "Zertifikatseinstellungen" at bounding box center [1229, 104] width 105 height 12
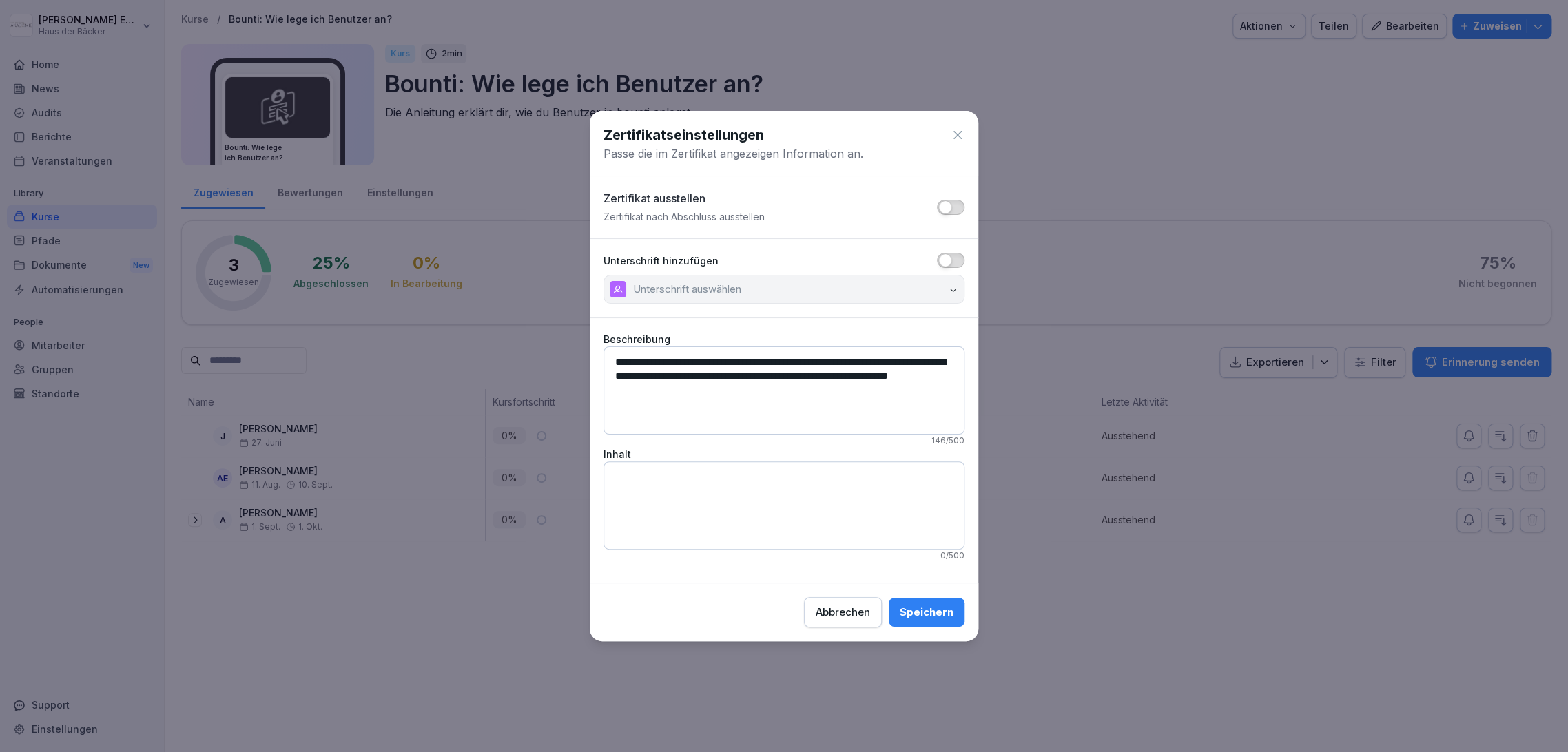
click at [949, 207] on span "button" at bounding box center [945, 207] width 14 height 14
click at [949, 207] on button "button" at bounding box center [951, 207] width 28 height 15
click at [928, 616] on div "Speichern" at bounding box center [927, 612] width 54 height 15
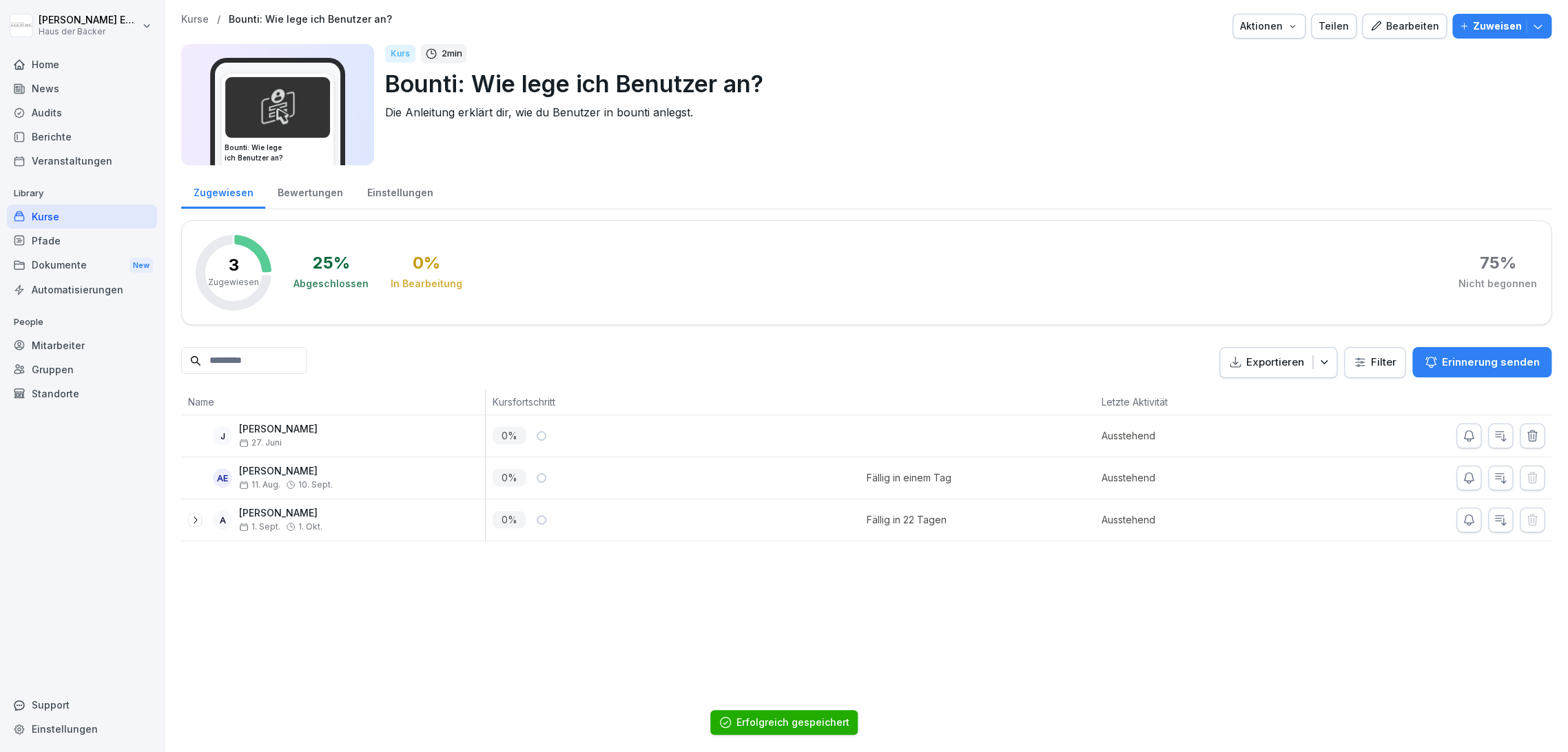
click at [141, 214] on div "Kurse" at bounding box center [81, 216] width 150 height 24
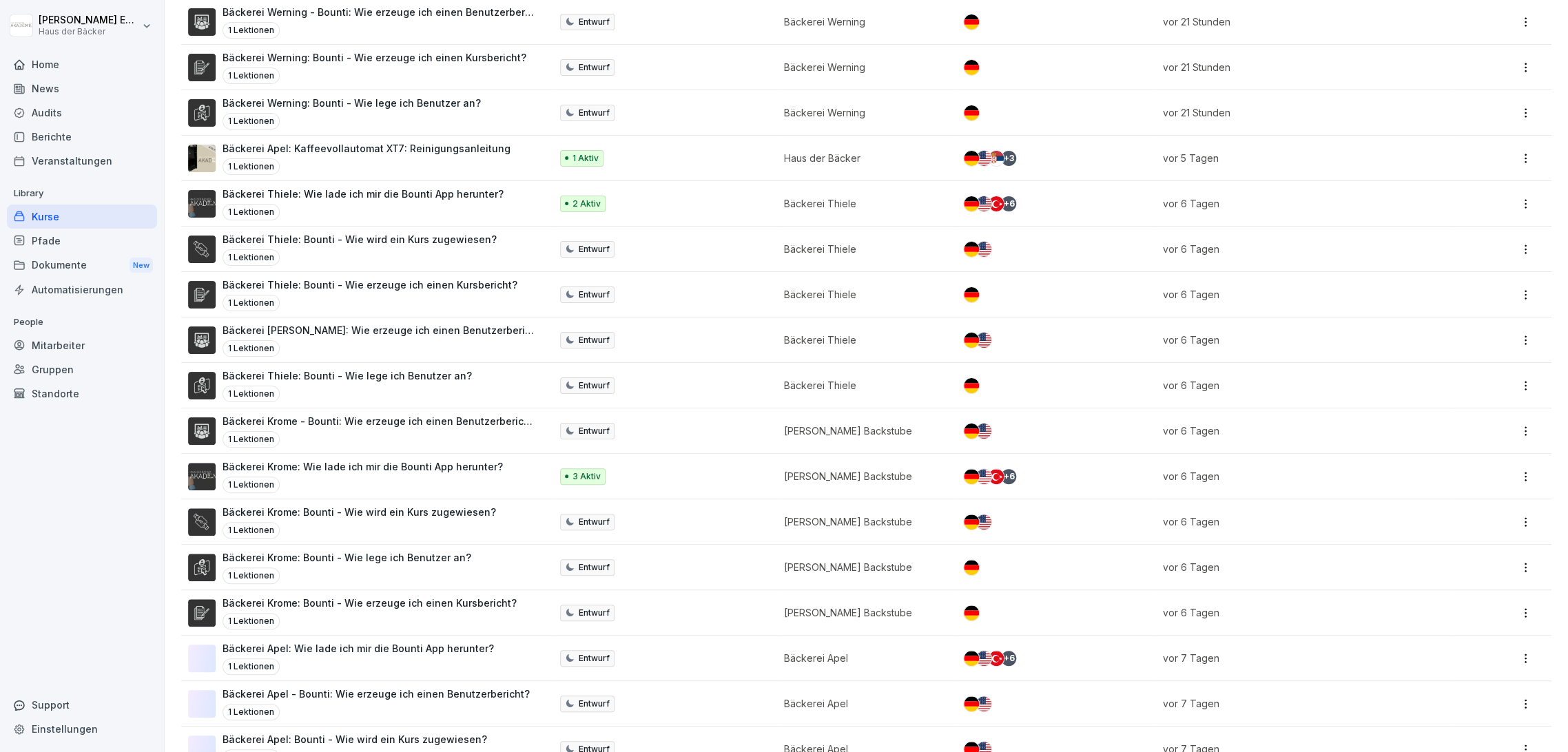
scroll to position [765, 0]
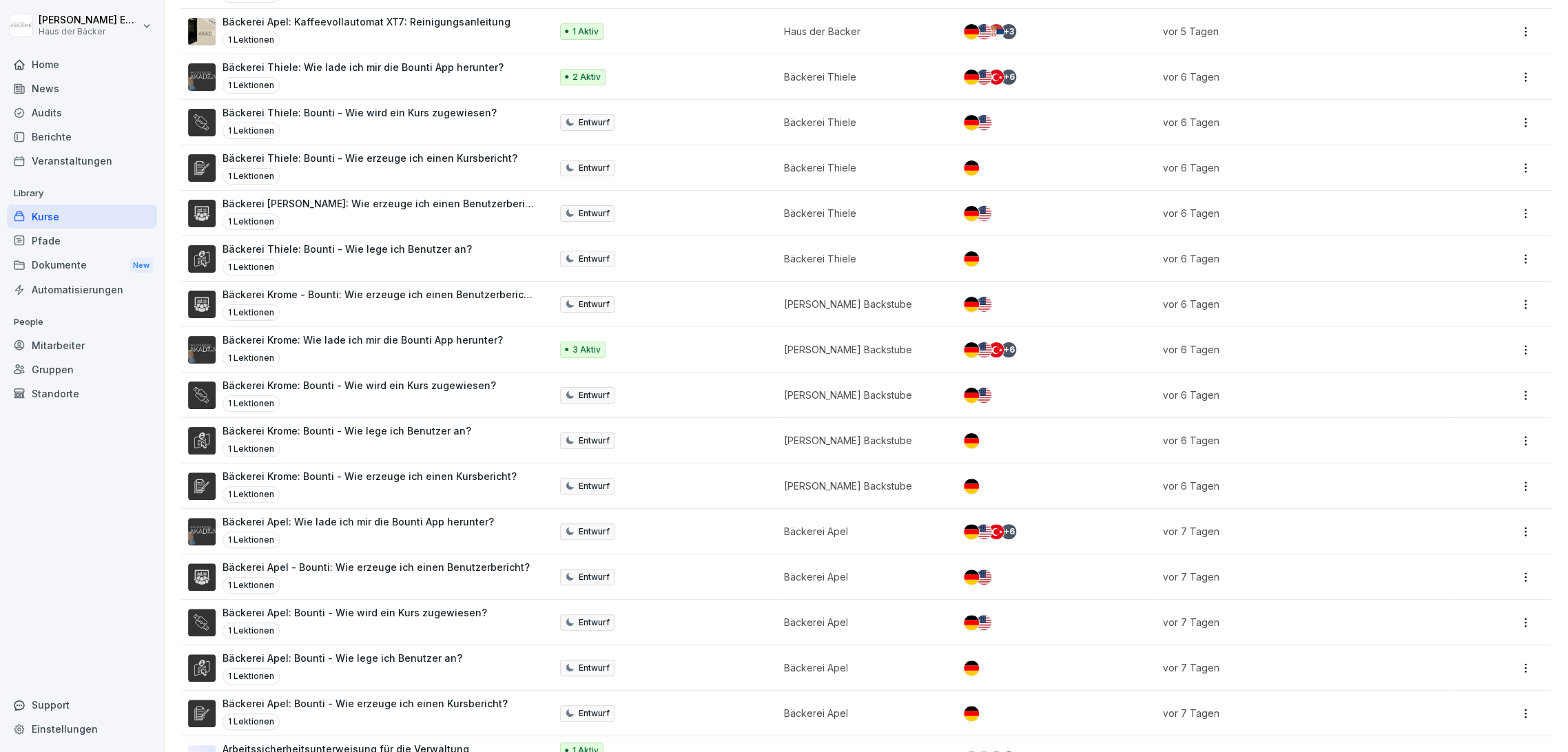
click at [376, 344] on p "Bäckerei Krome: Wie lade ich mir die Bounti App herunter?" at bounding box center [363, 340] width 280 height 15
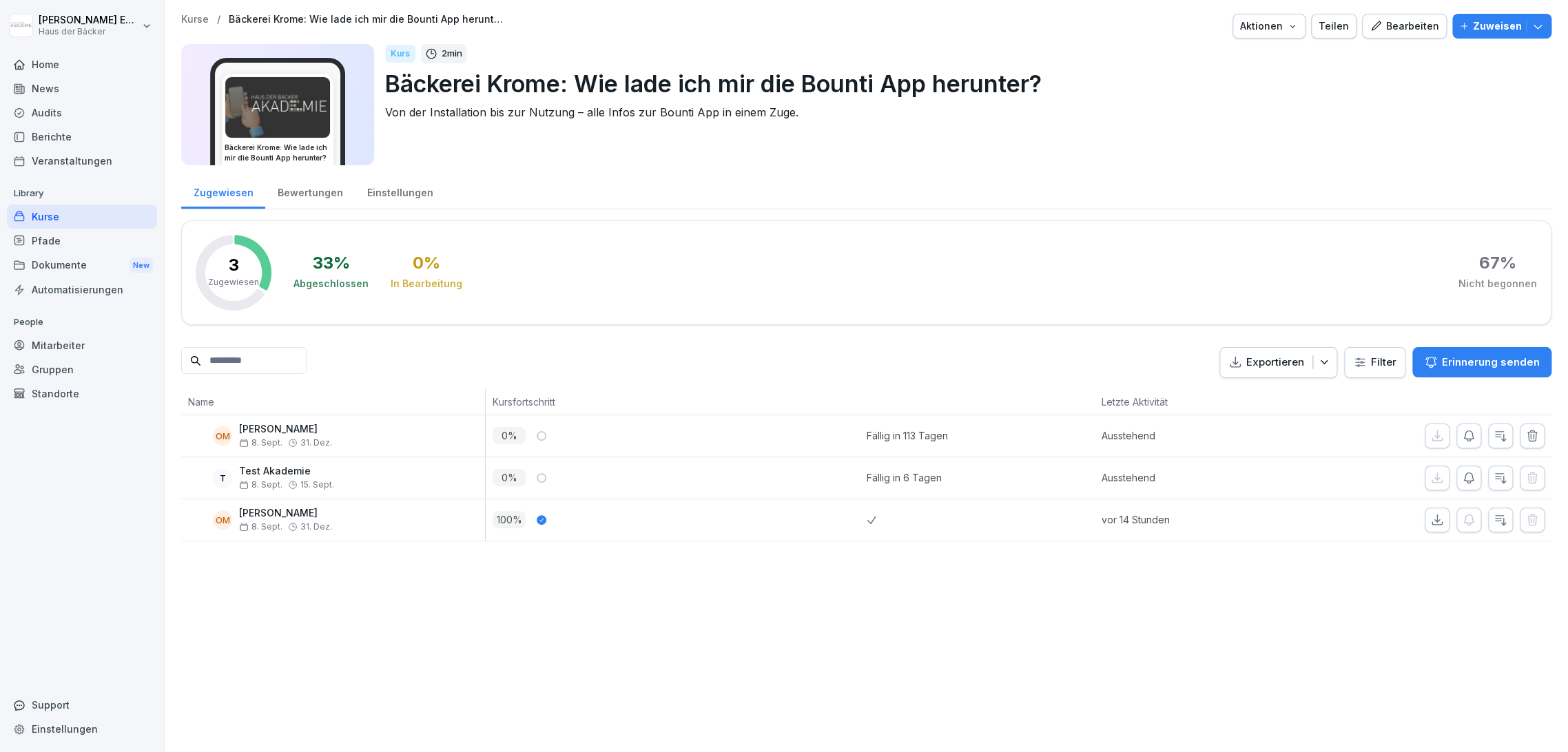
click at [1271, 30] on div "Aktionen" at bounding box center [1268, 26] width 58 height 15
click at [1272, 103] on p "Zertifikatseinstellungen" at bounding box center [1229, 104] width 105 height 12
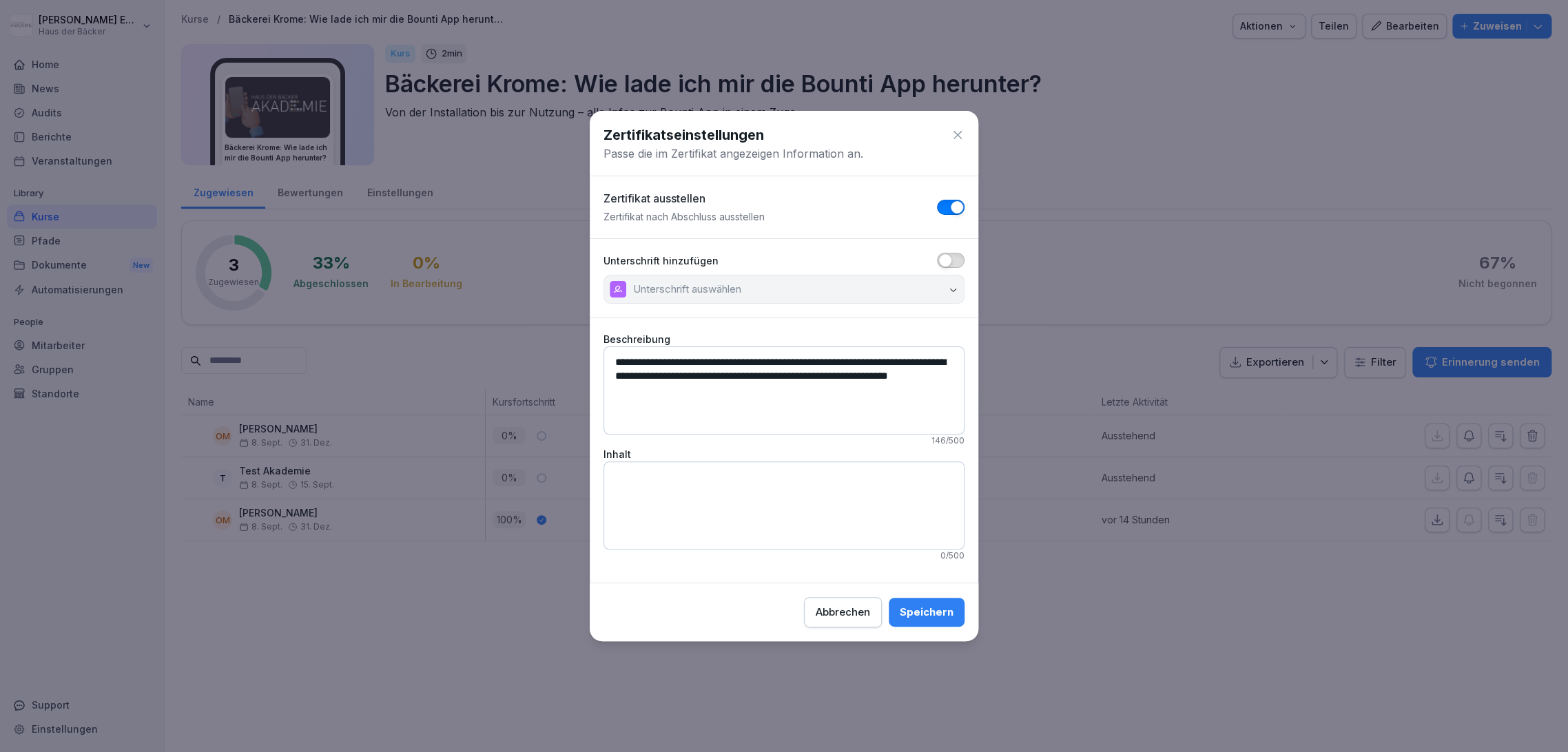
click at [953, 204] on span "button" at bounding box center [957, 207] width 14 height 14
click at [943, 608] on div "Speichern" at bounding box center [927, 612] width 54 height 15
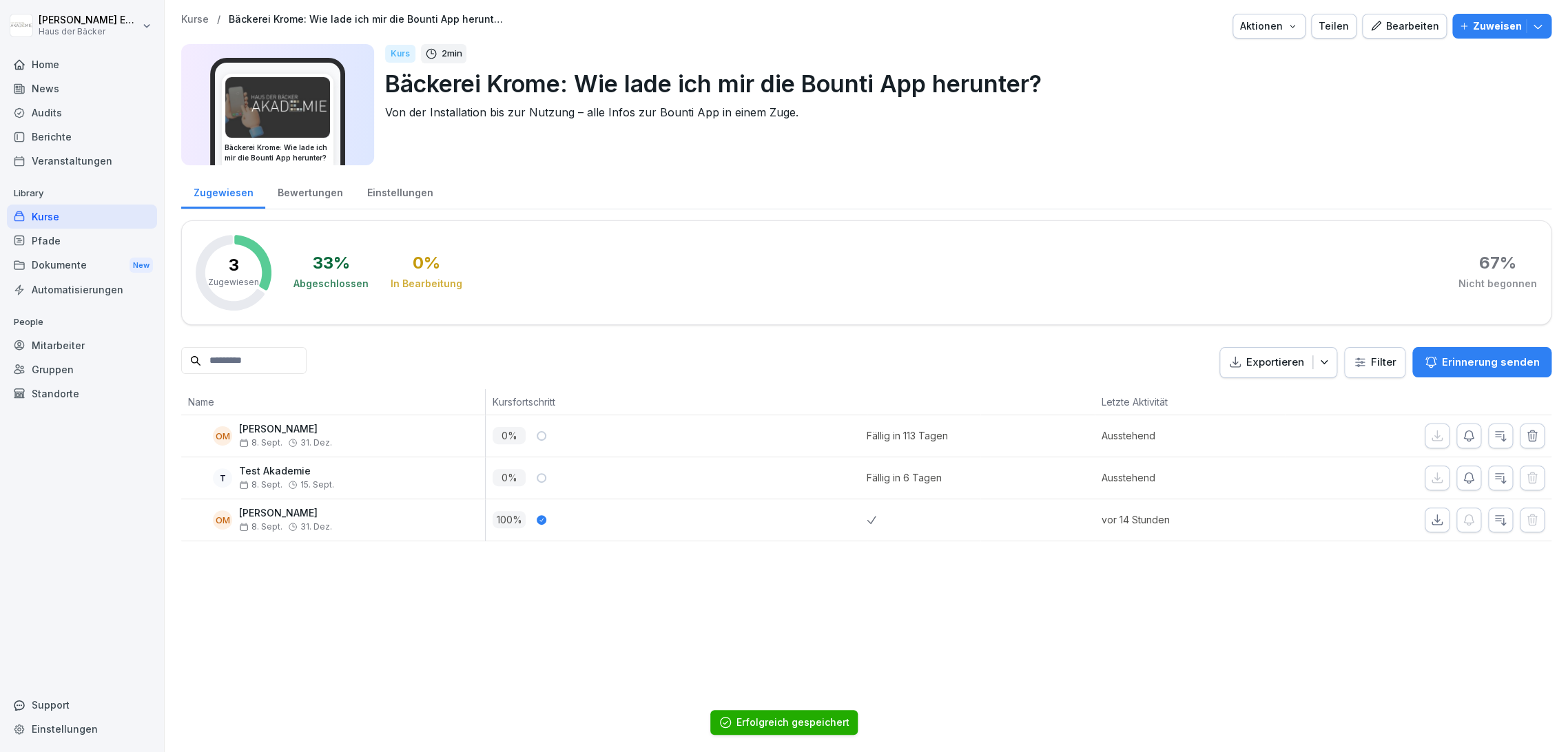
click at [244, 426] on p "[PERSON_NAME]" at bounding box center [285, 429] width 93 height 12
click at [247, 426] on p "[PERSON_NAME]" at bounding box center [285, 429] width 93 height 12
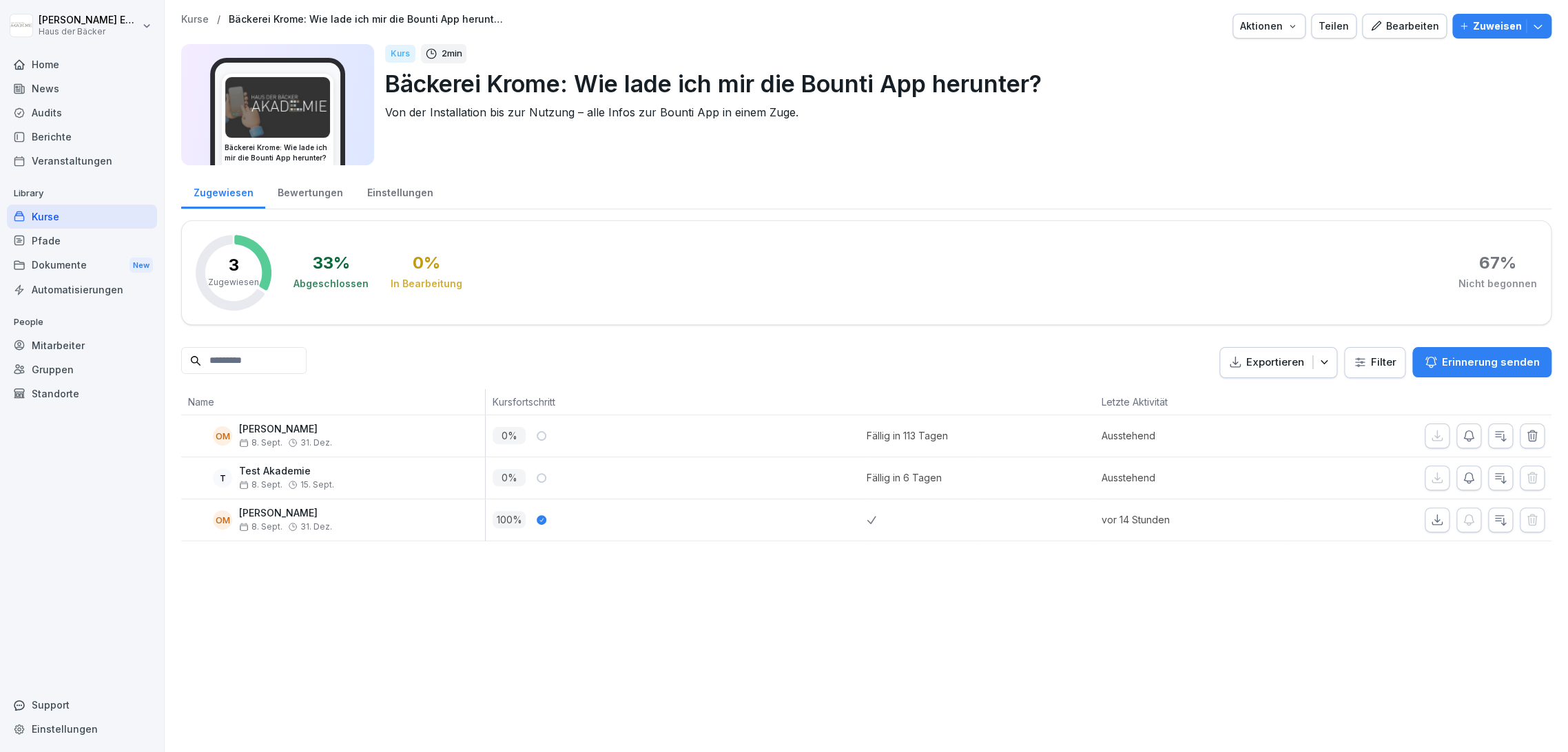
click at [284, 508] on p "[PERSON_NAME]" at bounding box center [285, 513] width 93 height 12
click at [286, 508] on p "[PERSON_NAME]" at bounding box center [285, 513] width 93 height 12
click at [293, 509] on p "[PERSON_NAME]" at bounding box center [285, 513] width 93 height 12
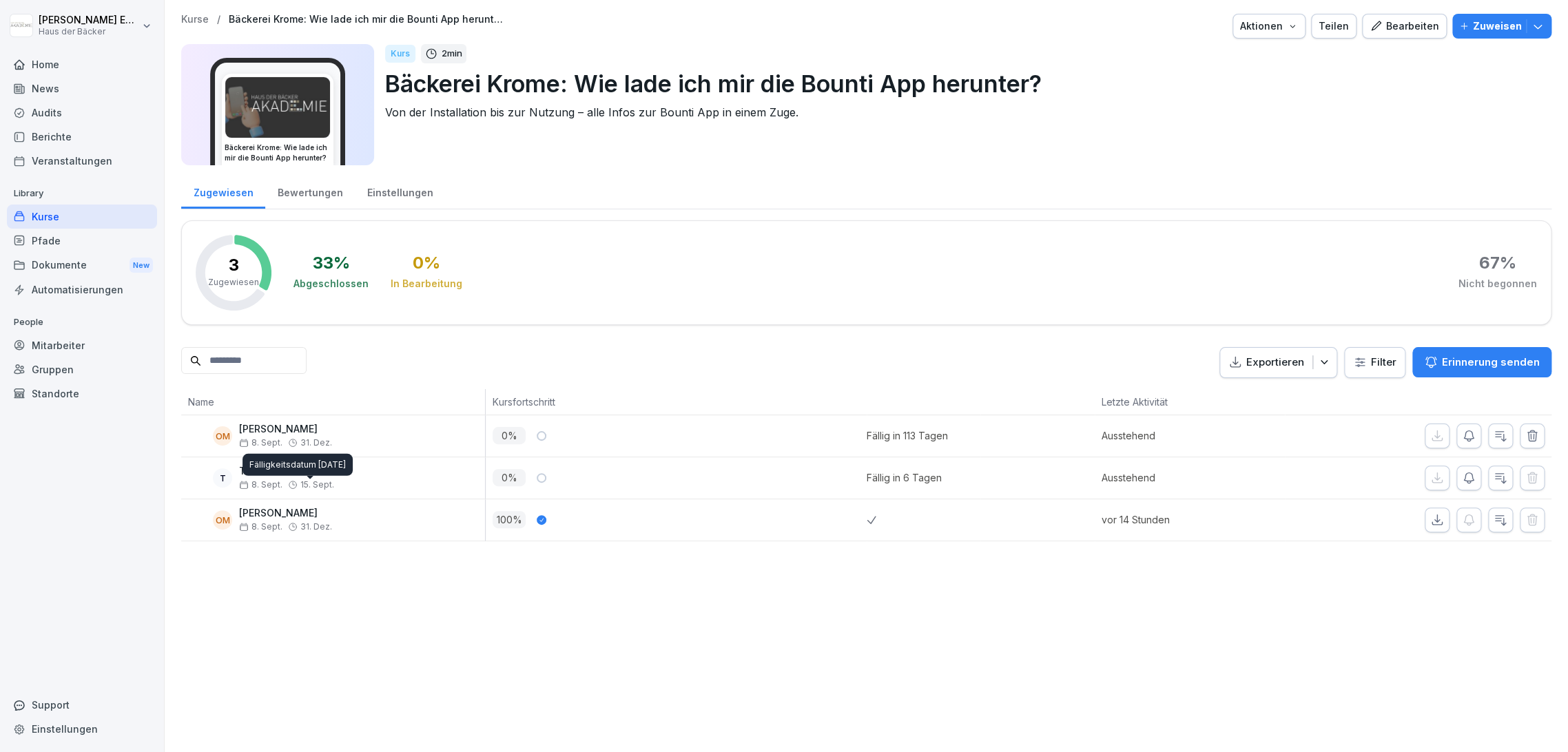
click at [311, 470] on div "Fälligkeitsdatum [DATE] Fälligkeitsdatum [DATE]" at bounding box center [297, 465] width 110 height 22
click at [488, 467] on div "0 %" at bounding box center [676, 478] width 381 height 41
click at [118, 350] on div "Mitarbeiter" at bounding box center [81, 345] width 150 height 24
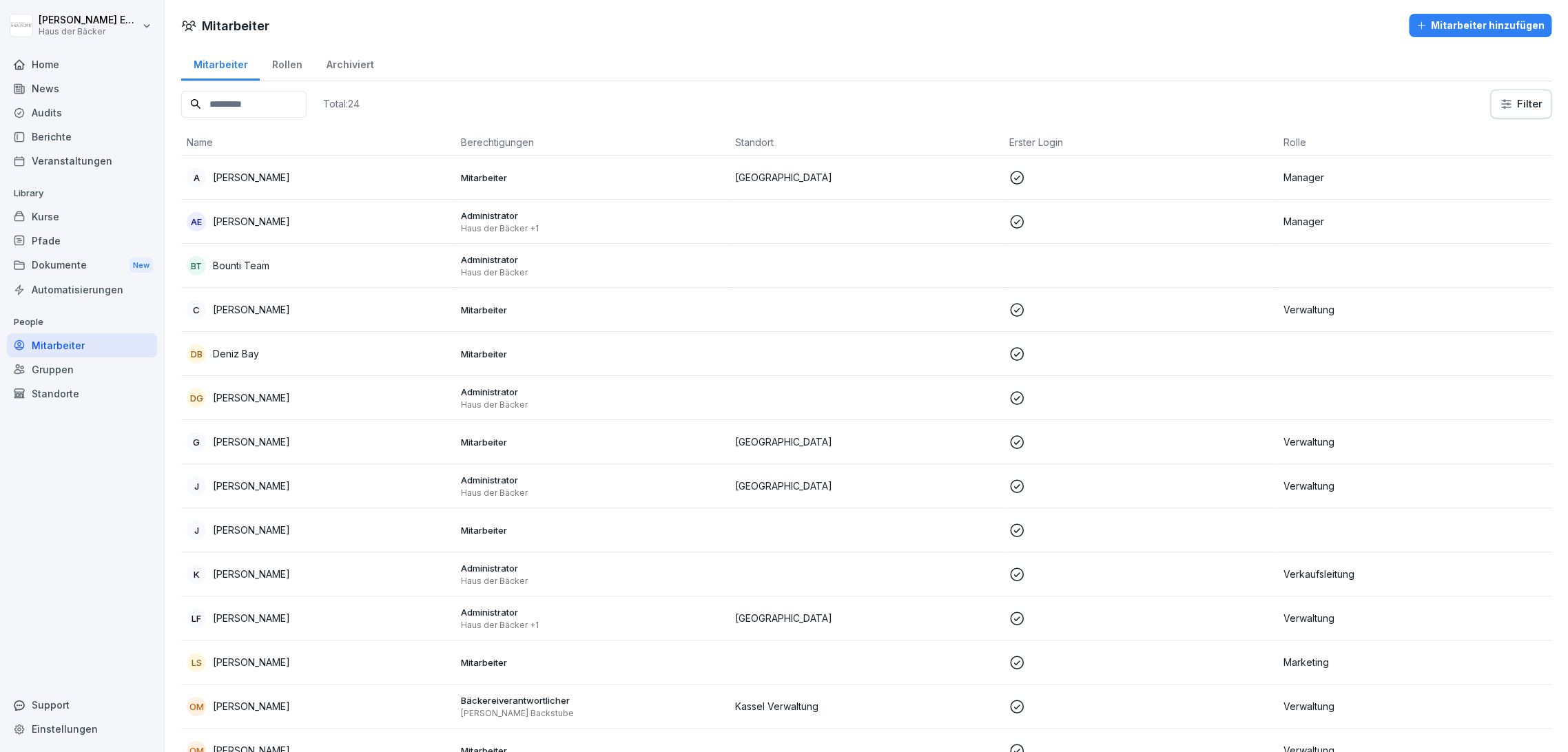
click at [118, 358] on div "Gruppen" at bounding box center [81, 369] width 150 height 24
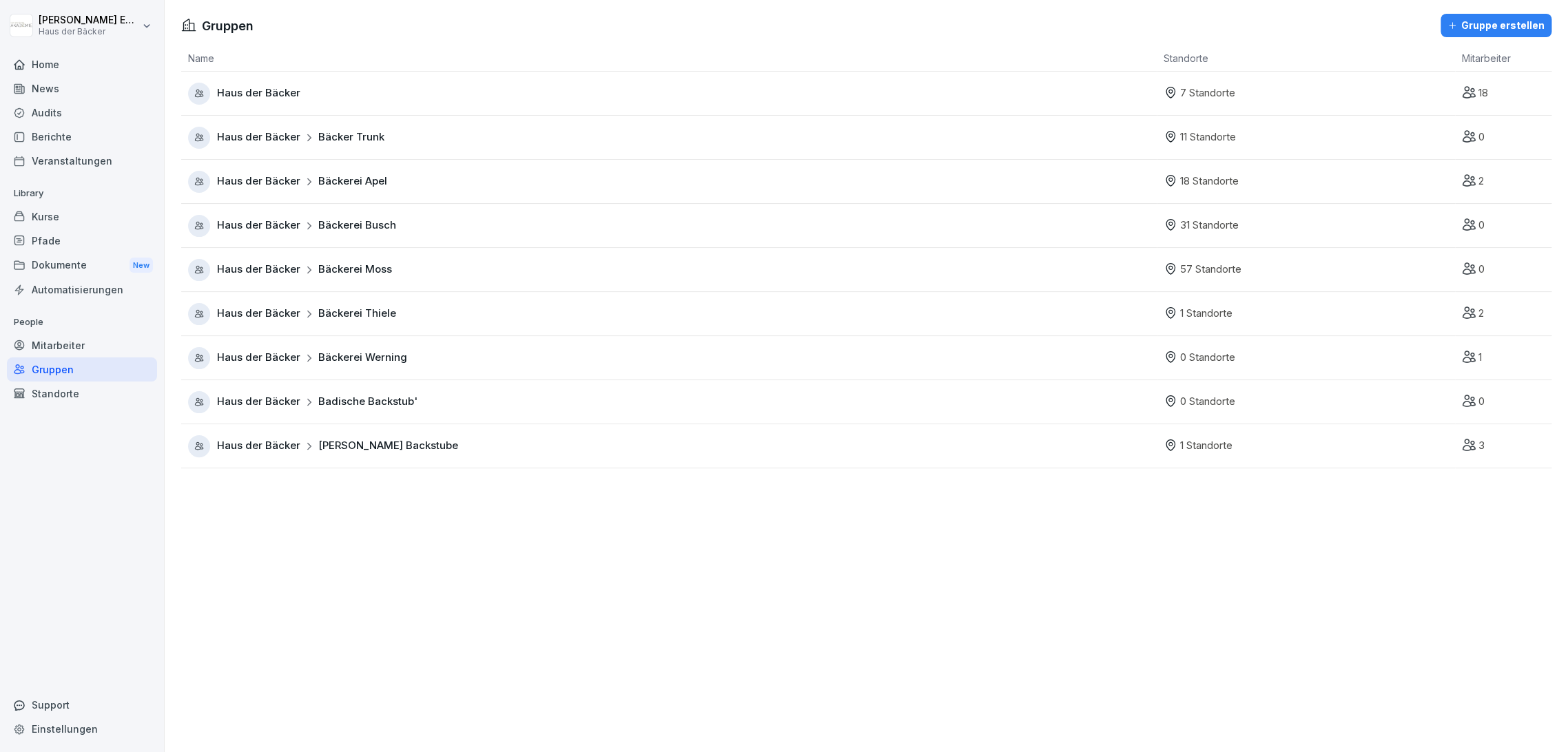
click at [116, 340] on div "Mitarbeiter" at bounding box center [81, 345] width 150 height 24
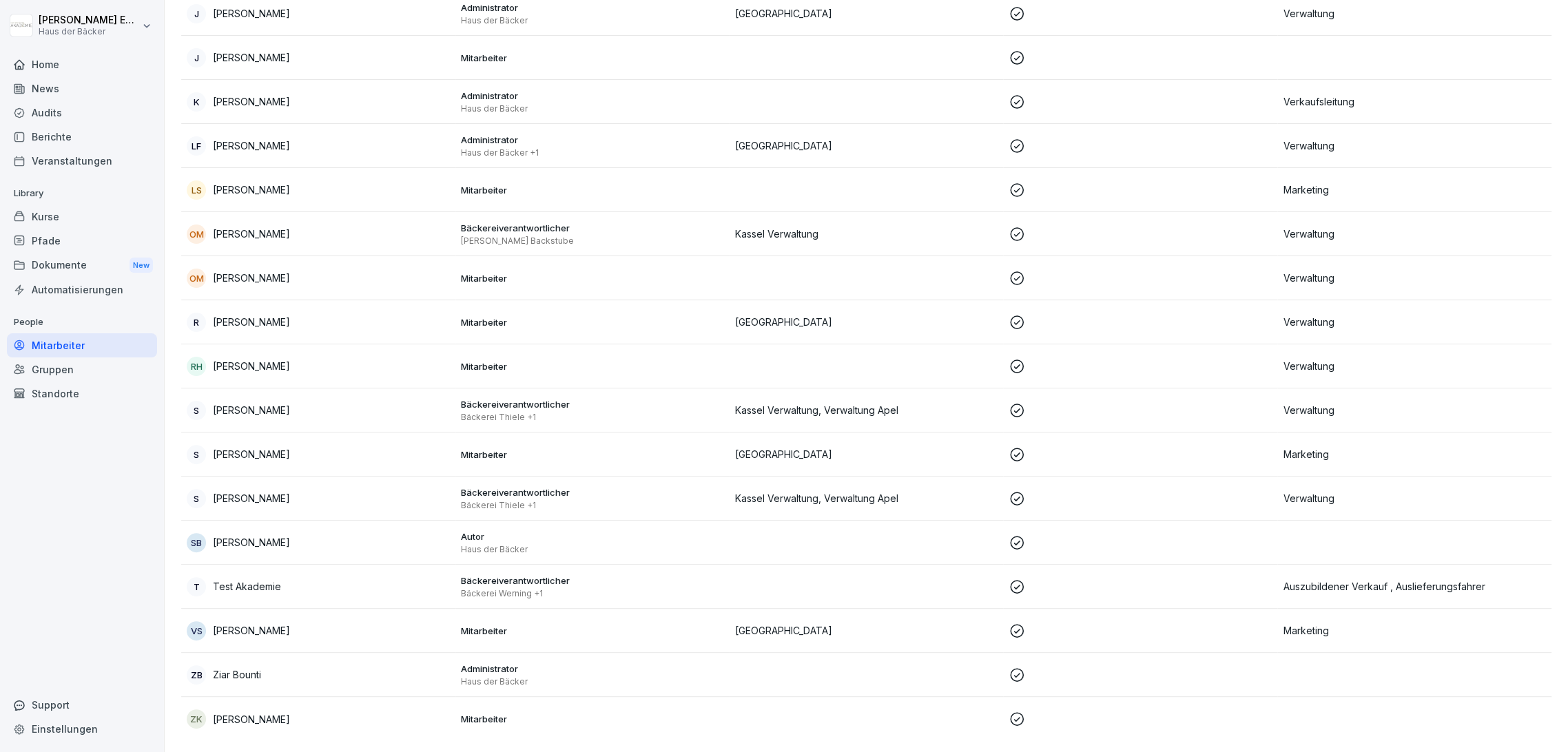
scroll to position [483, 0]
click at [448, 583] on td "T Test Akademie" at bounding box center [318, 586] width 274 height 44
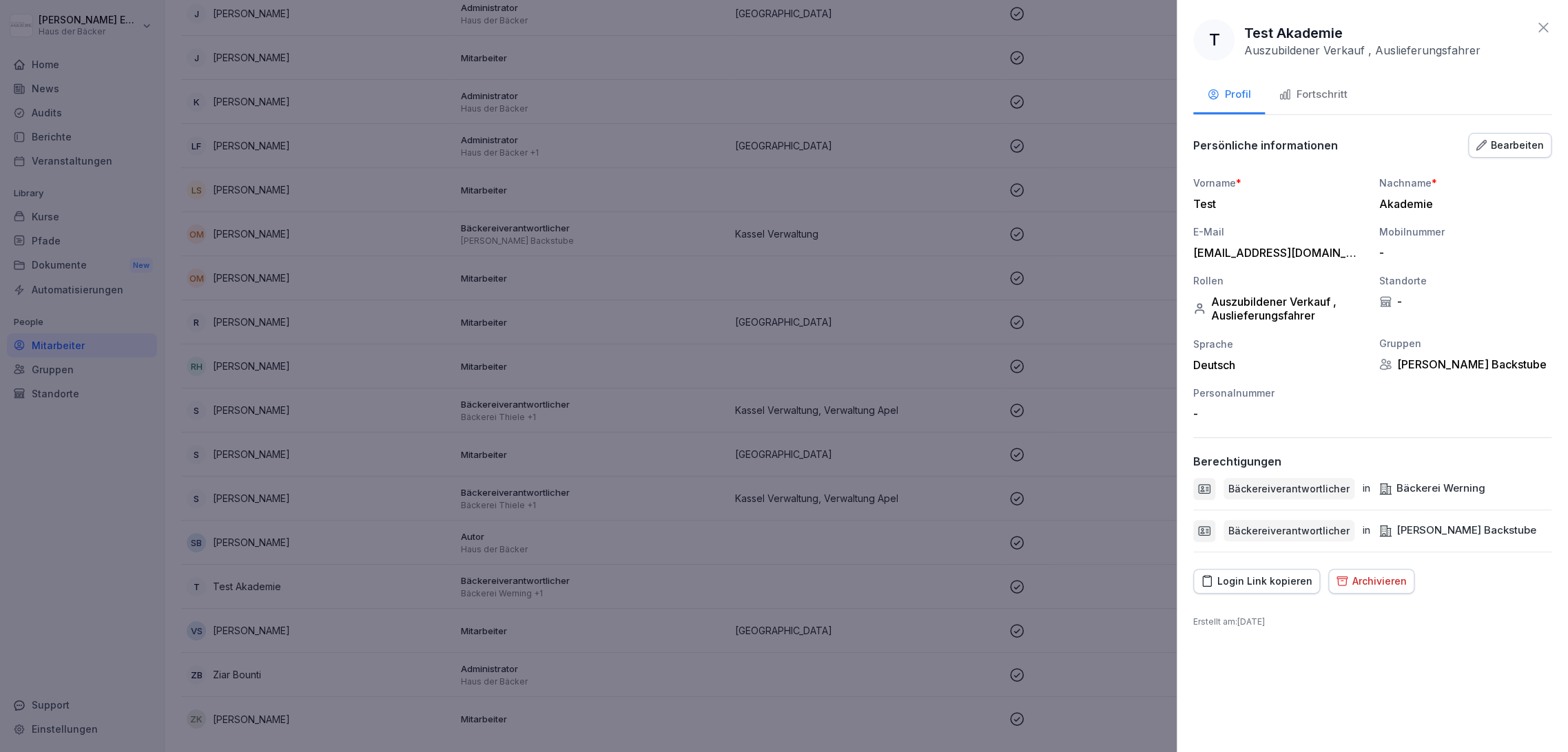
click at [1497, 141] on div "Bearbeiten" at bounding box center [1510, 145] width 68 height 15
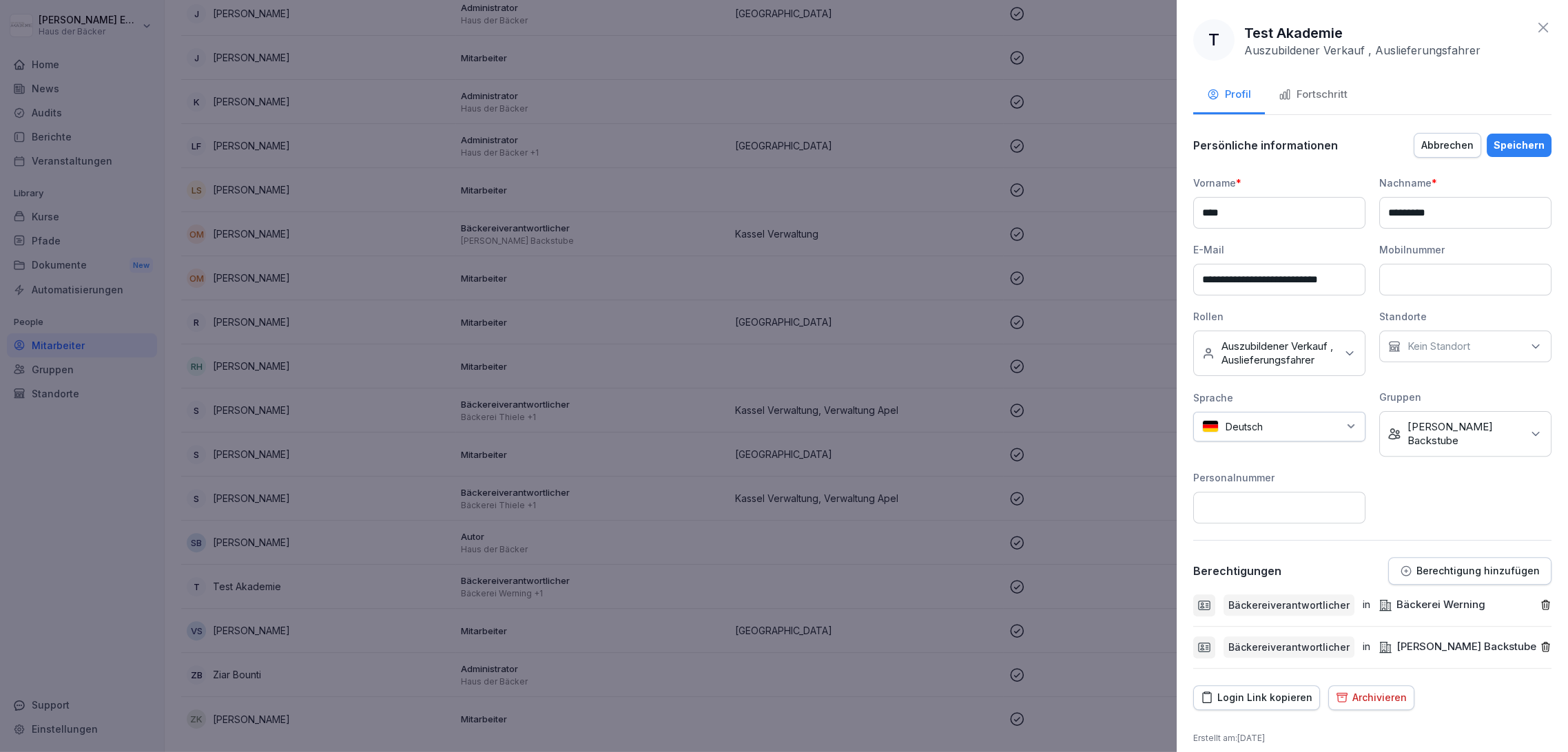
click at [1546, 643] on icon "button" at bounding box center [1546, 648] width 8 height 9
click at [1519, 138] on div "Speichern" at bounding box center [1519, 145] width 51 height 15
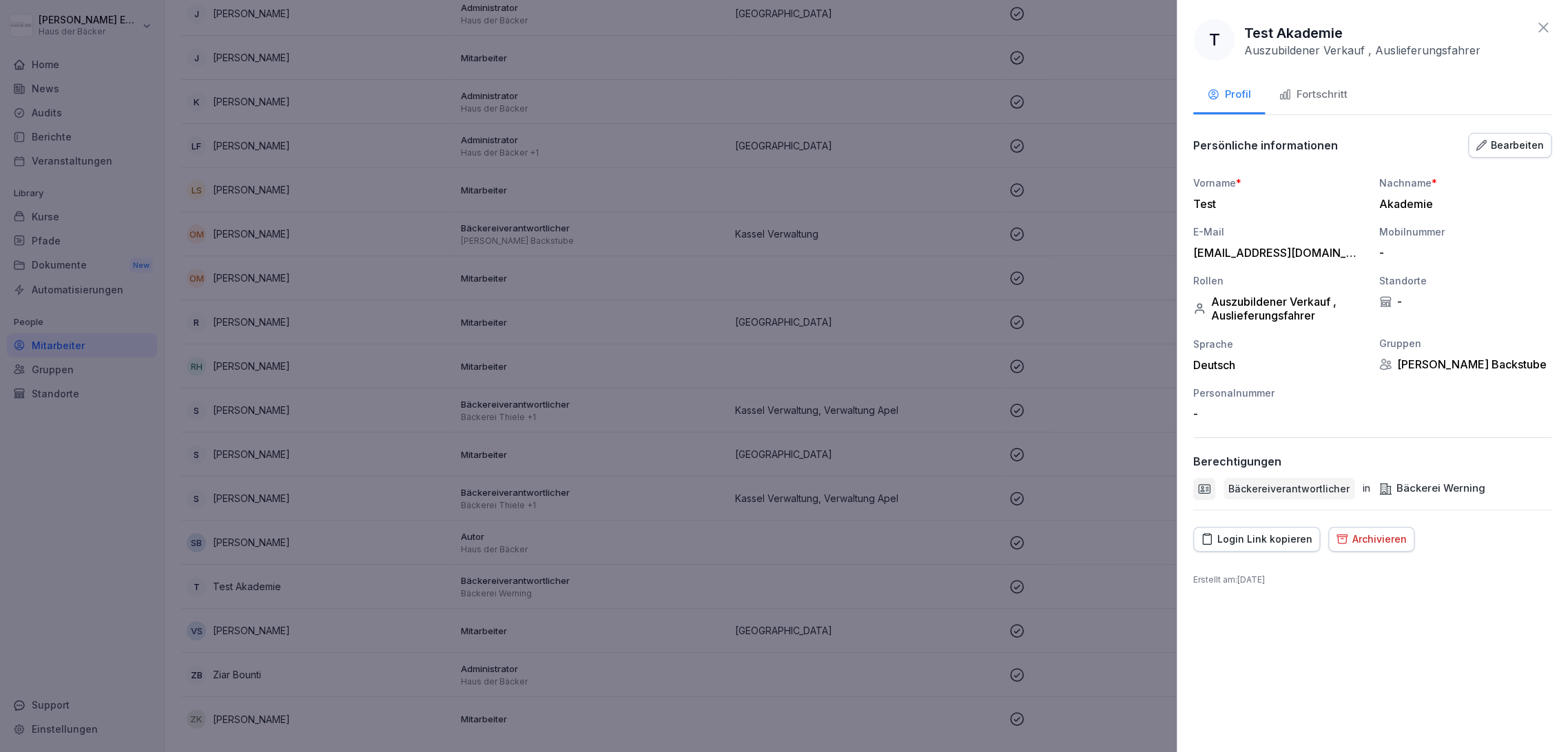
click at [1518, 142] on div "Bearbeiten" at bounding box center [1510, 145] width 68 height 15
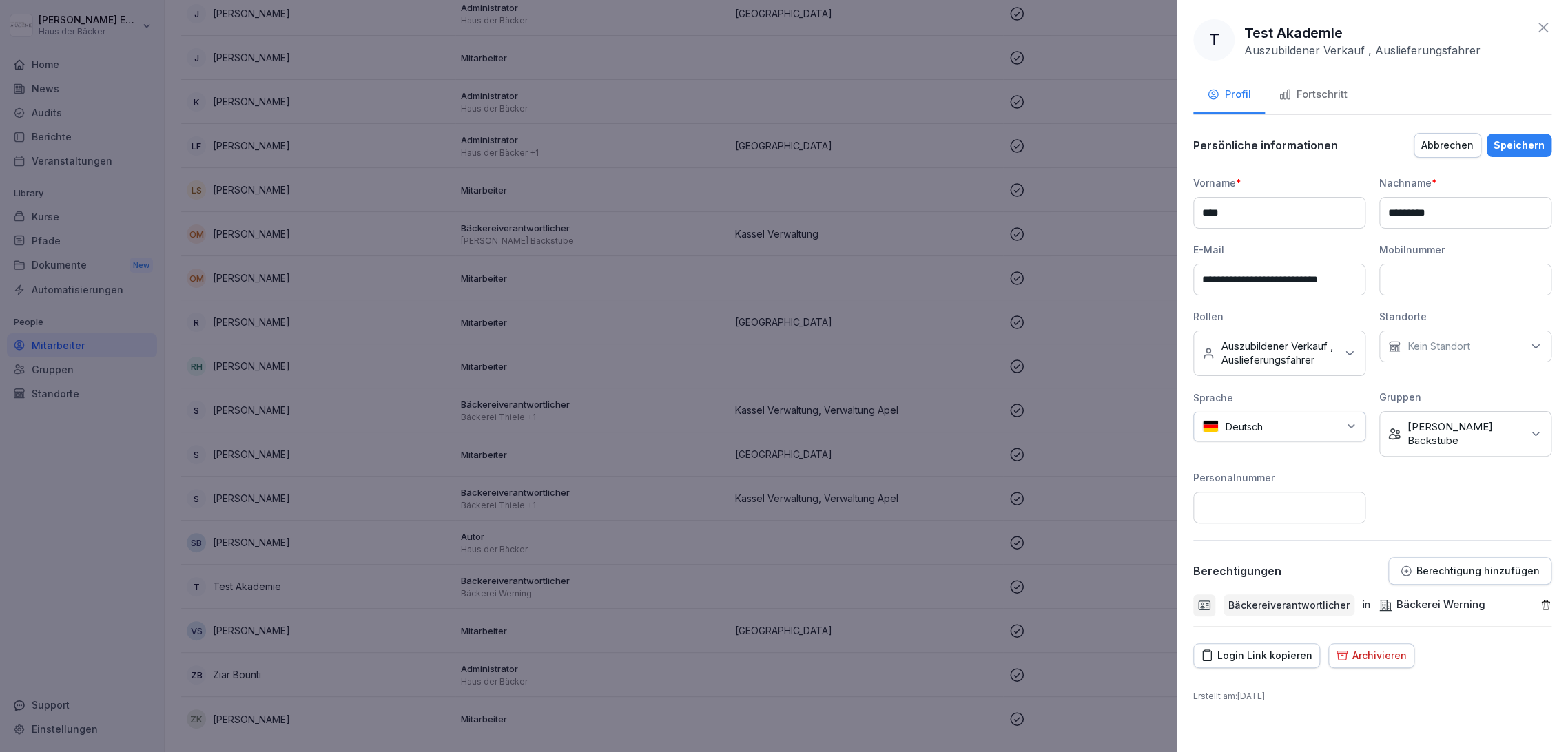
click at [1520, 148] on div "Speichern" at bounding box center [1519, 145] width 51 height 15
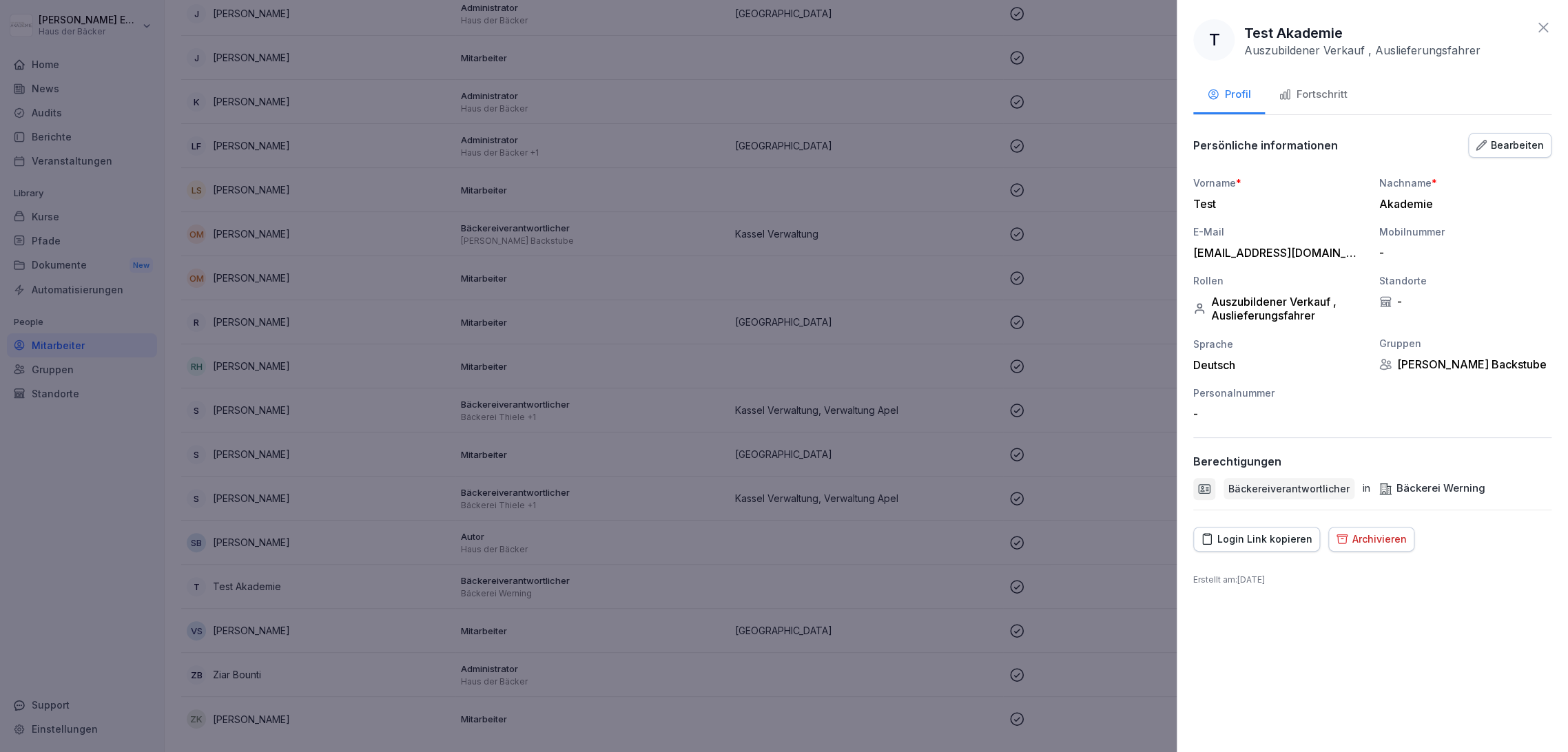
click at [1543, 31] on icon at bounding box center [1543, 28] width 17 height 17
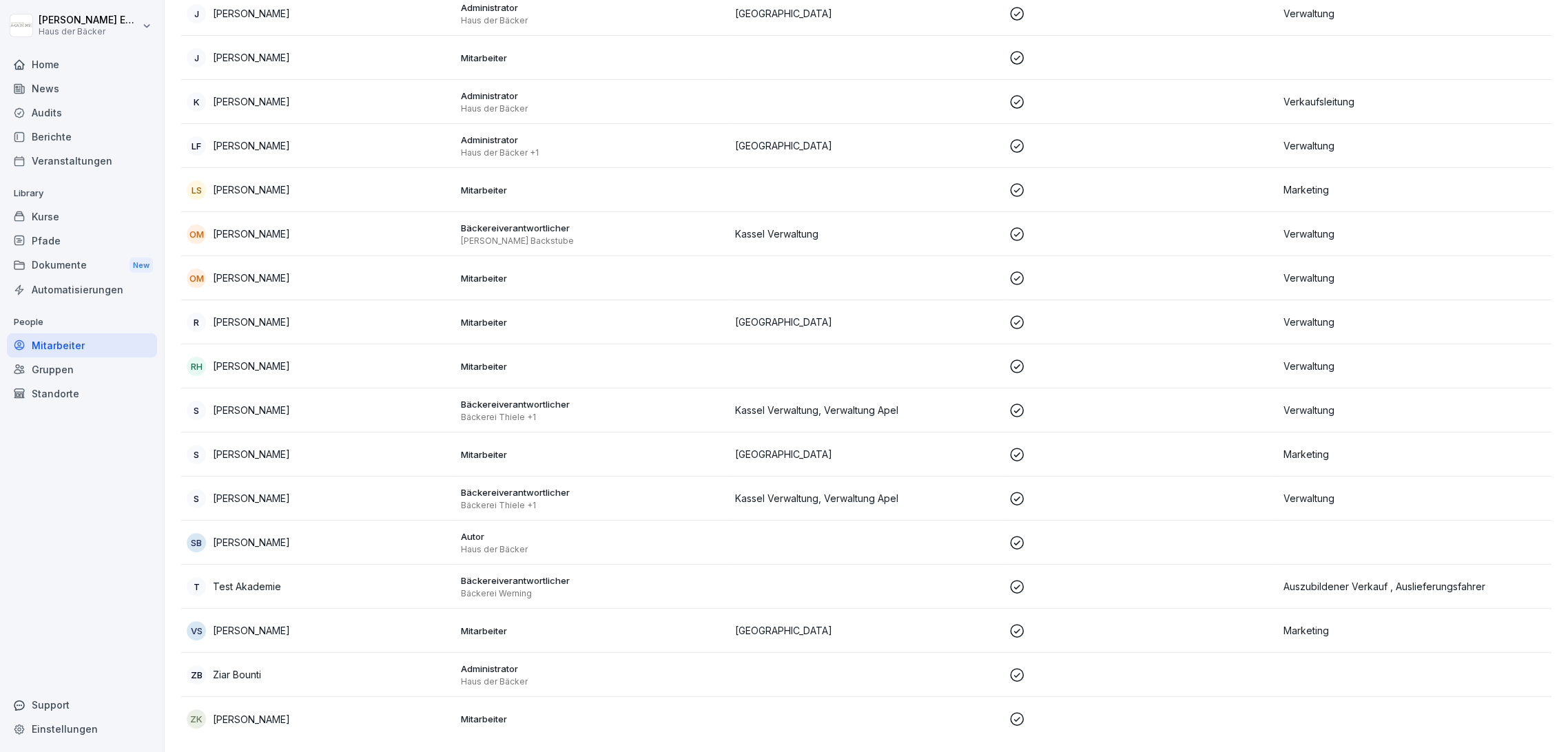
click at [111, 17] on html "[PERSON_NAME] Haus der Bäcker Home News Audits Berichte Veranstaltungen Library…" at bounding box center [784, 376] width 1568 height 752
click at [114, 83] on div "Abmelden" at bounding box center [88, 87] width 137 height 25
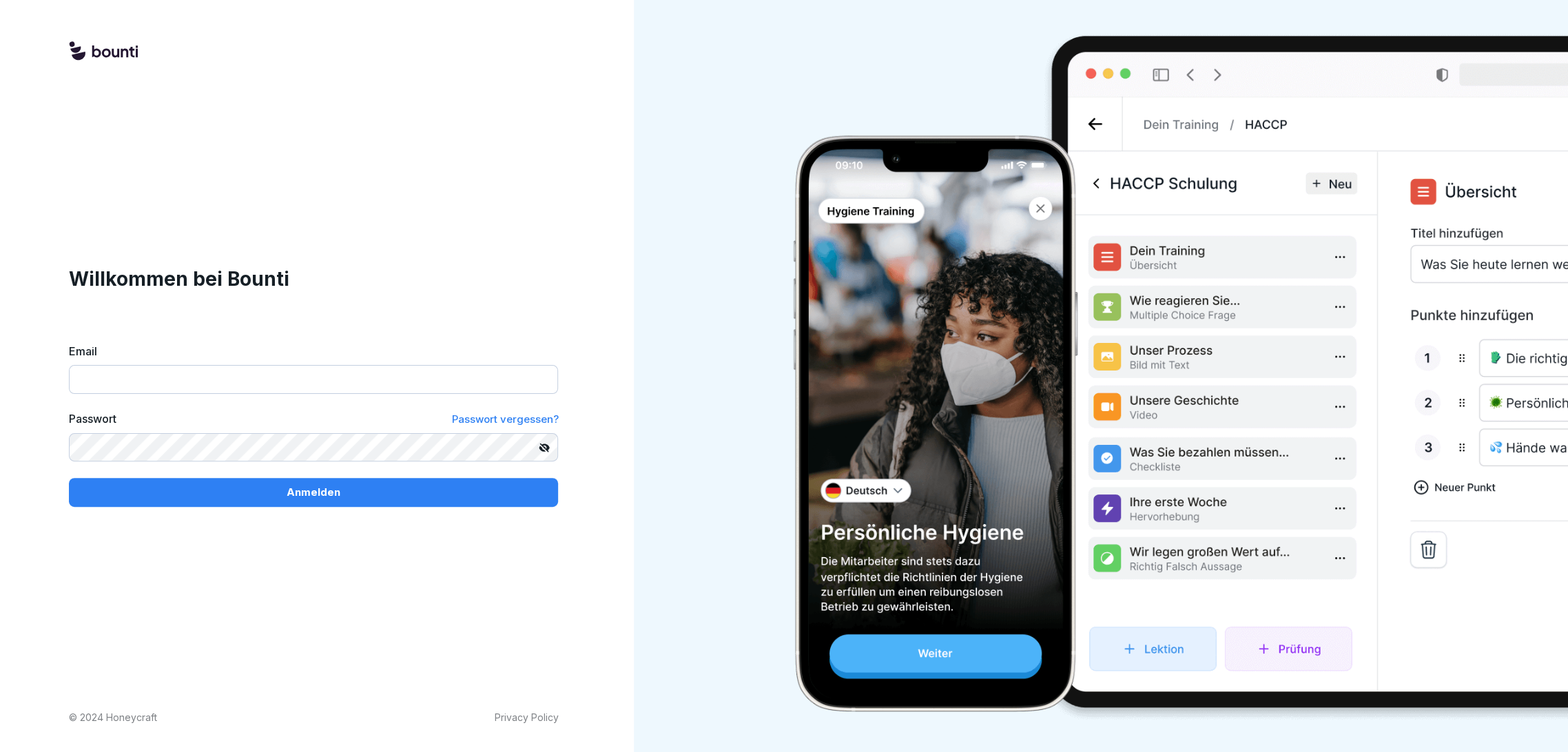
click at [155, 383] on input "Email" at bounding box center [313, 379] width 489 height 29
type input "**********"
click at [213, 489] on div "Anmelden" at bounding box center [313, 492] width 467 height 15
